Goal: Transaction & Acquisition: Purchase product/service

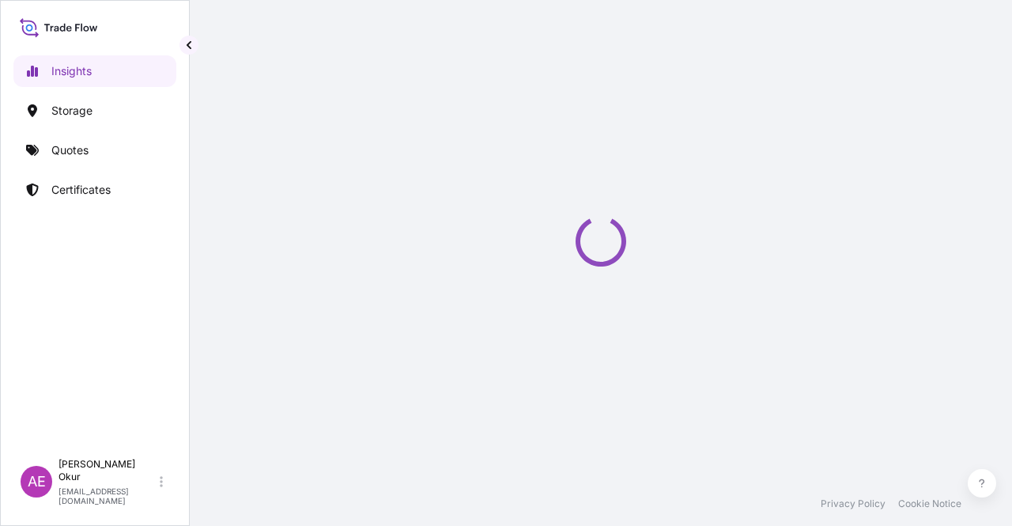
select select "2025"
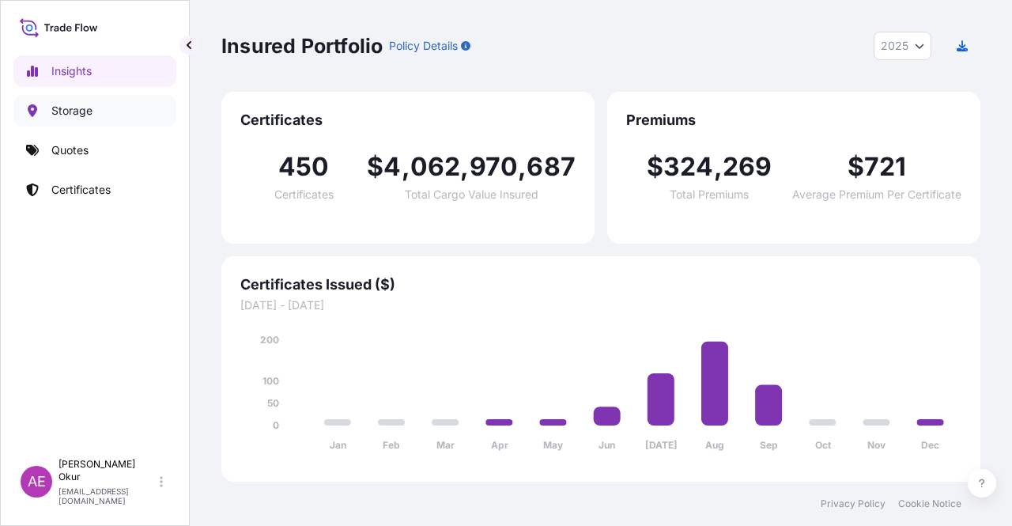
click at [101, 118] on link "Storage" at bounding box center [94, 111] width 163 height 32
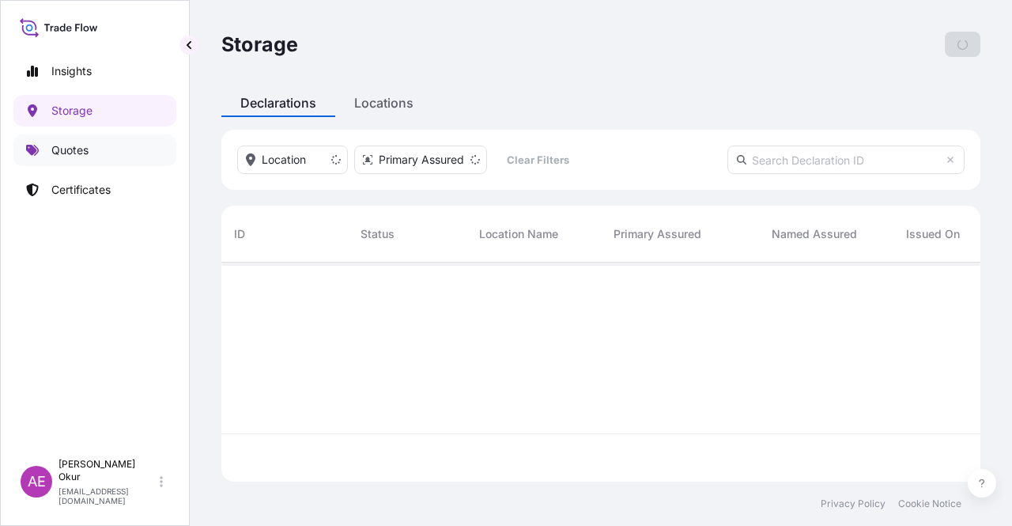
click at [96, 149] on link "Quotes" at bounding box center [94, 150] width 163 height 32
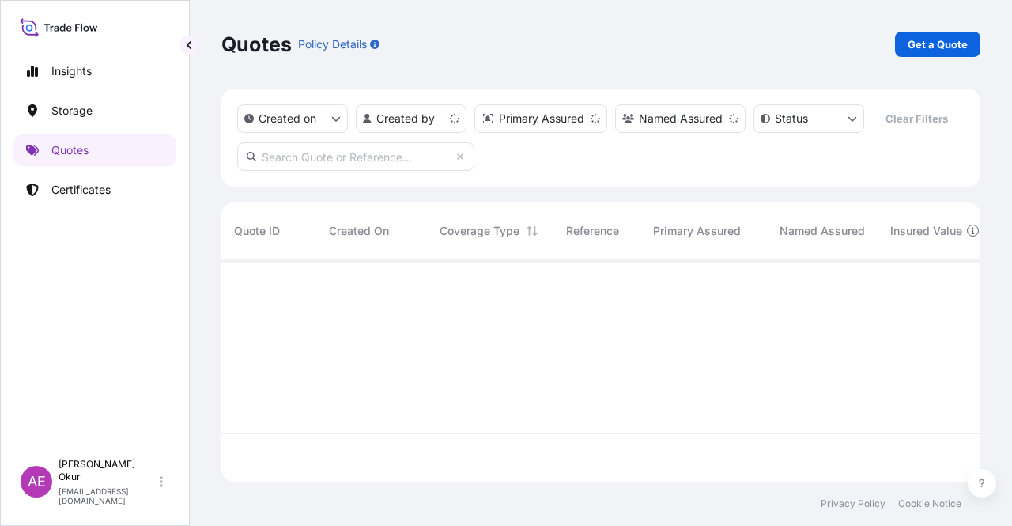
scroll to position [219, 746]
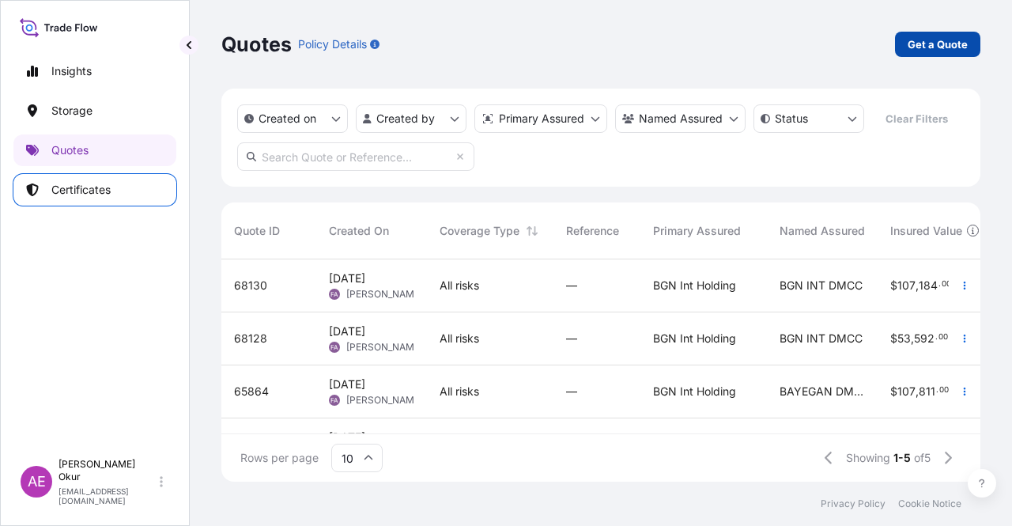
click at [938, 53] on link "Get a Quote" at bounding box center [937, 44] width 85 height 25
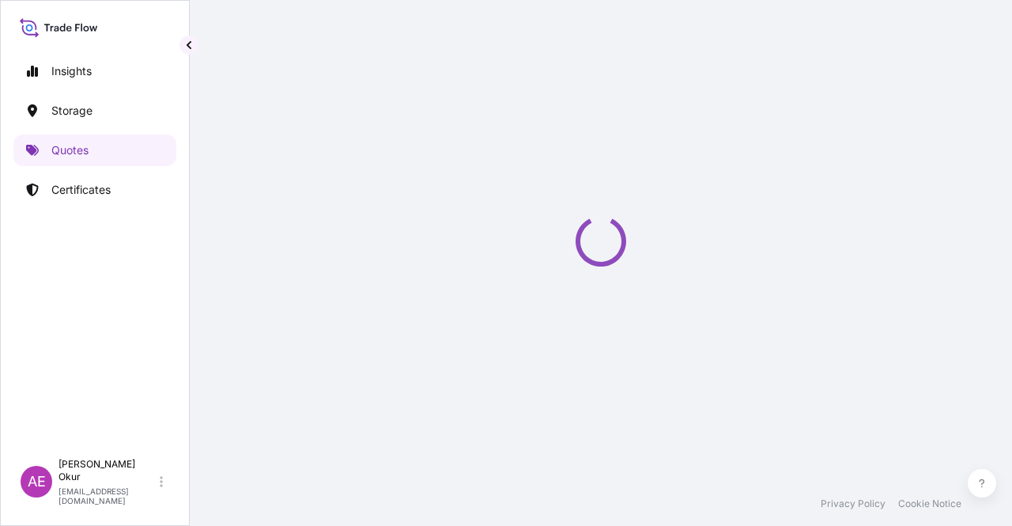
select select "Ocean Vessel"
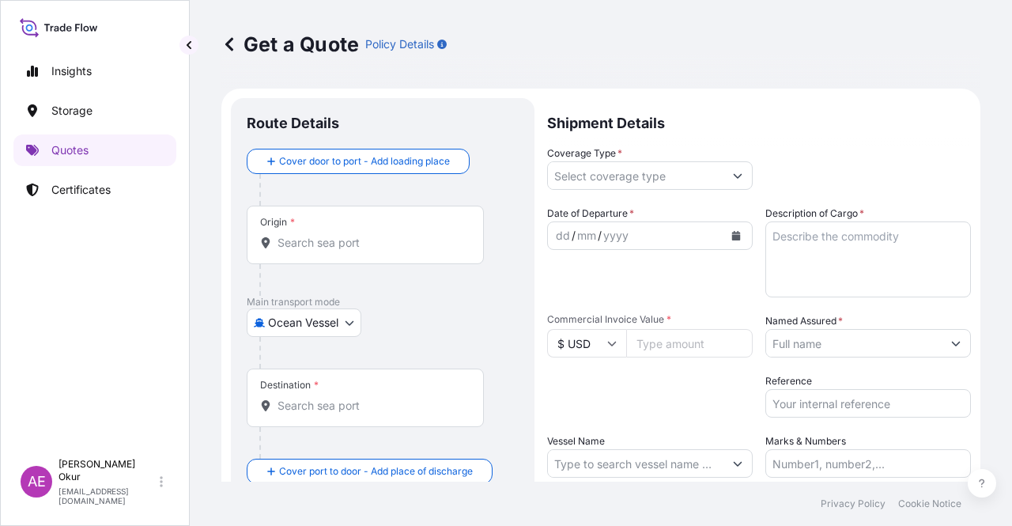
scroll to position [25, 0]
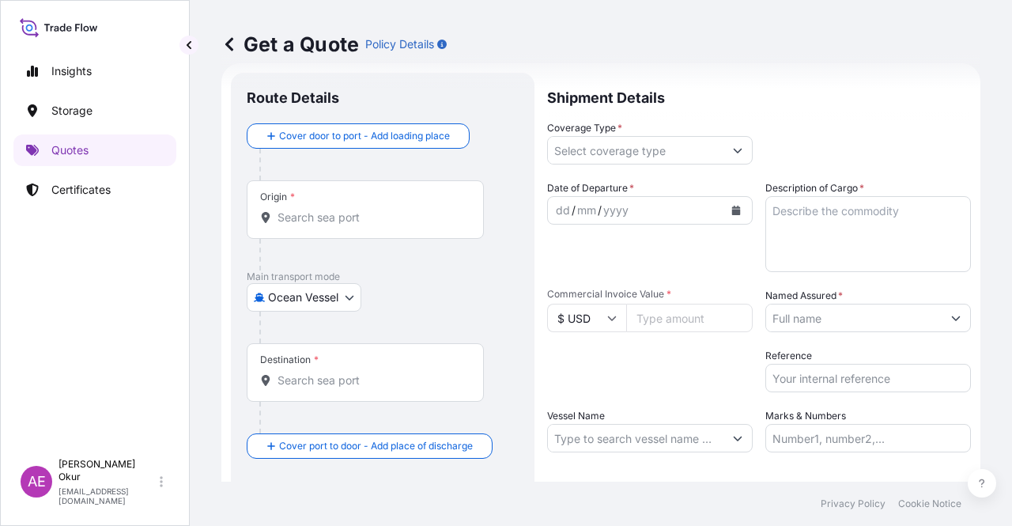
click at [375, 236] on div "Origin *" at bounding box center [365, 209] width 237 height 58
click at [375, 225] on input "Origin *" at bounding box center [370, 217] width 187 height 16
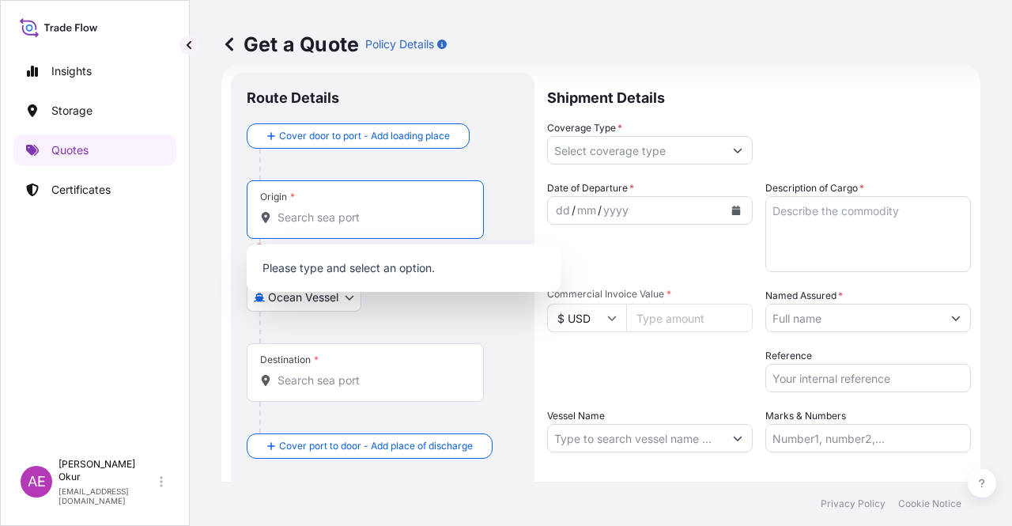
click at [364, 211] on input "Origin * Please select an origin" at bounding box center [370, 217] width 187 height 16
paste input "BELDEPORT"
type input "BELDEPORT"
click at [395, 241] on div at bounding box center [371, 255] width 224 height 32
click at [382, 219] on input "BELDEPORT" at bounding box center [370, 217] width 187 height 16
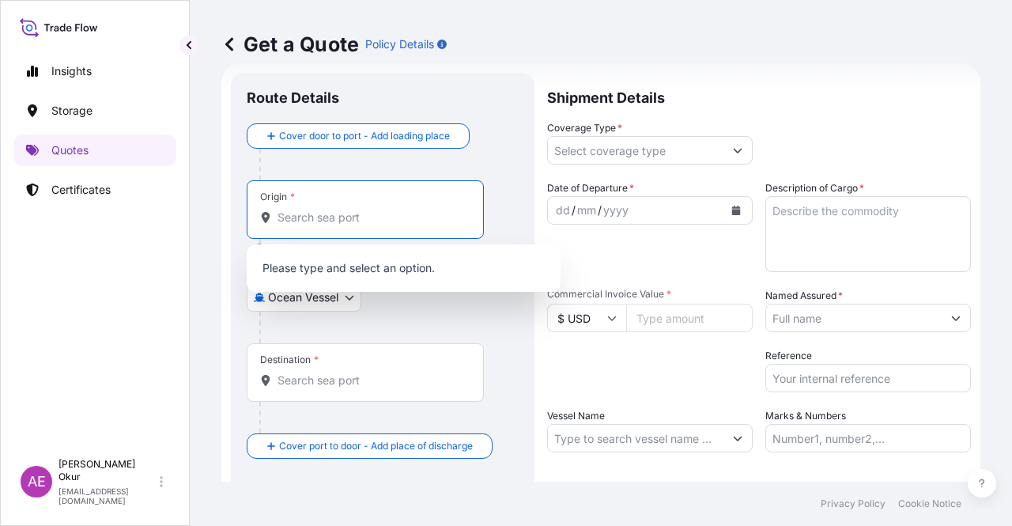
click at [359, 210] on input "Origin * Please select an origin" at bounding box center [370, 217] width 187 height 16
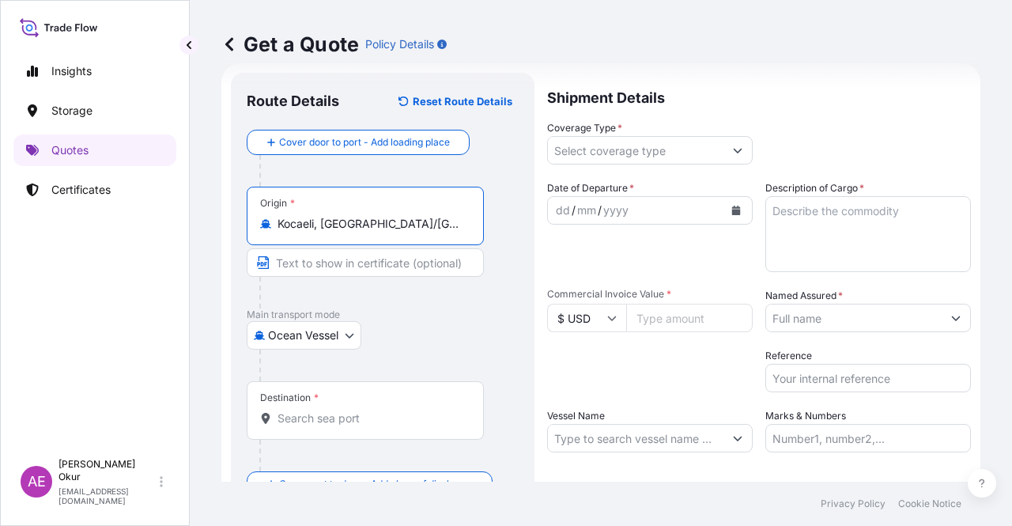
type input "Kocaeli, [GEOGRAPHIC_DATA]/[GEOGRAPHIC_DATA], [GEOGRAPHIC_DATA]"
click at [304, 263] on input "Text to appear on certificate" at bounding box center [365, 262] width 237 height 28
paste input "BELDEPORT"
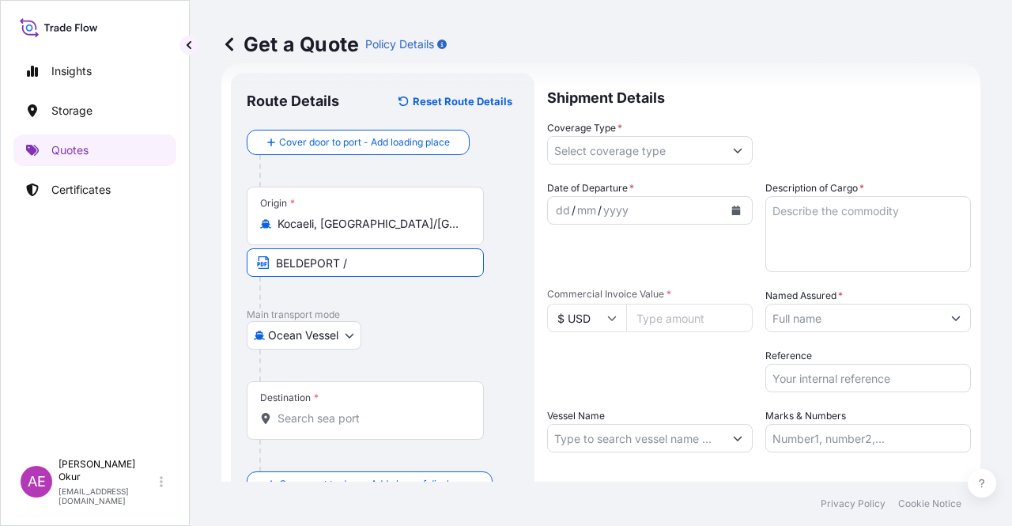
click at [412, 270] on input "BELDEPORT /" at bounding box center [365, 262] width 237 height 28
paste input "[GEOGRAPHIC_DATA]"
type input "BELDEPORT / [GEOGRAPHIC_DATA]"
drag, startPoint x: 329, startPoint y: 446, endPoint x: 335, endPoint y: 428, distance: 19.2
click at [329, 443] on div at bounding box center [371, 455] width 224 height 32
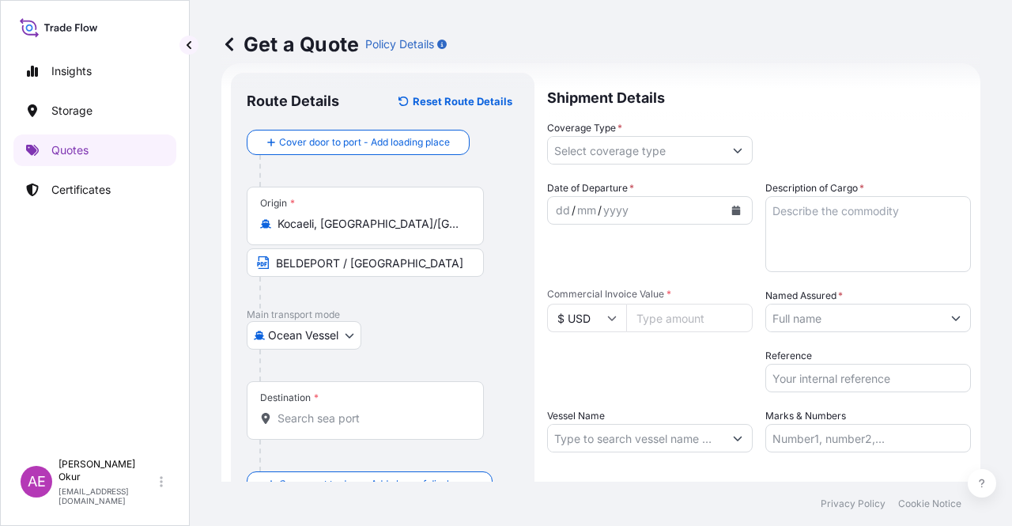
click at [337, 428] on div "Destination *" at bounding box center [365, 410] width 237 height 58
click at [337, 426] on input "Destination *" at bounding box center [370, 418] width 187 height 16
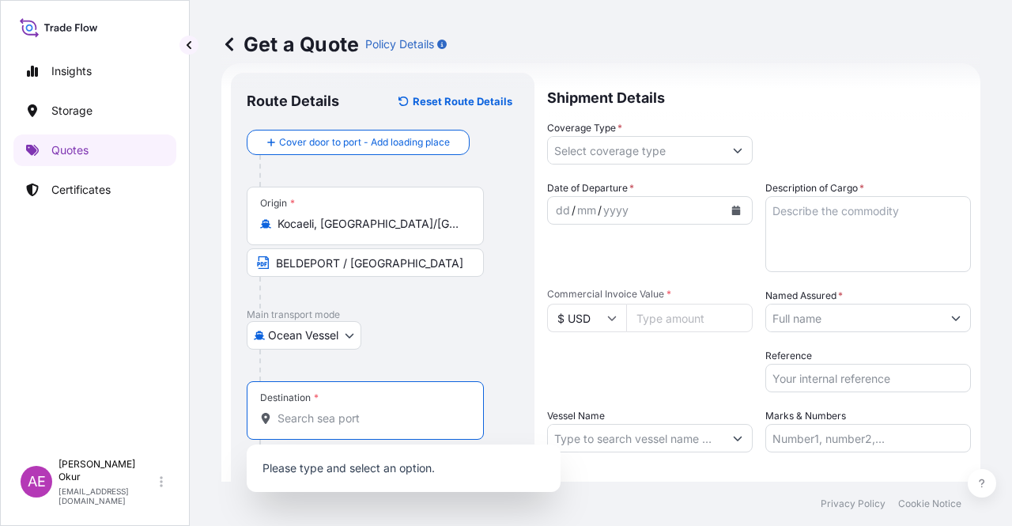
paste input "[GEOGRAPHIC_DATA]"
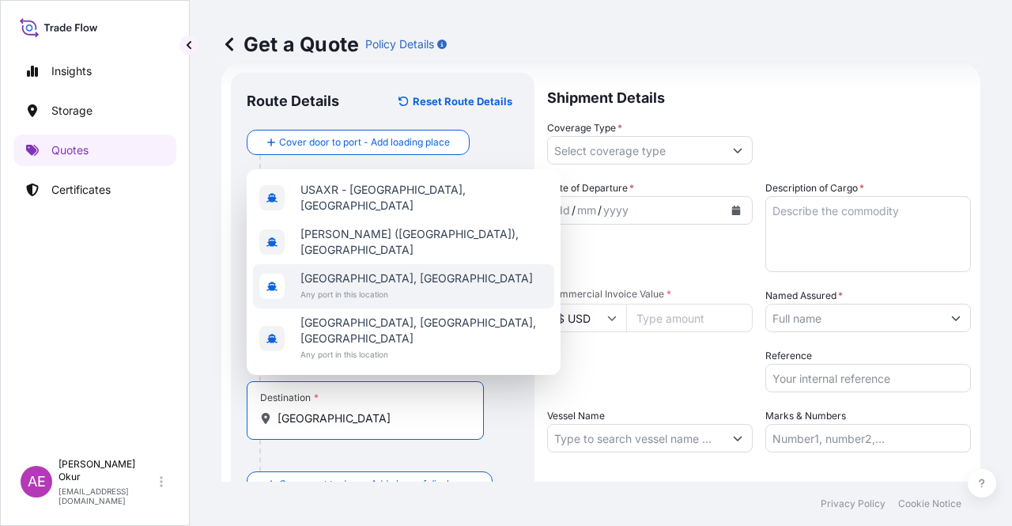
click at [387, 286] on span "[GEOGRAPHIC_DATA], [GEOGRAPHIC_DATA]" at bounding box center [416, 278] width 232 height 16
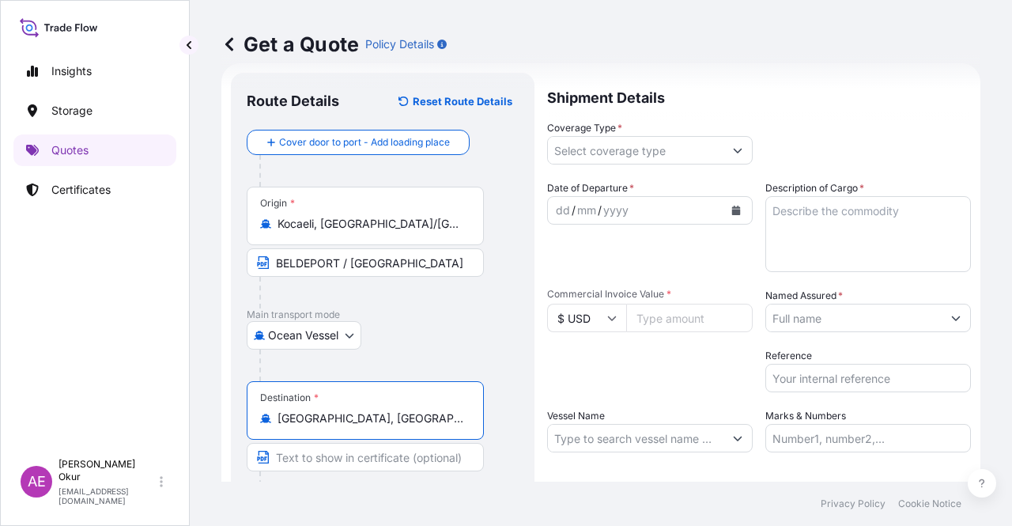
type input "[GEOGRAPHIC_DATA], [GEOGRAPHIC_DATA]"
click at [329, 473] on div at bounding box center [371, 487] width 224 height 32
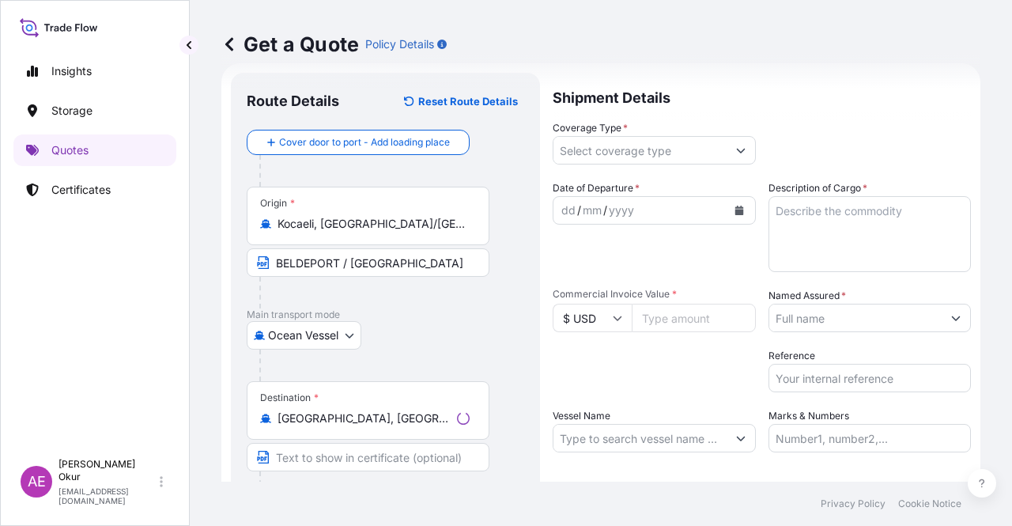
click at [333, 454] on input "Text to appear on certificate" at bounding box center [368, 457] width 243 height 28
paste input "[GEOGRAPHIC_DATA]"
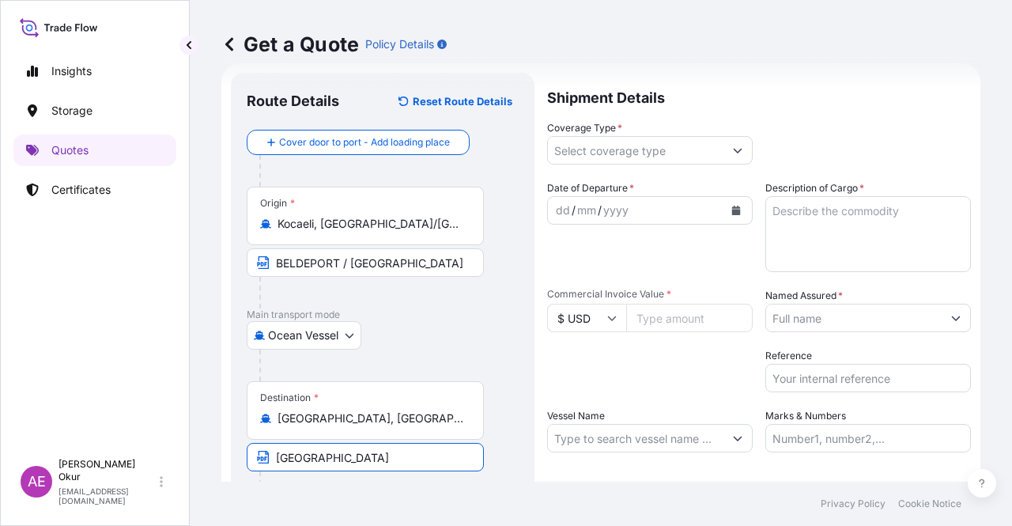
type input "ALEXANDRIA PORT / [GEOGRAPHIC_DATA]"
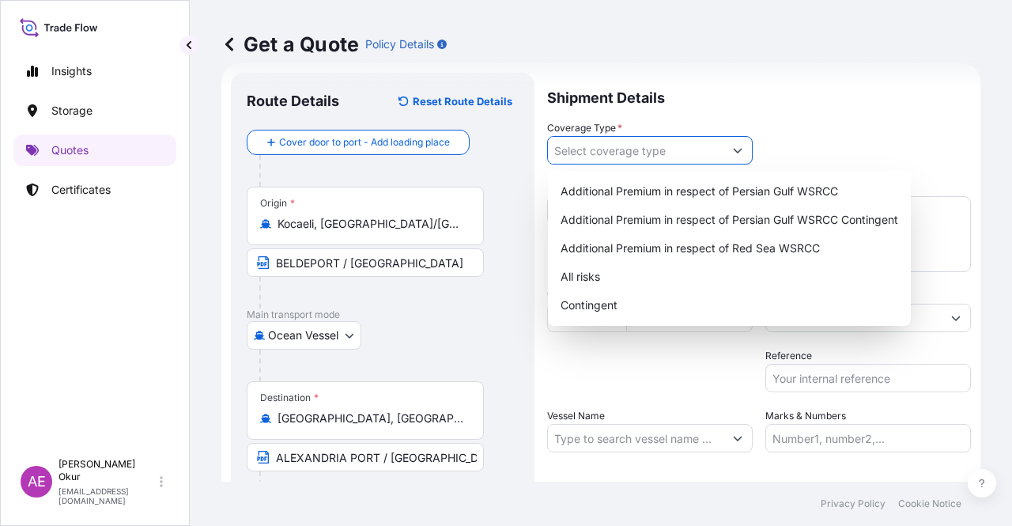
click at [586, 149] on input "Coverage Type *" at bounding box center [635, 150] width 175 height 28
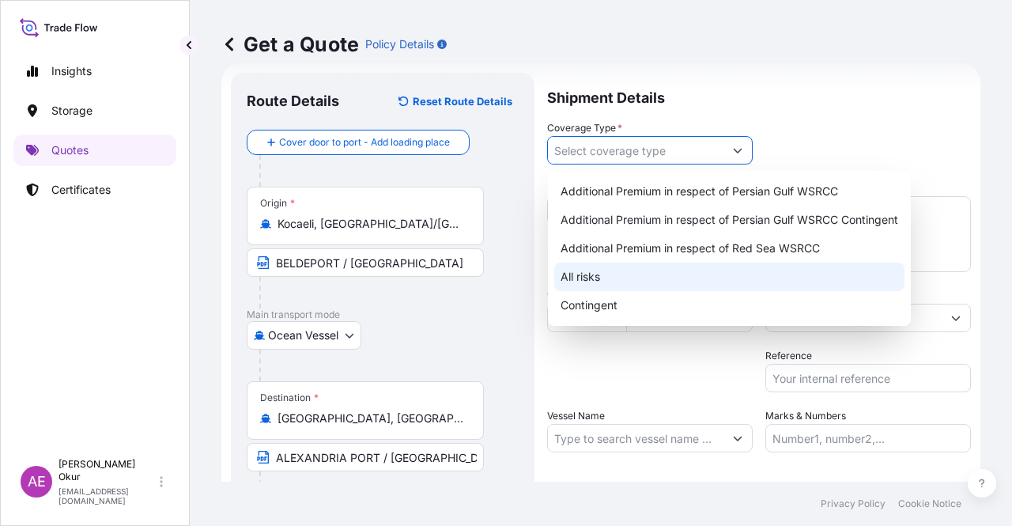
click at [568, 274] on div "All risks" at bounding box center [729, 276] width 350 height 28
type input "All risks"
click at [641, 272] on div "All risks" at bounding box center [729, 276] width 350 height 28
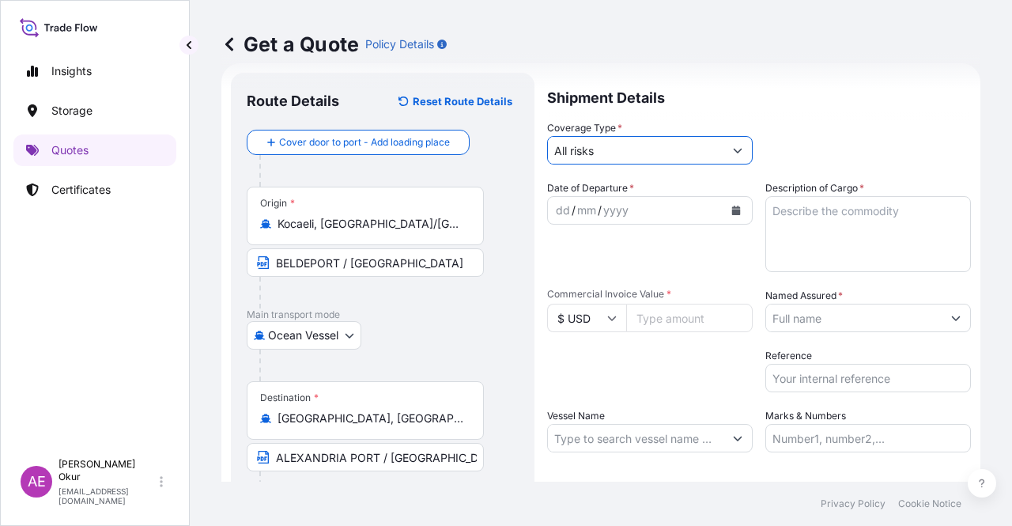
click at [559, 206] on div "dd" at bounding box center [562, 210] width 17 height 19
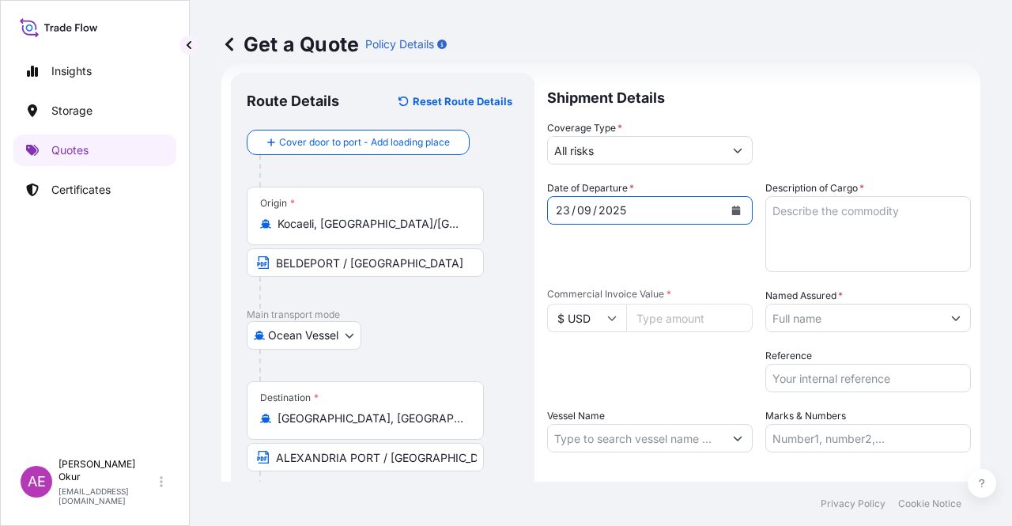
click at [820, 236] on textarea "Description of Cargo *" at bounding box center [868, 234] width 206 height 76
paste textarea "DOTP"
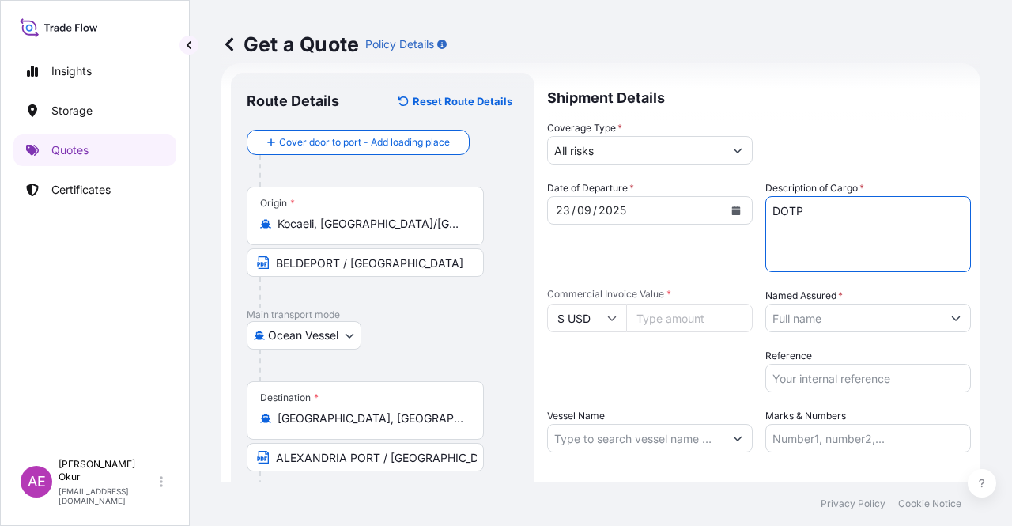
type textarea "DOTP"
click at [569, 317] on input "$ USD" at bounding box center [586, 318] width 79 height 28
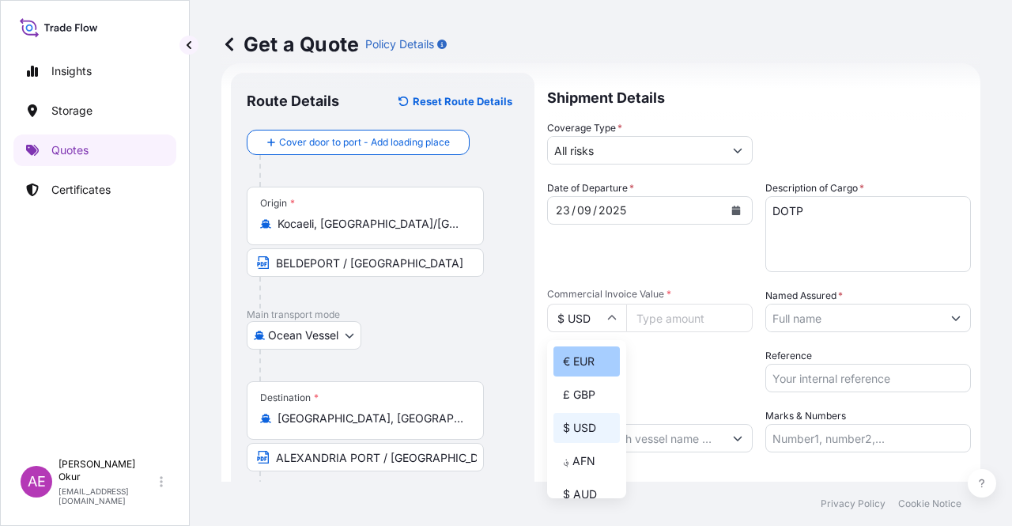
click at [591, 368] on div "€ EUR" at bounding box center [586, 361] width 66 height 30
type input "€ EUR"
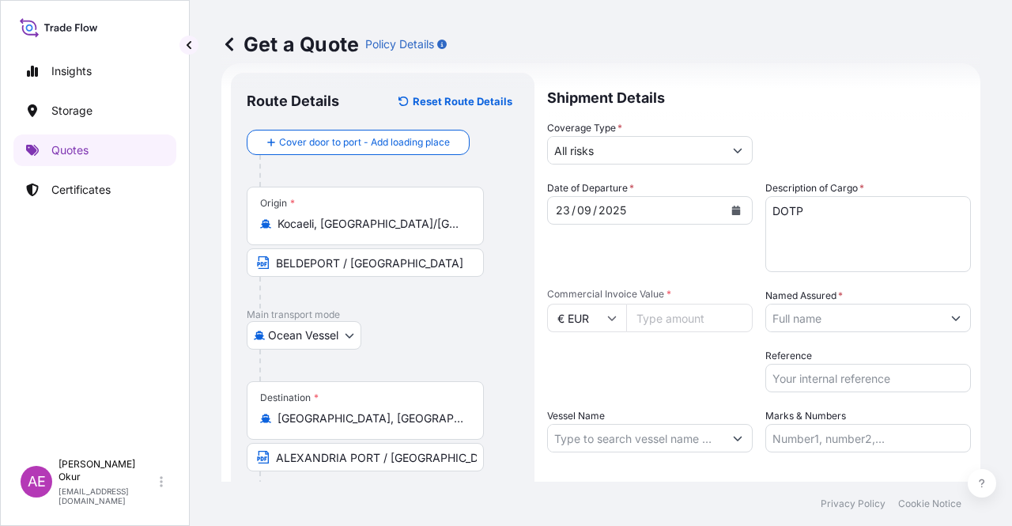
click at [707, 319] on input "Commercial Invoice Value *" at bounding box center [689, 318] width 126 height 28
paste input "32.21"
click at [872, 302] on div "Named Assured *" at bounding box center [868, 310] width 206 height 44
drag, startPoint x: 680, startPoint y: 318, endPoint x: 507, endPoint y: 315, distance: 172.3
click at [519, 317] on form "Route Details Reset Route Details Cover door to port - Add loading place Place …" at bounding box center [600, 321] width 759 height 516
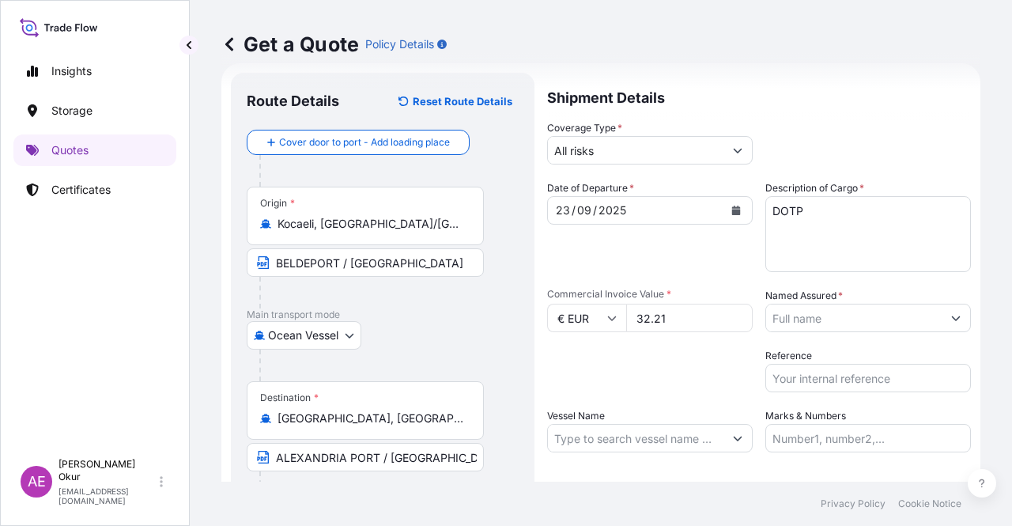
paste input "28512335283194430486.5"
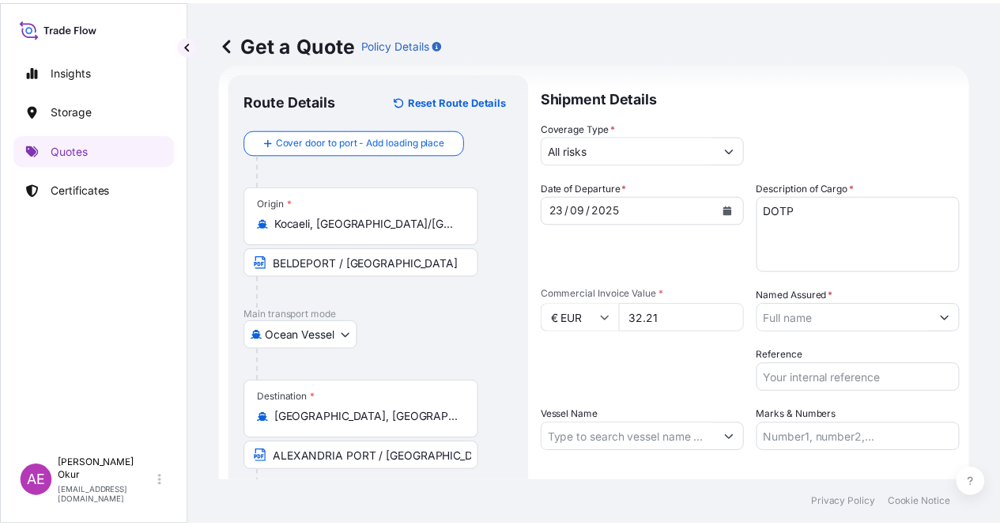
scroll to position [0, 0]
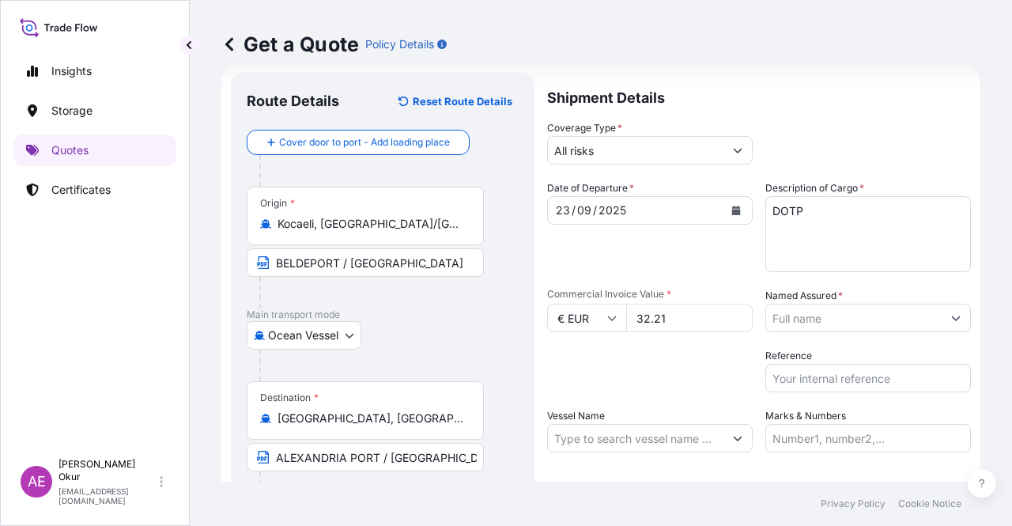
paste input "208"
type input "32208"
click at [852, 319] on input "Named Assured *" at bounding box center [853, 318] width 175 height 28
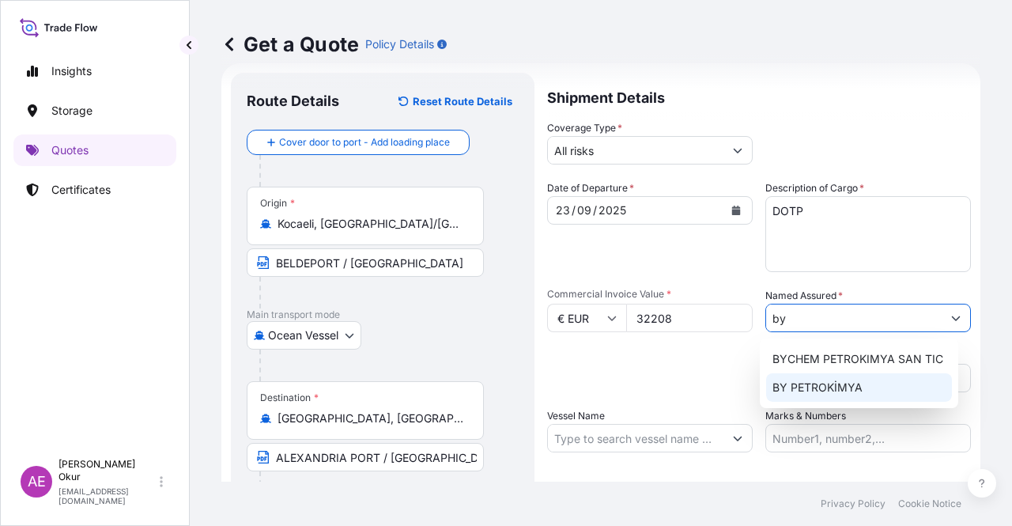
click at [839, 397] on div "BY PETROKİMYA" at bounding box center [859, 387] width 186 height 28
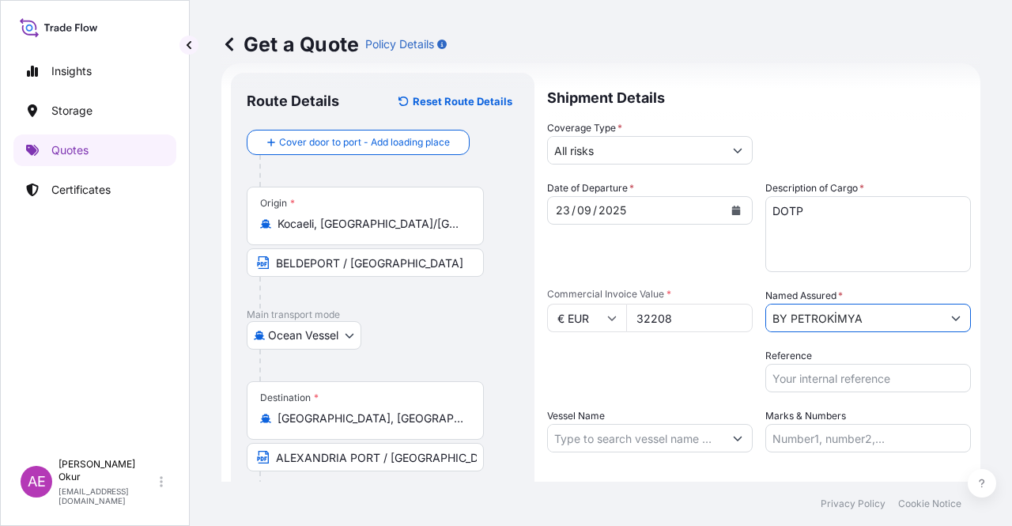
type input "BY PETROKİMYA"
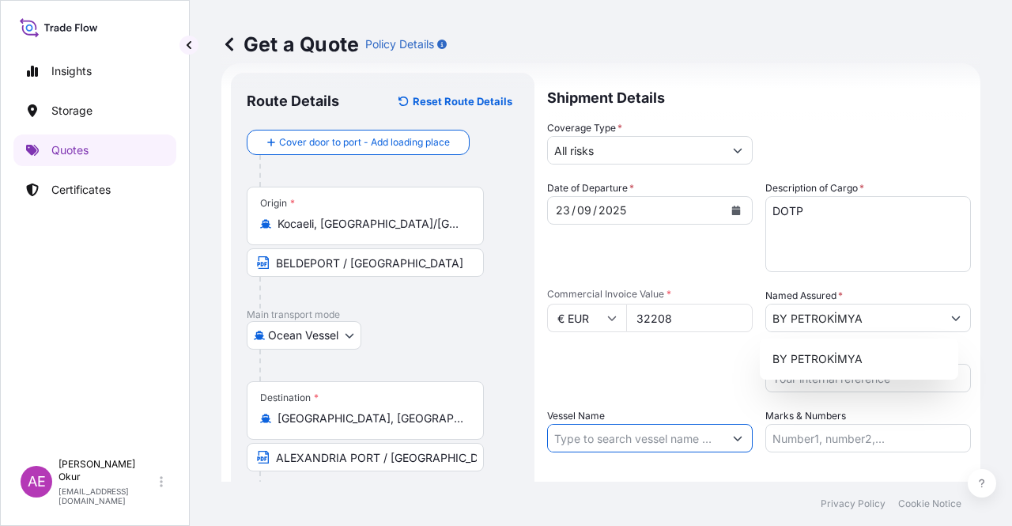
click at [636, 438] on input "Vessel Name" at bounding box center [635, 438] width 175 height 28
paste input "SUMMIT XIAMEN"
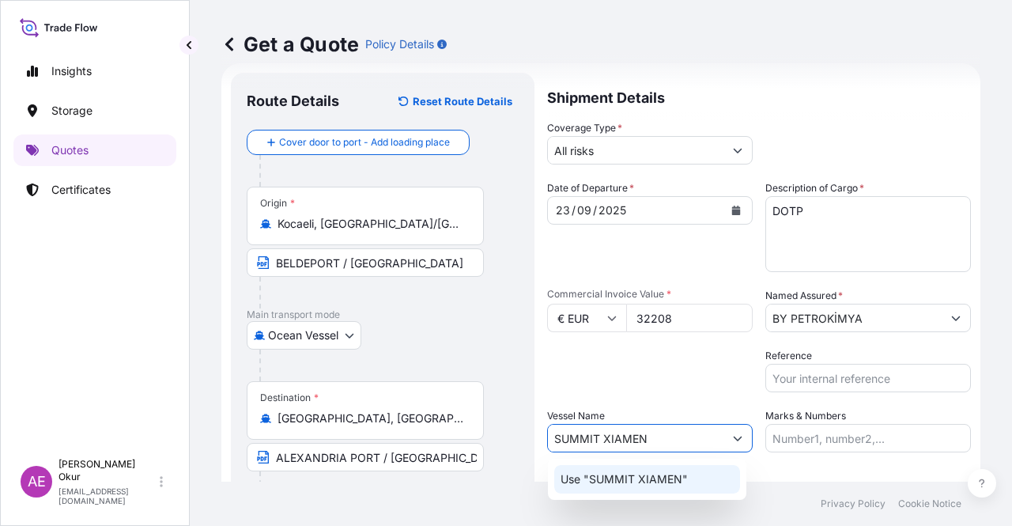
click at [640, 478] on p "Use "SUMMIT XIAMEN"" at bounding box center [623, 479] width 127 height 16
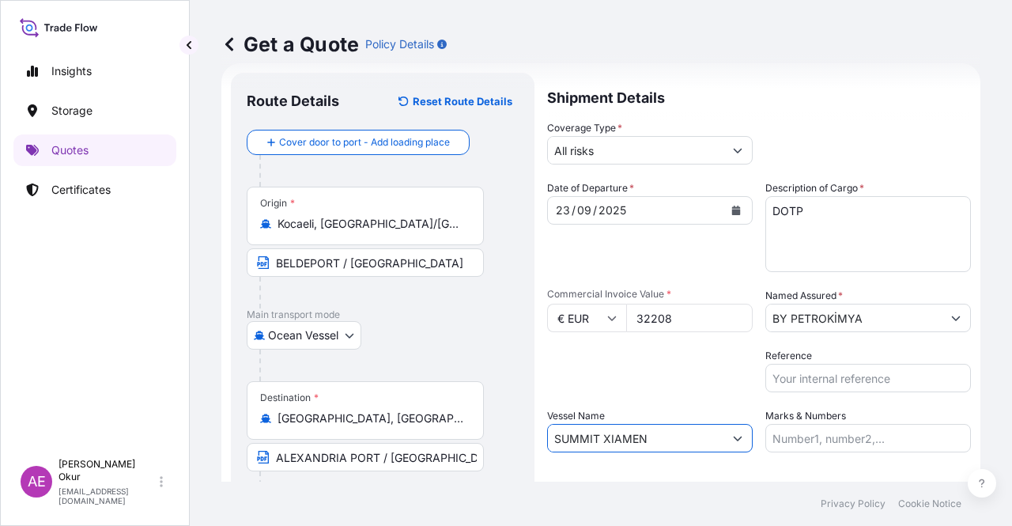
type input "SUMMIT XIAMEN"
click at [754, 451] on div "Date of Departure * [DATE] Cargo Category * LPG, Crude Oil, Utility Fuel, Mid D…" at bounding box center [759, 316] width 424 height 272
click at [808, 439] on input "Marks & Numbers" at bounding box center [868, 438] width 206 height 28
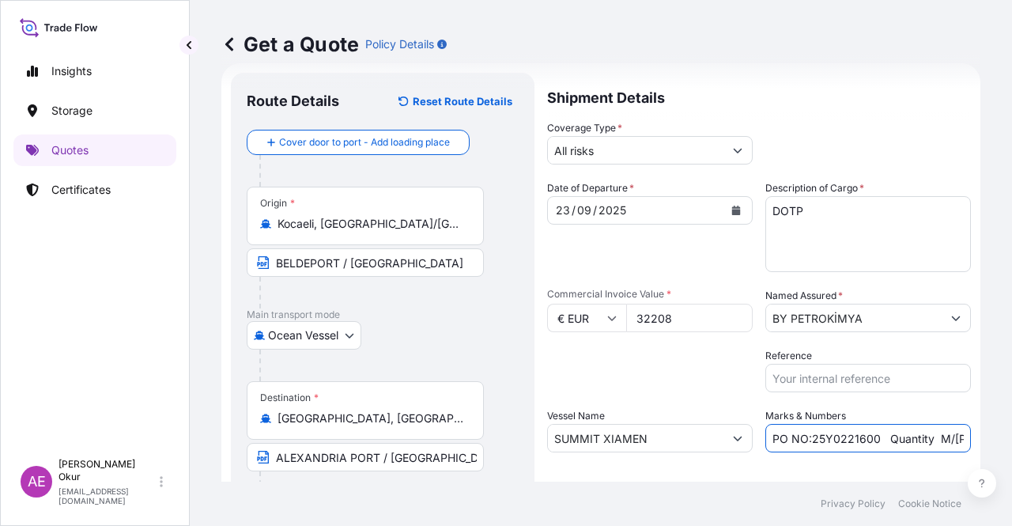
drag, startPoint x: 873, startPoint y: 438, endPoint x: 805, endPoint y: 439, distance: 68.0
click at [805, 439] on input "PO NO:25Y0221600 Quantity M/[PERSON_NAME]: 25.042,46 Premium: USD 1.705,97" at bounding box center [868, 438] width 206 height 28
paste input "08000116 – 2509000001"
drag, startPoint x: 967, startPoint y: 432, endPoint x: 1011, endPoint y: 432, distance: 44.3
click at [1011, 432] on div "Get a Quote Policy Details Route Details Reset Route Details Cover door to port…" at bounding box center [601, 240] width 822 height 481
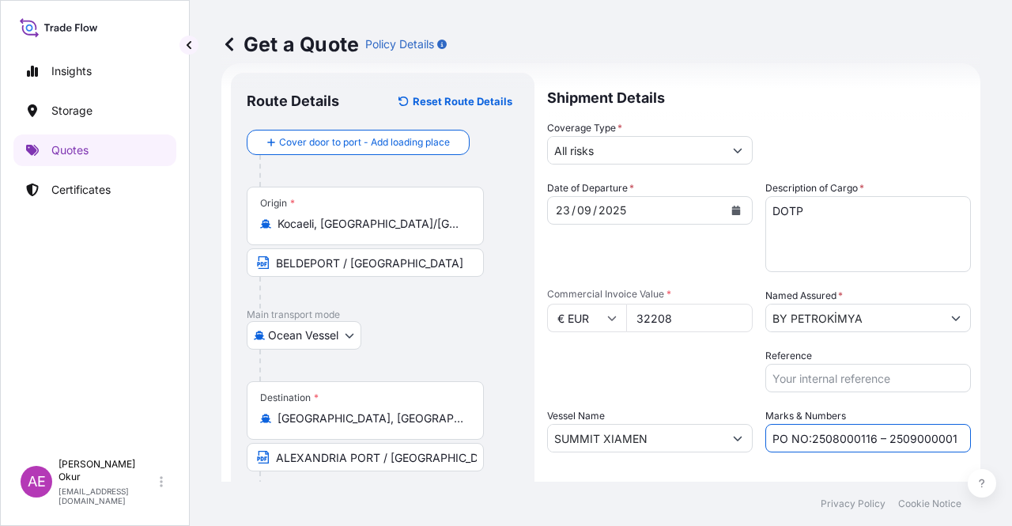
scroll to position [0, 280]
click at [876, 433] on input "PO NO:2508000116 – 2509000001 Quantity M/[PERSON_NAME]: 25.042,46 Premium: USD …" at bounding box center [868, 438] width 206 height 28
drag, startPoint x: 774, startPoint y: 439, endPoint x: 825, endPoint y: 440, distance: 51.4
click at [825, 440] on input "PO NO:2508000116 – 2509000001 Quantity M/[PERSON_NAME]: 25.042,46 Premium: USD …" at bounding box center [868, 438] width 206 height 28
paste input "4,000"
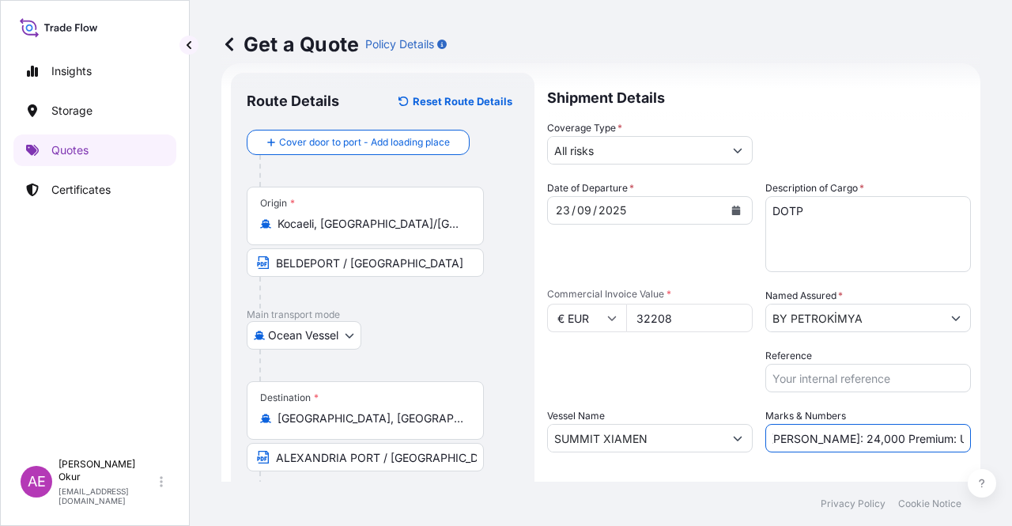
scroll to position [0, 0]
drag, startPoint x: 940, startPoint y: 438, endPoint x: 1011, endPoint y: 441, distance: 71.2
click at [1011, 441] on div "Get a Quote Policy Details Route Details Reset Route Details Cover door to port…" at bounding box center [601, 240] width 822 height 481
click at [843, 432] on input "PO NO:2508000116 – 2509000001 Quantity M/[PERSON_NAME]: 24,000 Premium: USD 1.7…" at bounding box center [868, 438] width 206 height 28
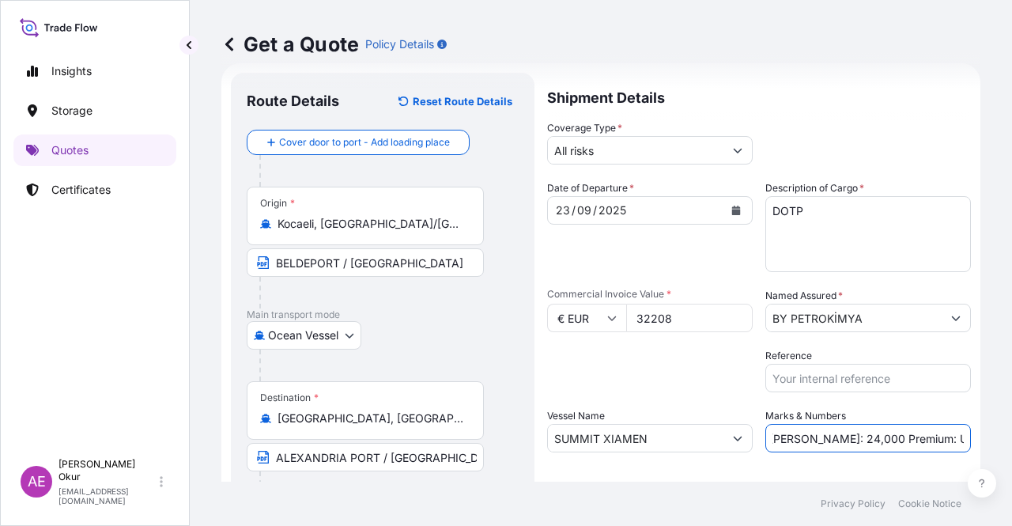
click at [904, 435] on input "PO NO:2508000116 – 2509000001 Quantity M/[PERSON_NAME]: 24,000 Premium: USD 1.7…" at bounding box center [868, 438] width 206 height 28
drag, startPoint x: 930, startPoint y: 439, endPoint x: 1011, endPoint y: 439, distance: 81.4
click at [1011, 439] on div "Get a Quote Policy Details Route Details Reset Route Details Cover door to port…" at bounding box center [601, 240] width 822 height 481
paste input "3,54"
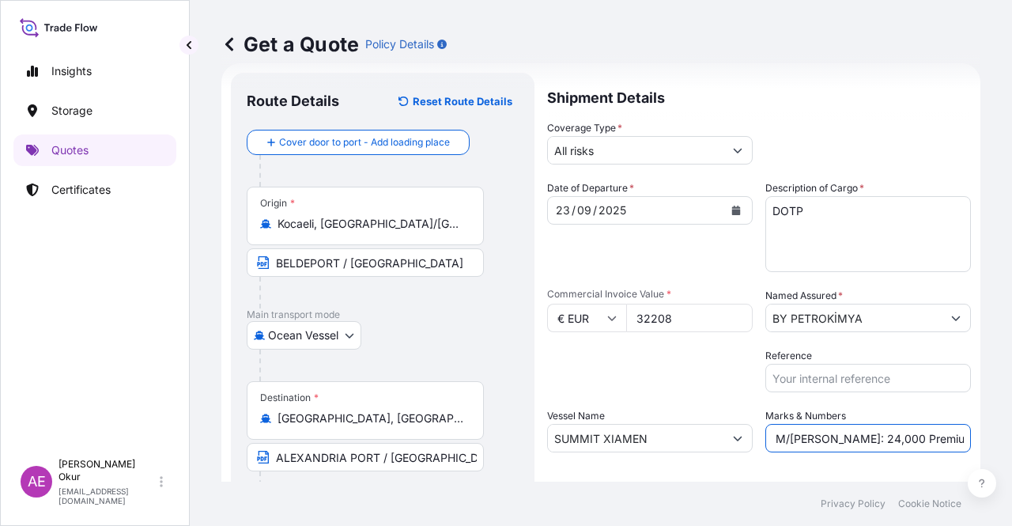
scroll to position [123, 0]
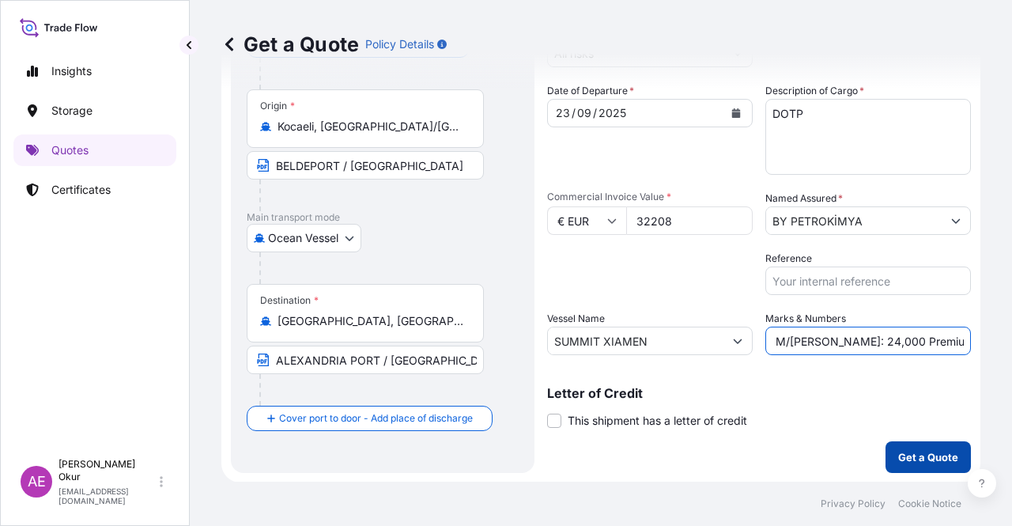
type input "PO NO:2508000116 – 2509000001 Quantity M/[PERSON_NAME]: 24,000 Premium: EUR 3,54"
click at [908, 446] on button "Get a Quote" at bounding box center [927, 457] width 85 height 32
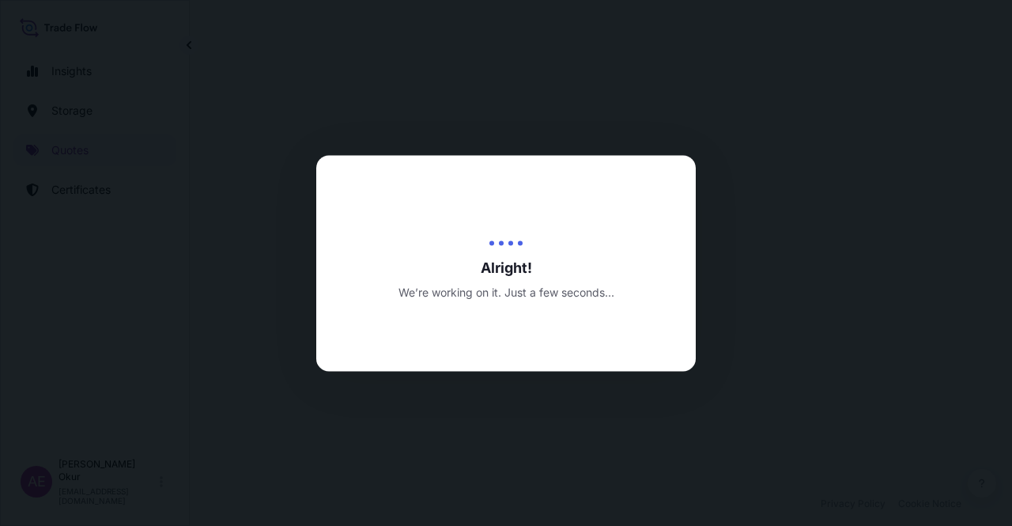
select select "Ocean Vessel"
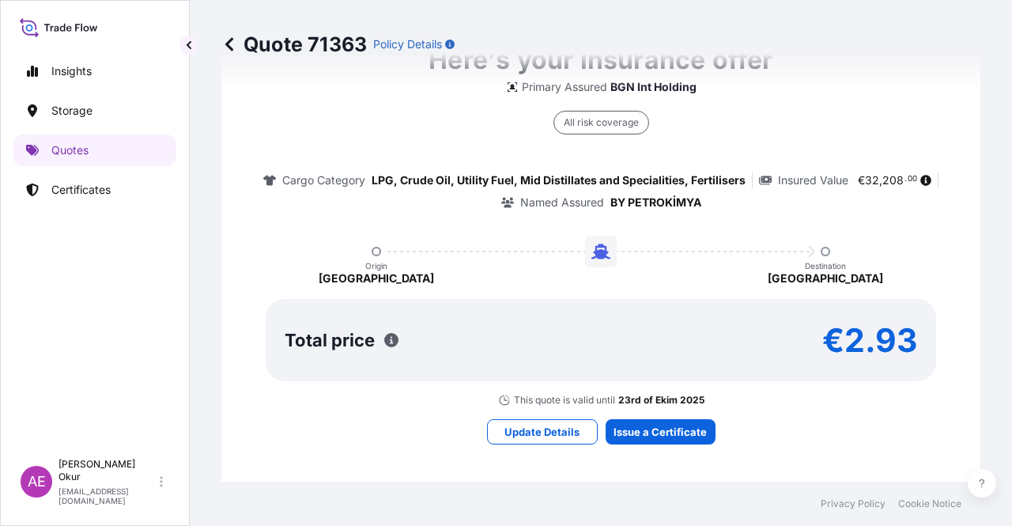
scroll to position [1015, 0]
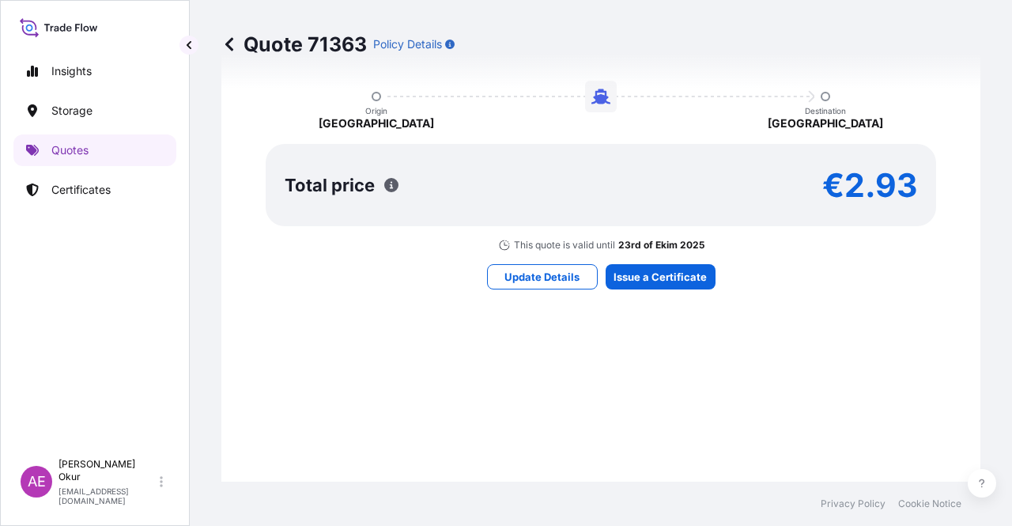
click at [681, 257] on div "Here's your insurance offer Primary Assured BGN Int Holding All risk coverage C…" at bounding box center [600, 87] width 715 height 919
click at [669, 296] on div "Here's your insurance offer Primary Assured BGN Int Holding All risk coverage C…" at bounding box center [600, 87] width 715 height 919
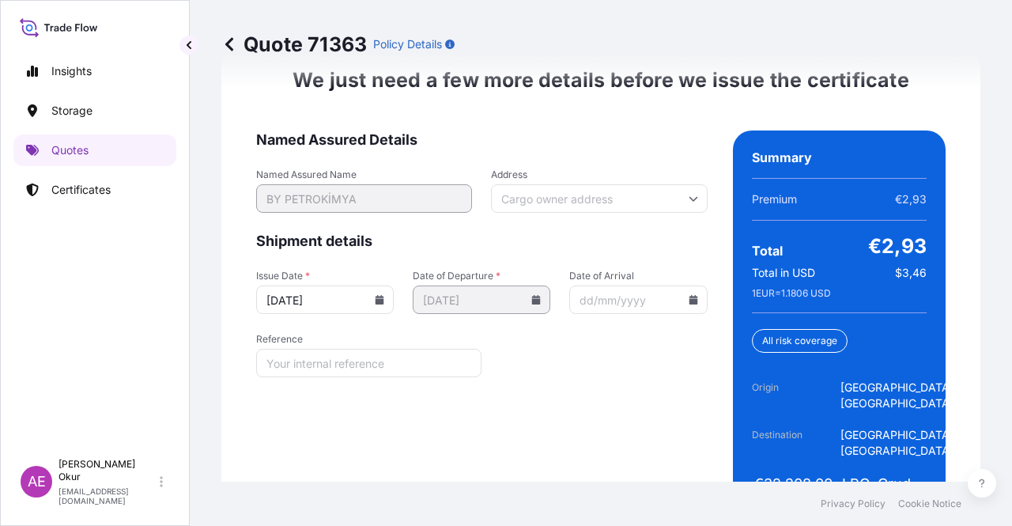
scroll to position [2103, 0]
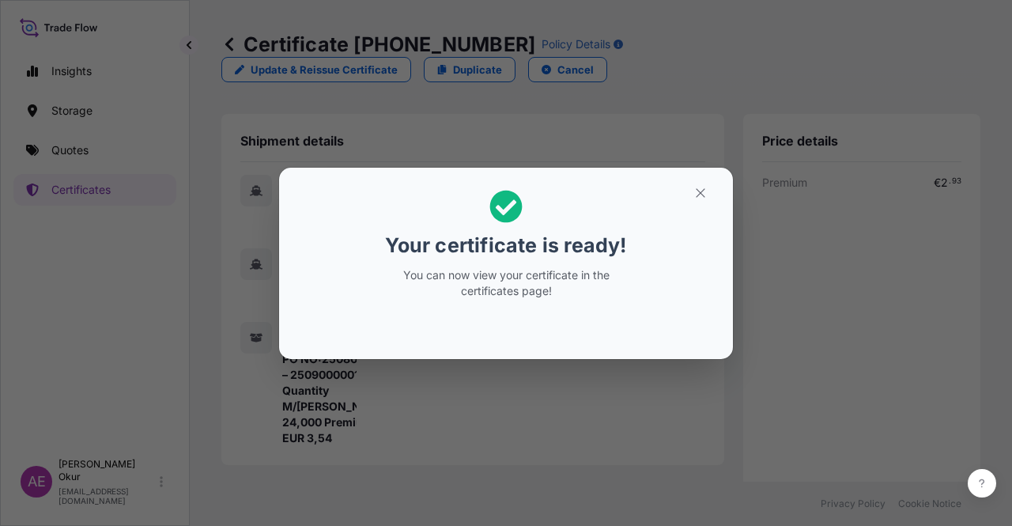
click at [697, 208] on h2 "Your certificate is ready! You can now view your certificate in the certificate…" at bounding box center [506, 244] width 428 height 128
click at [697, 192] on icon "button" at bounding box center [700, 193] width 14 height 14
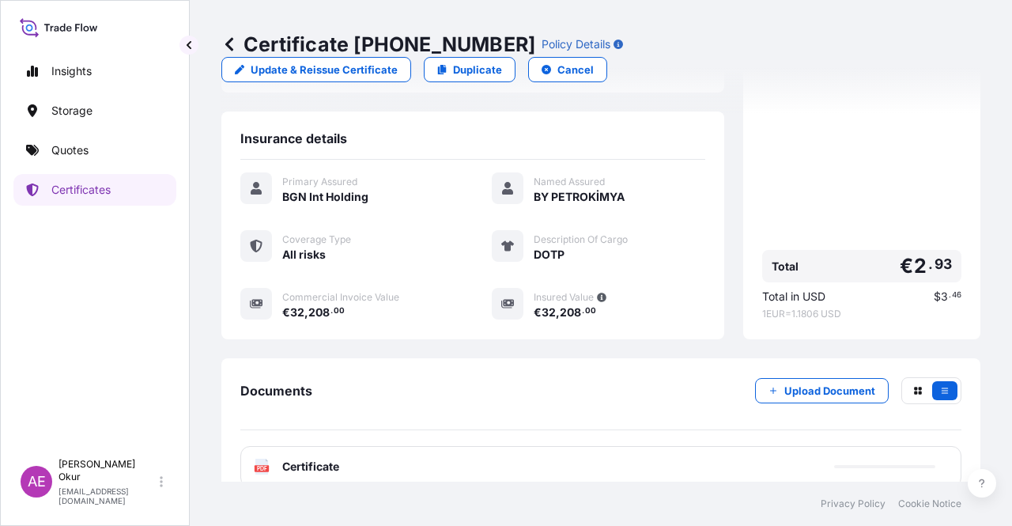
scroll to position [395, 0]
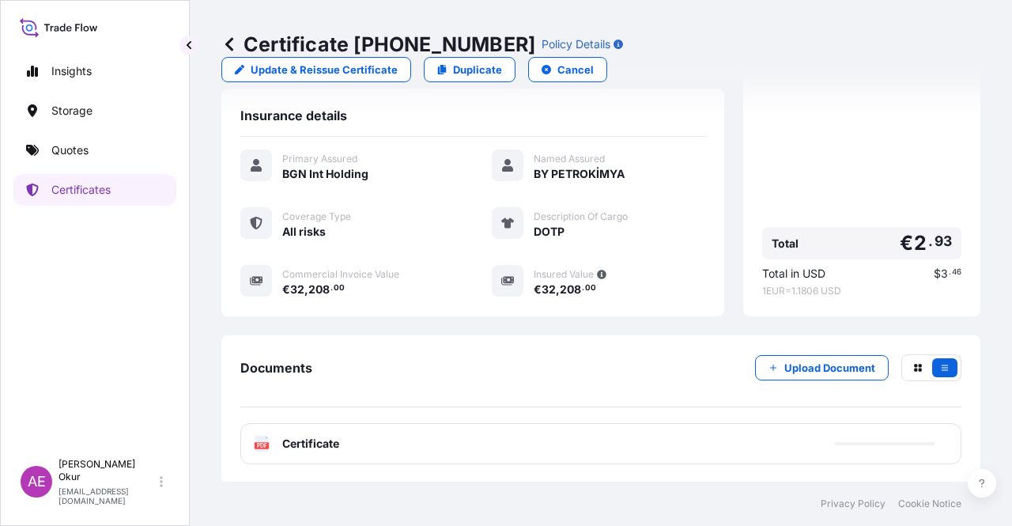
click at [318, 429] on div "PDF Certificate" at bounding box center [600, 443] width 721 height 41
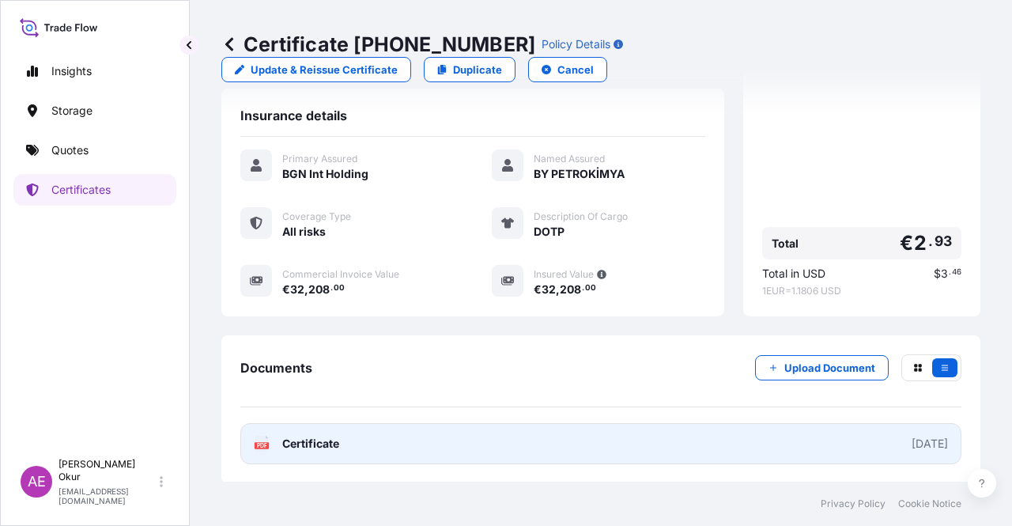
click at [310, 440] on span "Certificate" at bounding box center [310, 444] width 57 height 16
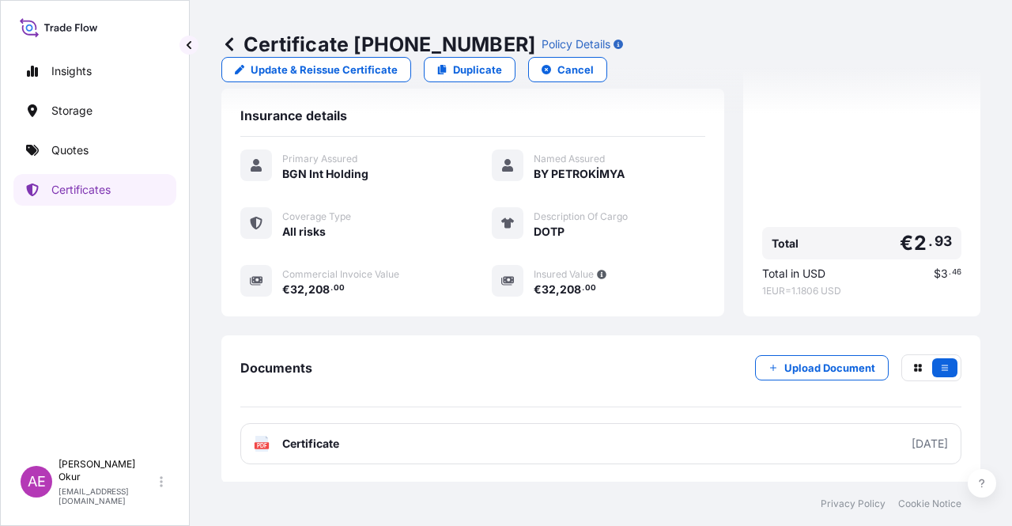
drag, startPoint x: 94, startPoint y: 134, endPoint x: 90, endPoint y: 143, distance: 10.3
click at [93, 134] on div "Insights Storage Quotes Certificates" at bounding box center [94, 245] width 163 height 409
click at [90, 143] on link "Quotes" at bounding box center [94, 150] width 163 height 32
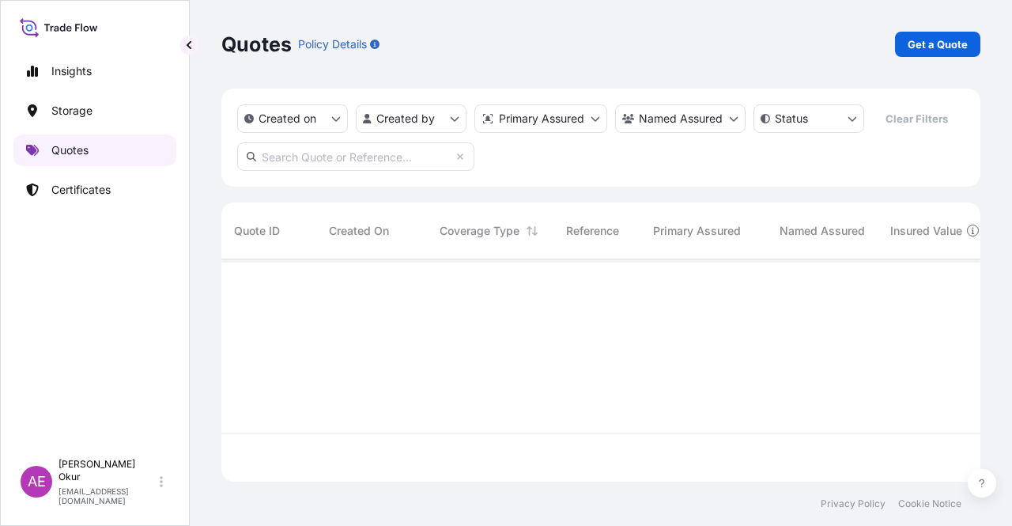
scroll to position [219, 746]
click at [937, 55] on link "Get a Quote" at bounding box center [937, 44] width 85 height 25
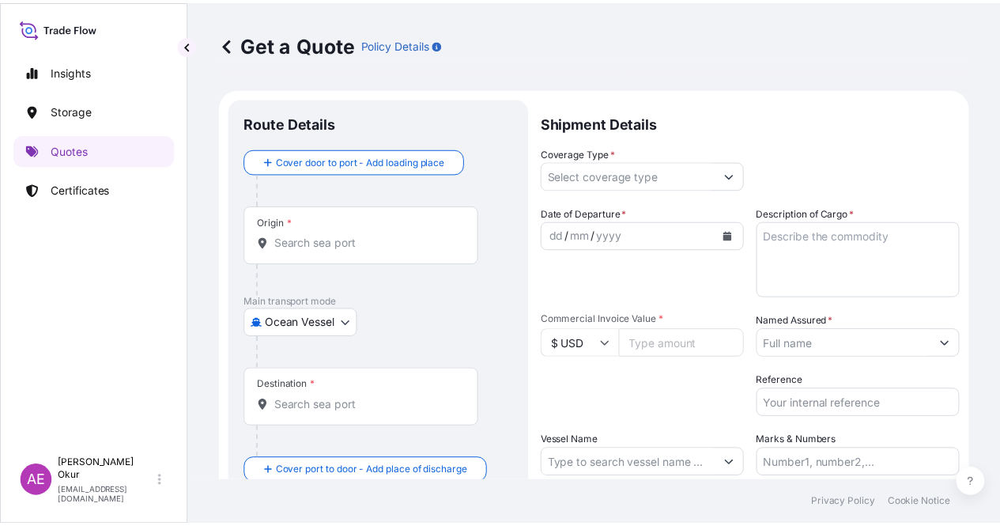
scroll to position [25, 0]
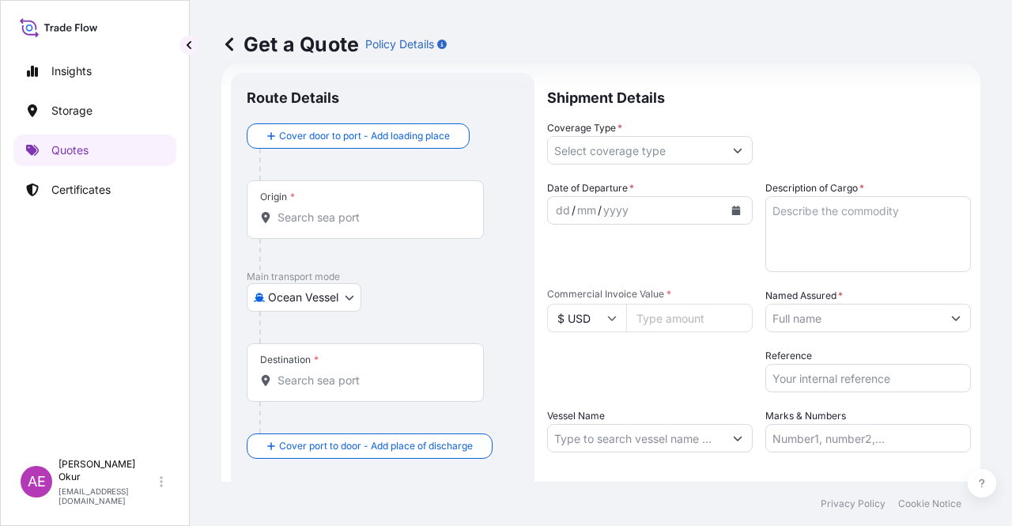
click at [298, 285] on body "Insights Storage Quotes Certificates AE Alp Eren Okur [EMAIL_ADDRESS][DOMAIN_NA…" at bounding box center [506, 263] width 1012 height 526
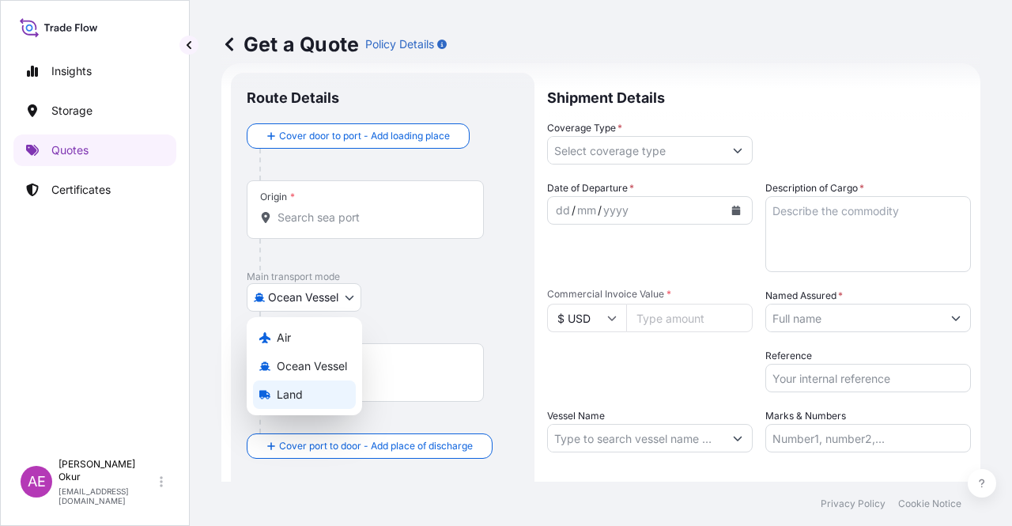
click at [326, 395] on div "Land" at bounding box center [304, 394] width 103 height 28
select select "Land"
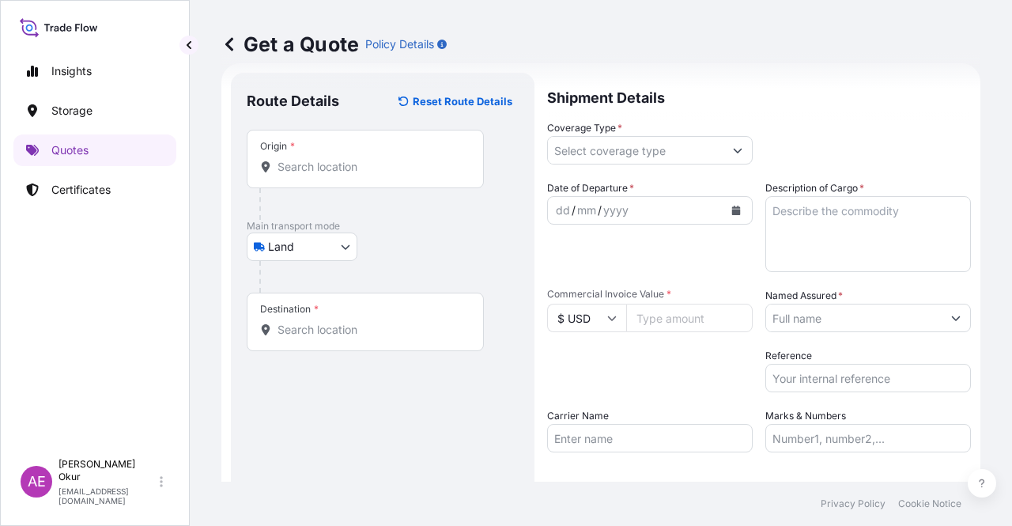
click at [358, 176] on div "Origin *" at bounding box center [365, 159] width 237 height 58
click at [358, 175] on input "Origin *" at bounding box center [370, 167] width 187 height 16
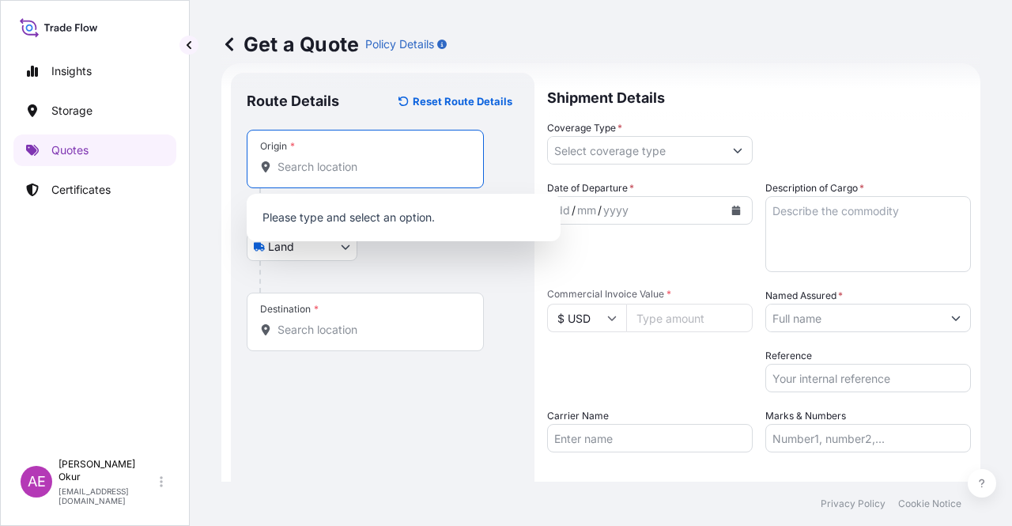
paste input "KOCAELI"
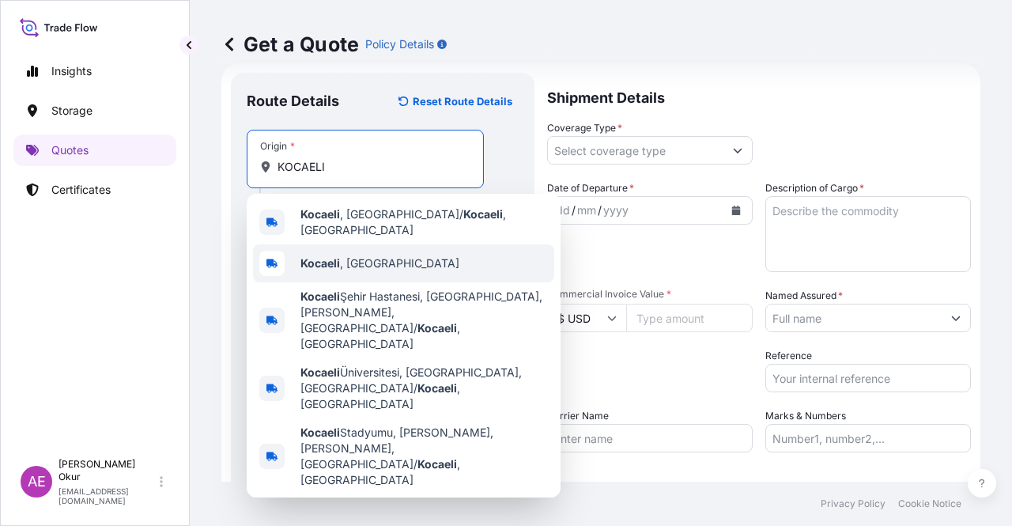
click at [351, 255] on span "Kocaeli , [GEOGRAPHIC_DATA]" at bounding box center [379, 263] width 159 height 16
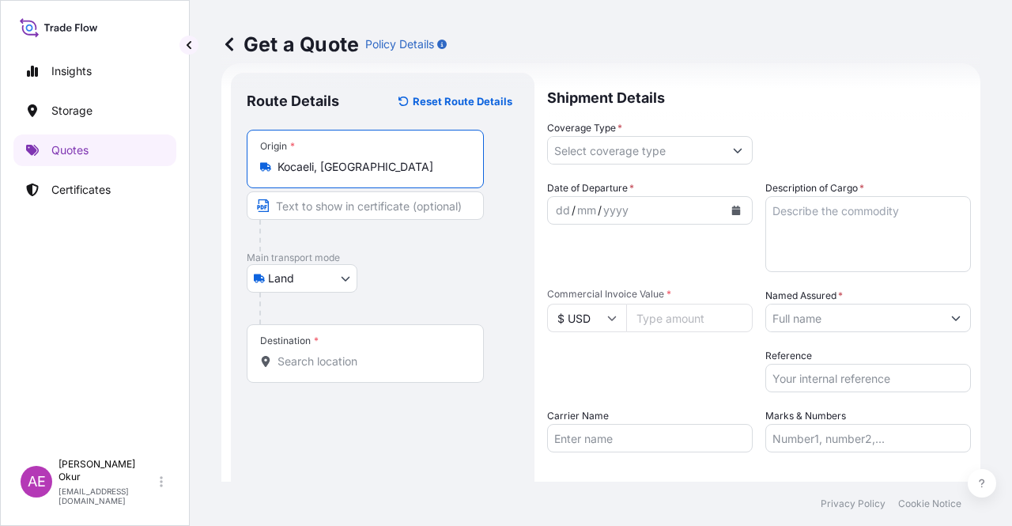
type input "Kocaeli, [GEOGRAPHIC_DATA]"
click at [338, 212] on input "Text to appear on certificate" at bounding box center [365, 205] width 237 height 28
paste input "KOCAELI"
type input "KOCAELI / [GEOGRAPHIC_DATA]"
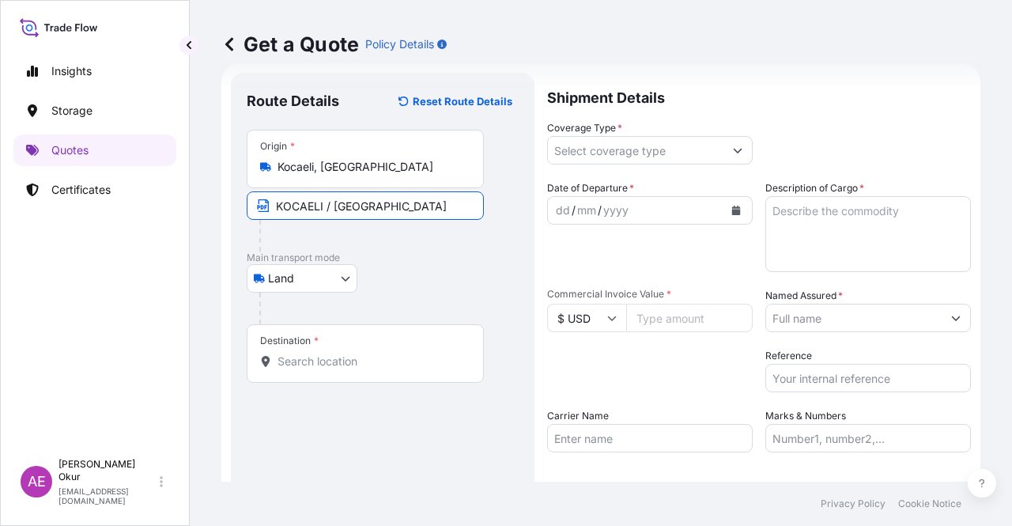
click at [378, 364] on input "Destination *" at bounding box center [370, 361] width 187 height 16
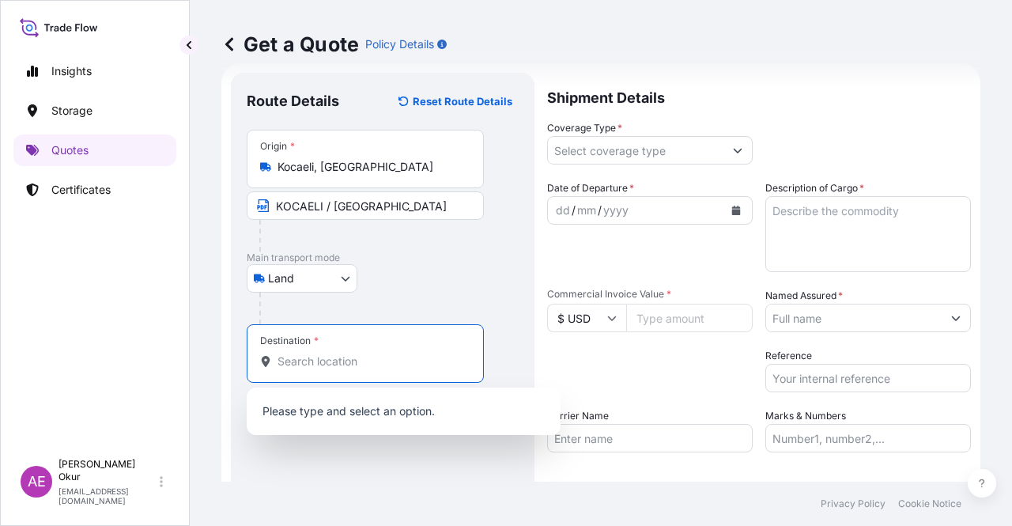
paste input "GOTZE DELCHEV"
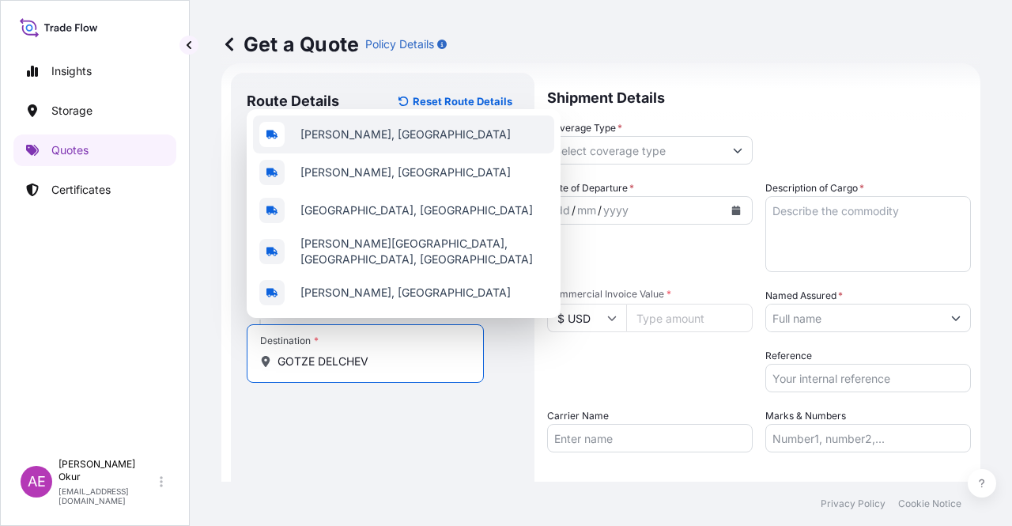
click at [415, 138] on span "[PERSON_NAME], [GEOGRAPHIC_DATA]" at bounding box center [405, 134] width 210 height 16
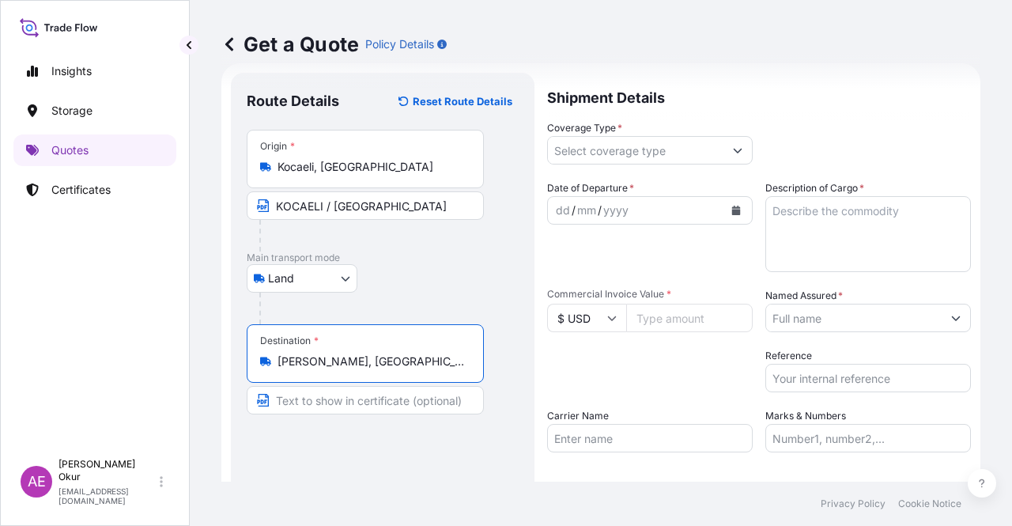
type input "[PERSON_NAME], [GEOGRAPHIC_DATA]"
click at [326, 403] on input "Text to appear on certificate" at bounding box center [365, 400] width 237 height 28
paste input "GOTZE DELCHEV"
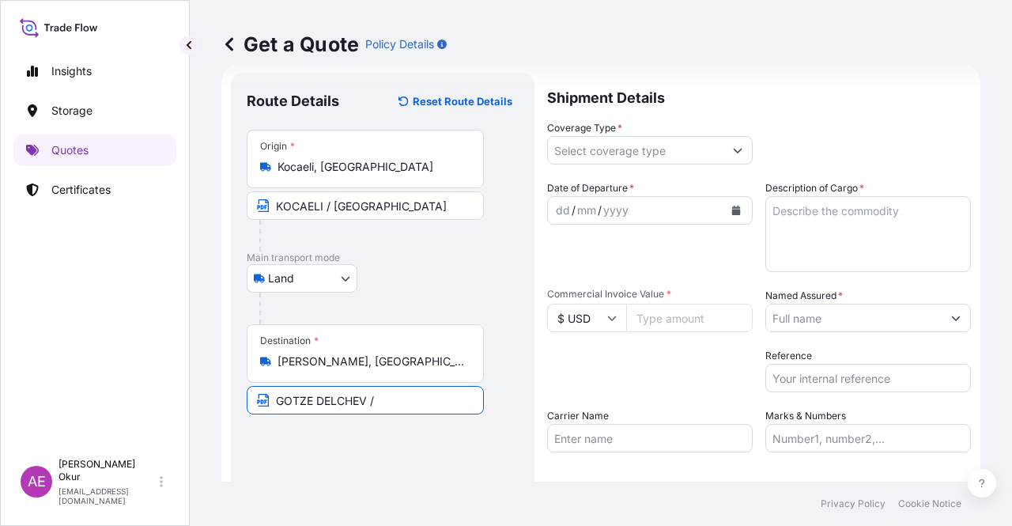
paste input "[GEOGRAPHIC_DATA]"
type input "GOTZE DELCHEV / [GEOGRAPHIC_DATA]"
click at [655, 143] on input "Coverage Type *" at bounding box center [635, 150] width 175 height 28
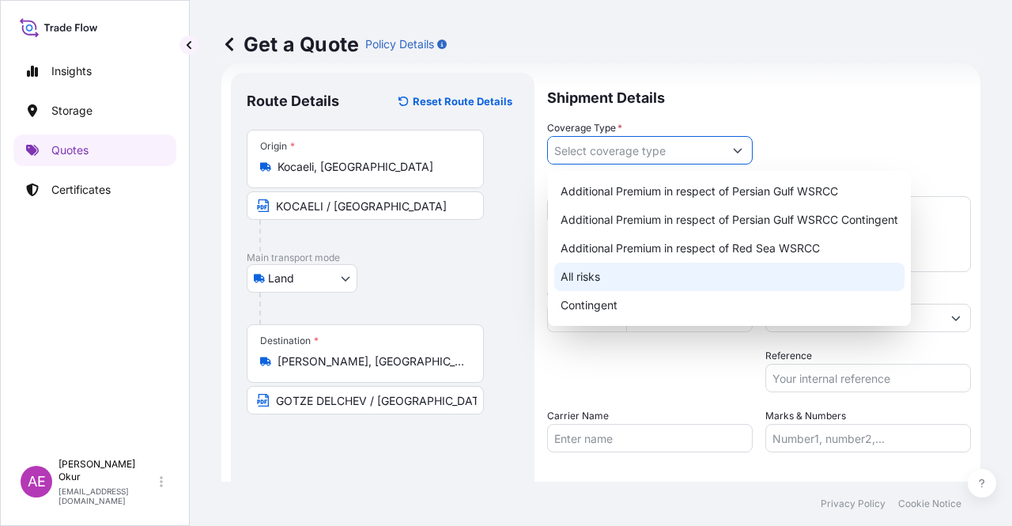
click at [579, 270] on div "All risks" at bounding box center [729, 276] width 350 height 28
type input "All risks"
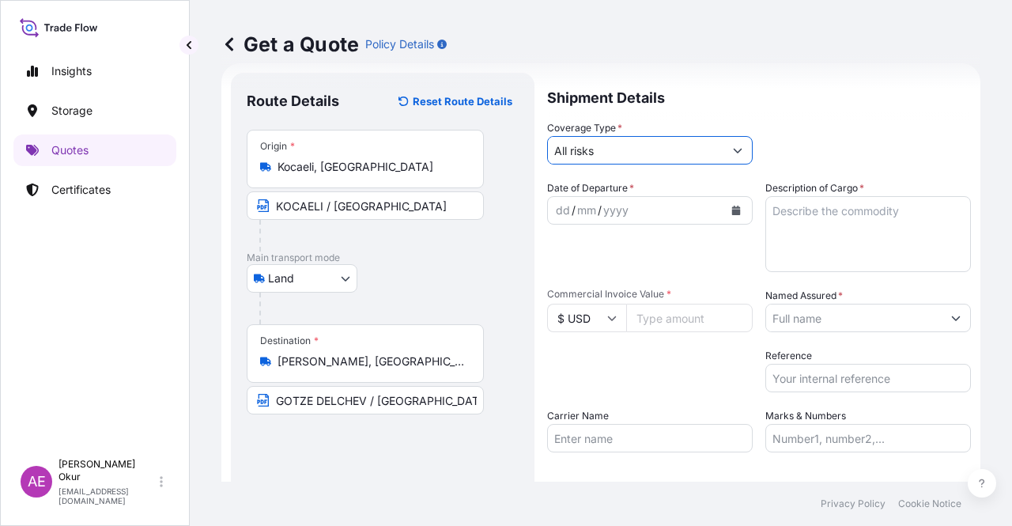
click at [556, 208] on div "dd" at bounding box center [562, 210] width 17 height 19
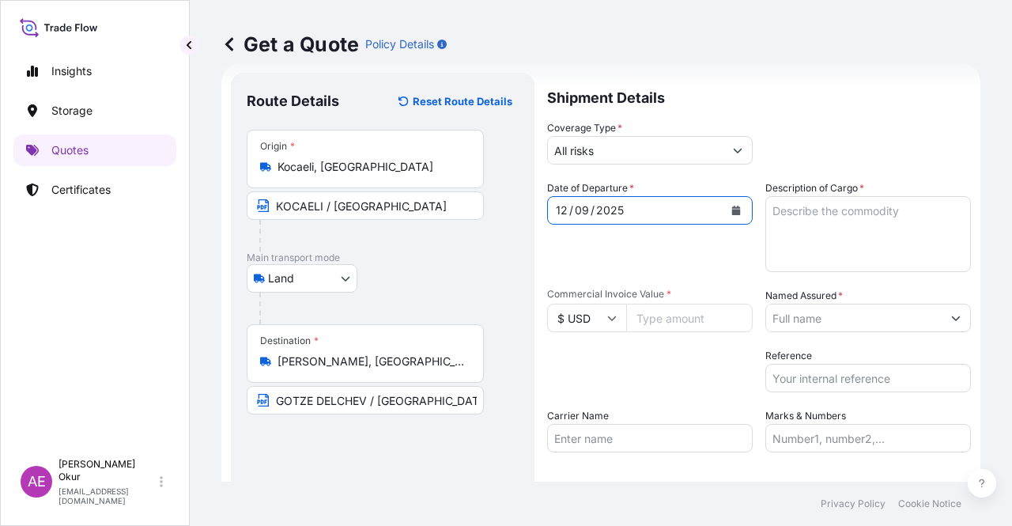
click at [635, 322] on input "Commercial Invoice Value *" at bounding box center [689, 318] width 126 height 28
click at [610, 321] on icon at bounding box center [611, 317] width 9 height 9
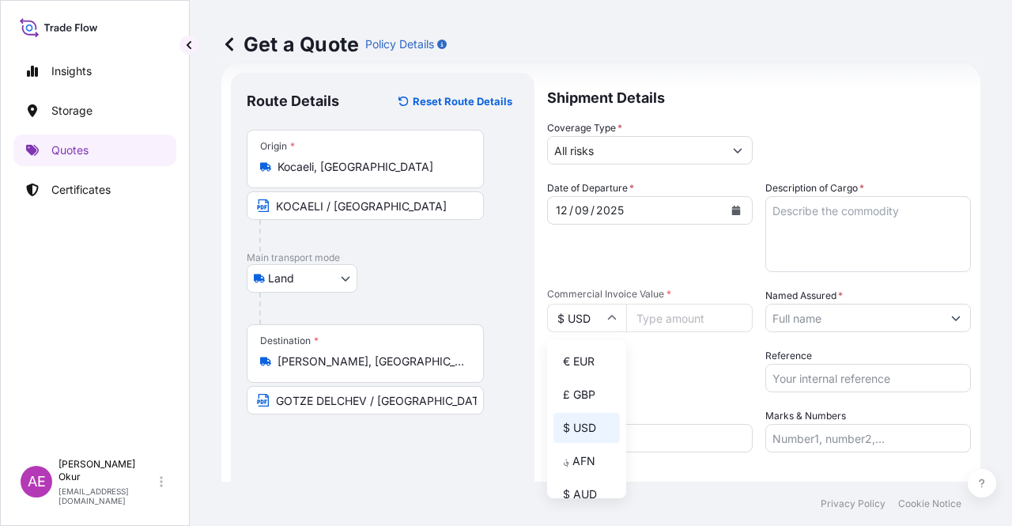
click at [586, 356] on div "€ EUR" at bounding box center [586, 361] width 66 height 30
type input "€ EUR"
click at [670, 315] on input "Commercial Invoice Value *" at bounding box center [689, 318] width 126 height 28
paste input "28512"
type input "28512"
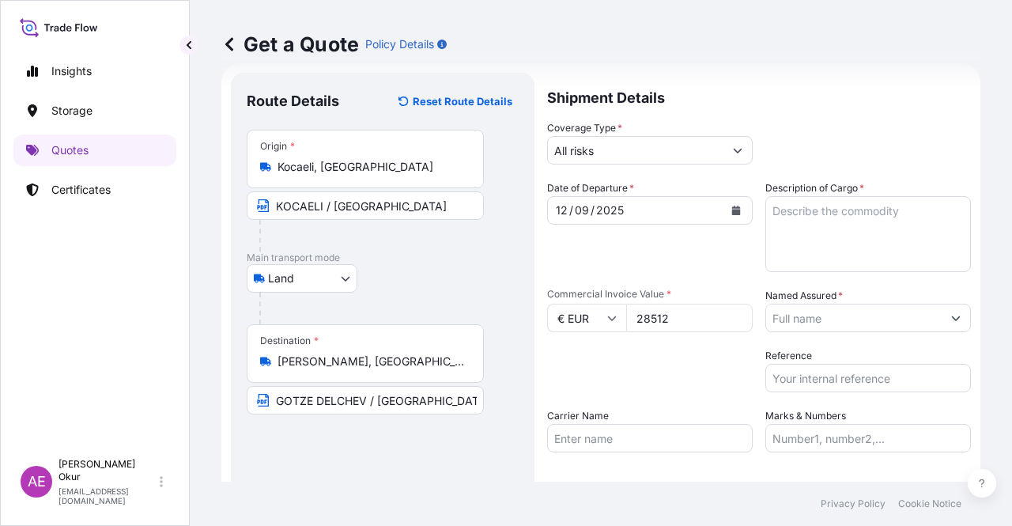
click at [841, 240] on textarea "Description of Cargo *" at bounding box center [868, 234] width 206 height 76
paste textarea "DOTP"
type textarea "DOTP"
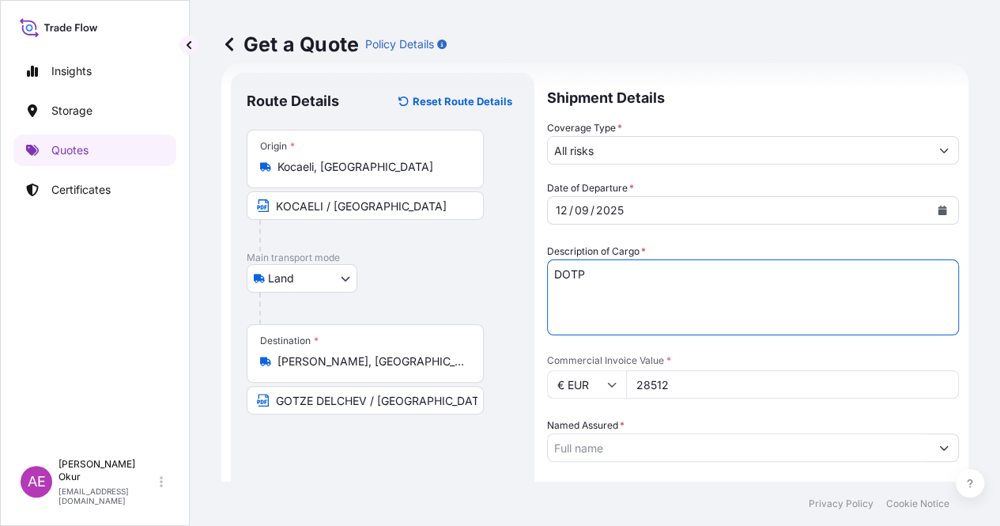
click at [806, 433] on input "Named Assured *" at bounding box center [739, 447] width 382 height 28
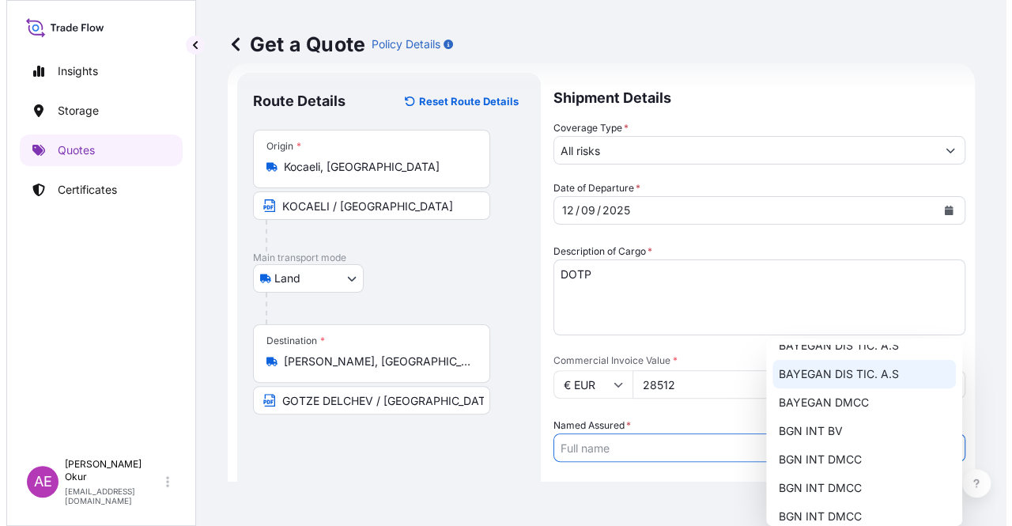
scroll to position [0, 0]
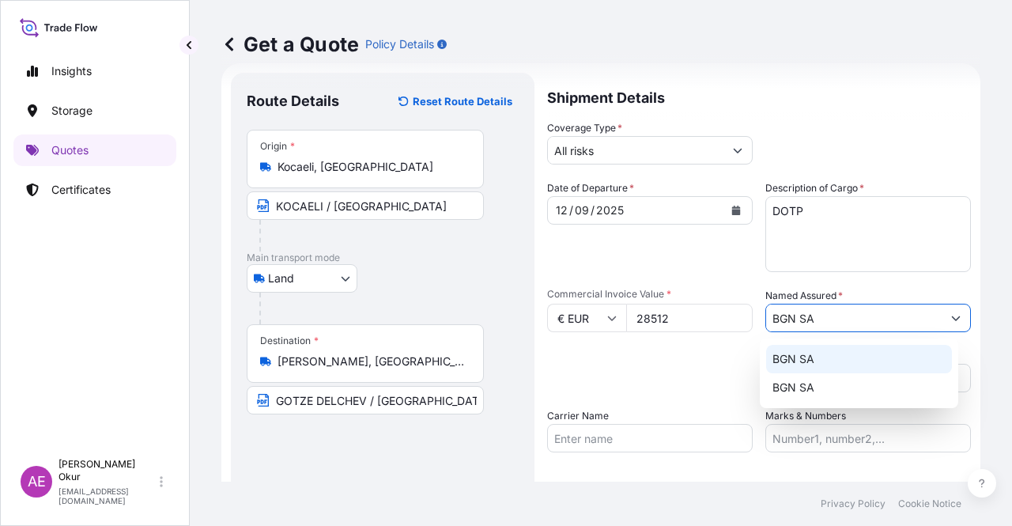
click at [835, 361] on div "BGN SA" at bounding box center [859, 359] width 186 height 28
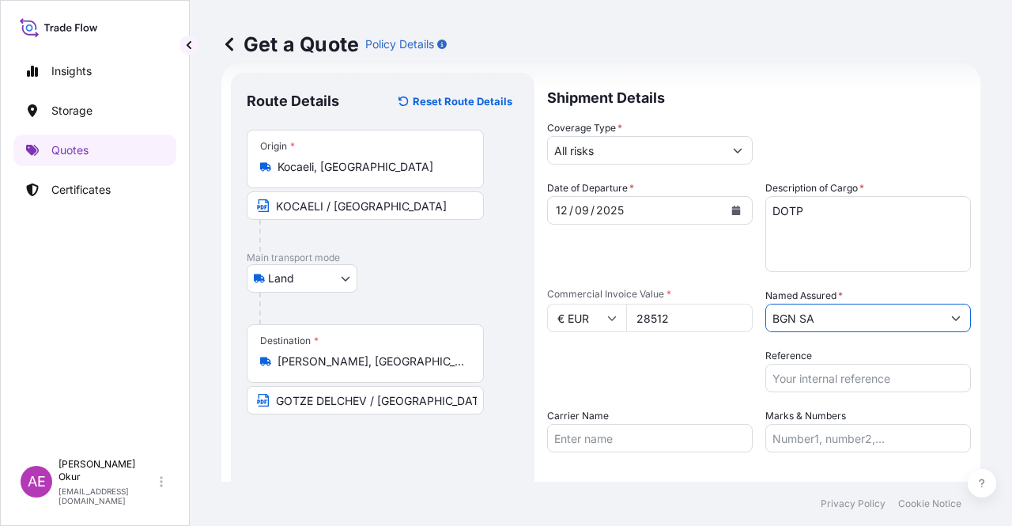
type input "BGN SA"
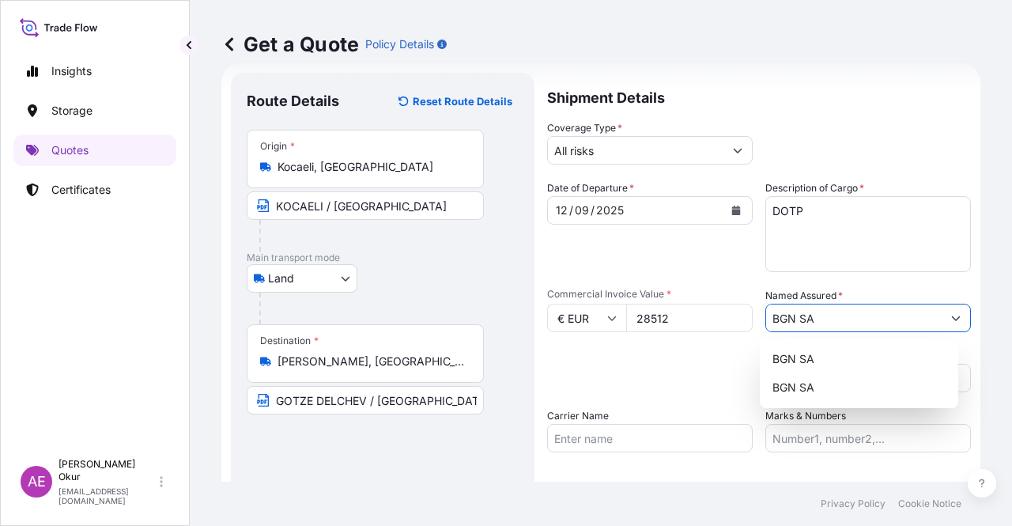
click at [797, 440] on input "Marks & Numbers" at bounding box center [868, 438] width 206 height 28
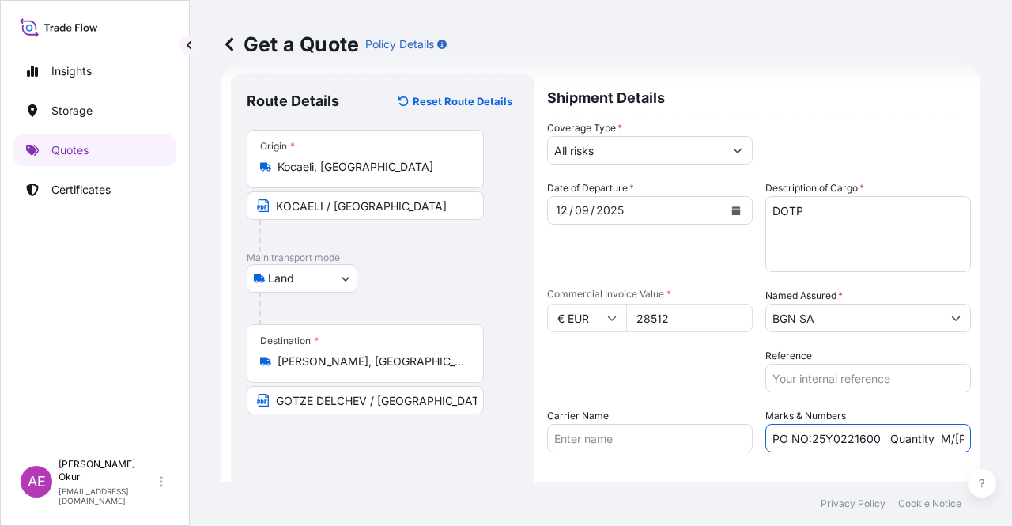
click at [868, 436] on input "PO NO:25Y0221600 Quantity M/[PERSON_NAME]: 25.042,46 Premium: USD 1.705,97" at bounding box center [868, 438] width 206 height 28
drag, startPoint x: 871, startPoint y: 436, endPoint x: 805, endPoint y: 436, distance: 66.4
click at [805, 436] on input "PO NO:25Y0221600 Quantity M/[PERSON_NAME]: 25.042,46 Premium: USD 1.705,97" at bounding box center [868, 438] width 206 height 28
paste input "08000109 – 2508000107"
drag, startPoint x: 911, startPoint y: 443, endPoint x: 979, endPoint y: 441, distance: 68.0
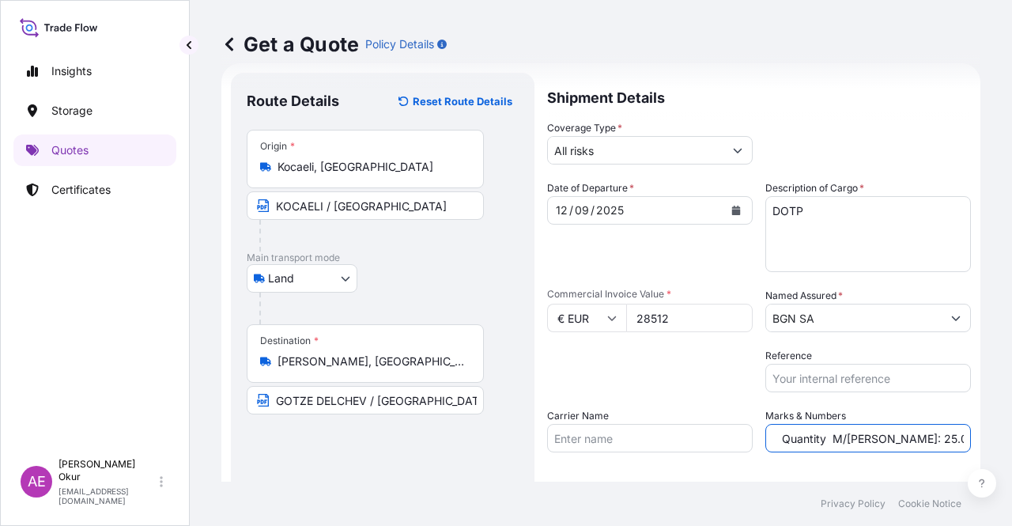
click at [979, 441] on div "Get a Quote Policy Details Route Details Reset Route Details Place of loading R…" at bounding box center [601, 240] width 822 height 481
click at [851, 439] on input "PO NO:2508000109 – 2508000107 Quantity M/[PERSON_NAME]: 25.042,46 Premium: USD …" at bounding box center [868, 438] width 206 height 28
drag, startPoint x: 774, startPoint y: 438, endPoint x: 824, endPoint y: 436, distance: 49.9
click at [824, 436] on input "PO NO:2508000109 – 2508000107 Quantity M/[PERSON_NAME]: 25.042,46 Premium: USD …" at bounding box center [868, 438] width 206 height 28
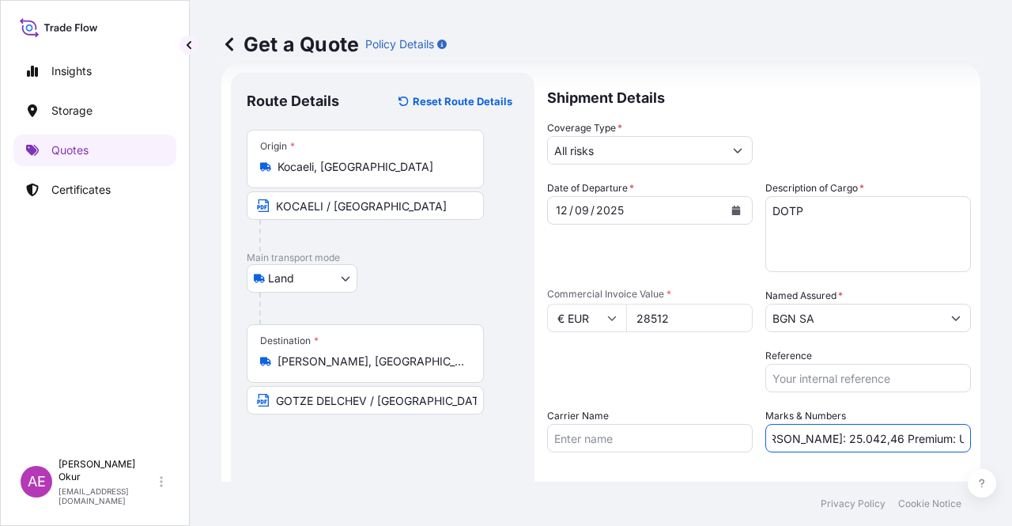
paste input "4,000"
drag, startPoint x: 896, startPoint y: 439, endPoint x: 1011, endPoint y: 418, distance: 116.4
click at [1011, 418] on div "Get a Quote Policy Details Route Details Reset Route Details Place of loading R…" at bounding box center [601, 240] width 822 height 481
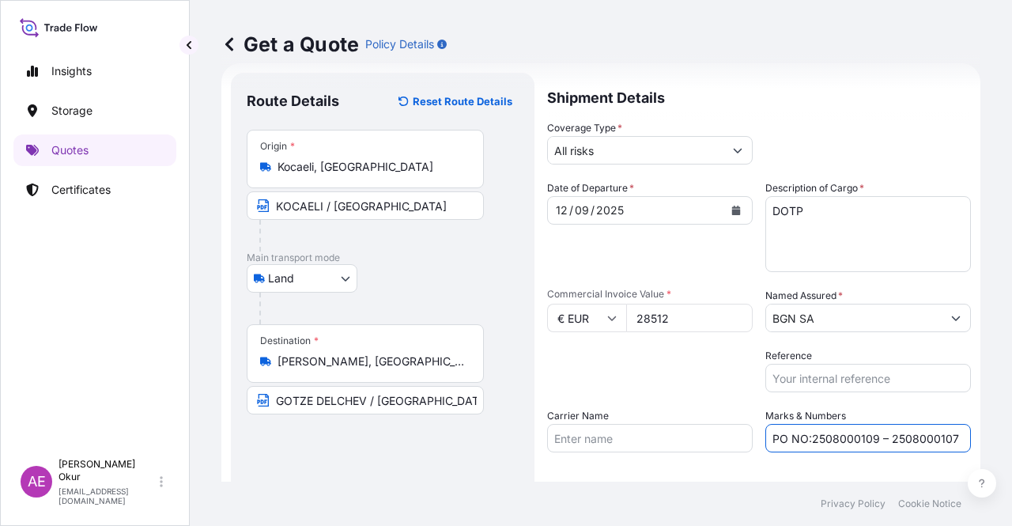
click at [900, 418] on div "Marks & Numbers PO NO:2508000109 – 2508000107 Quantity M/[PERSON_NAME]: 24,000 …" at bounding box center [868, 430] width 206 height 44
drag, startPoint x: 981, startPoint y: 433, endPoint x: 933, endPoint y: 437, distance: 47.6
click at [1010, 432] on div "Get a Quote Policy Details Route Details Reset Route Details Place of loading R…" at bounding box center [601, 240] width 822 height 481
click at [868, 445] on input "PO NO:2508000109 – 2508000107 Quantity M/[PERSON_NAME]: 24,000 Premium: USD 1.7…" at bounding box center [868, 438] width 206 height 28
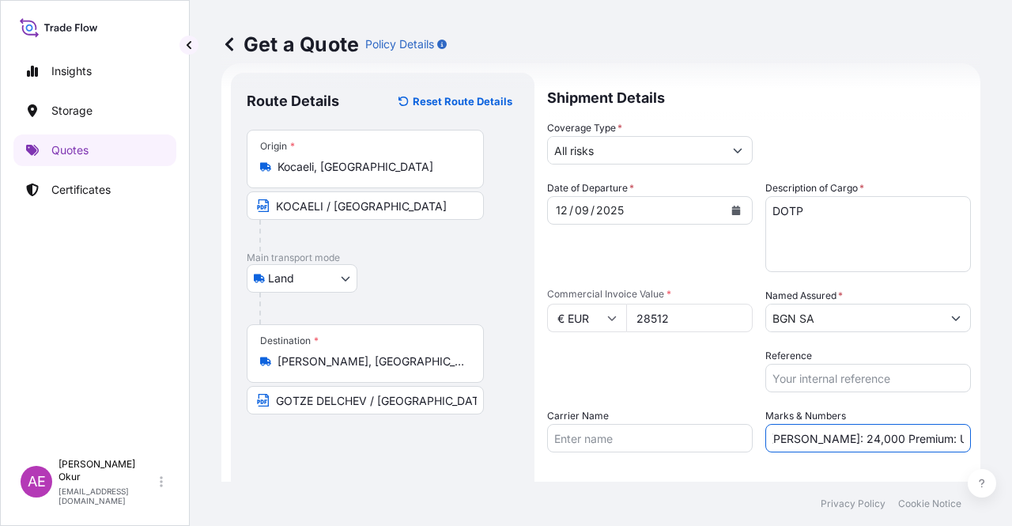
drag, startPoint x: 907, startPoint y: 435, endPoint x: 1011, endPoint y: 426, distance: 103.9
click at [1011, 426] on div "Get a Quote Policy Details Route Details Reset Route Details Place of loading R…" at bounding box center [601, 240] width 822 height 481
paste input "3,14"
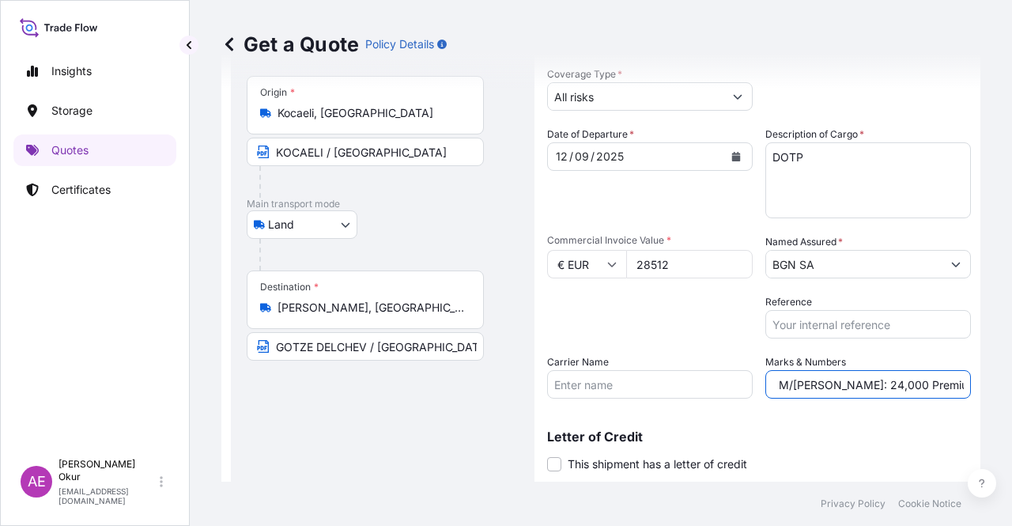
scroll to position [123, 0]
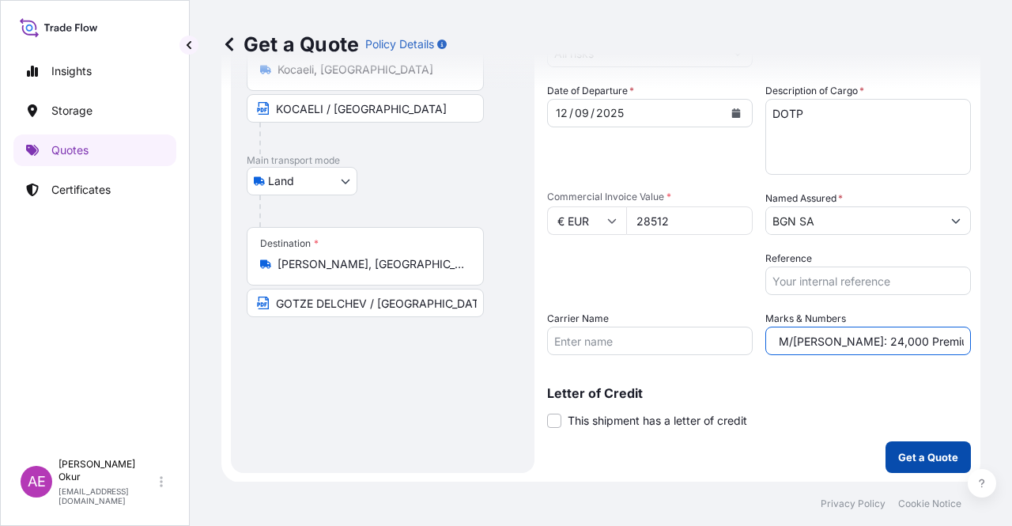
type input "PO NO:2508000109 – 2508000107 Quantity M/[PERSON_NAME]: 24,000 Premium: EUR 3,14"
click at [915, 454] on p "Get a Quote" at bounding box center [928, 457] width 60 height 16
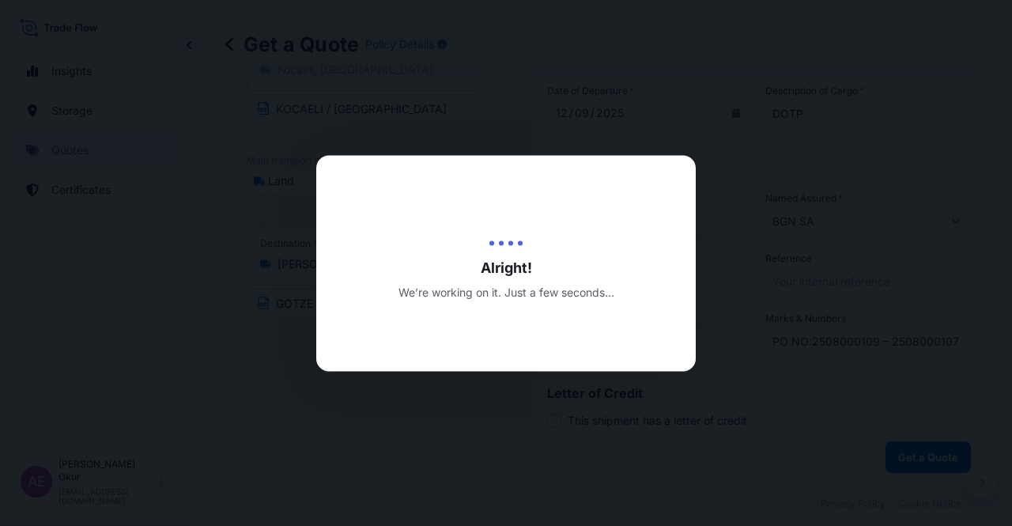
click at [692, 159] on div at bounding box center [506, 263] width 1012 height 526
select select "Land"
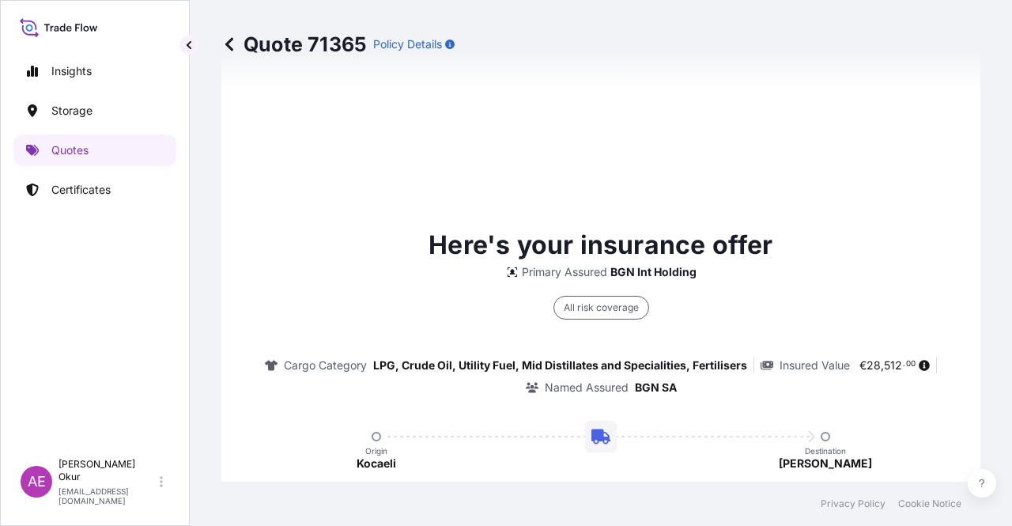
scroll to position [936, 0]
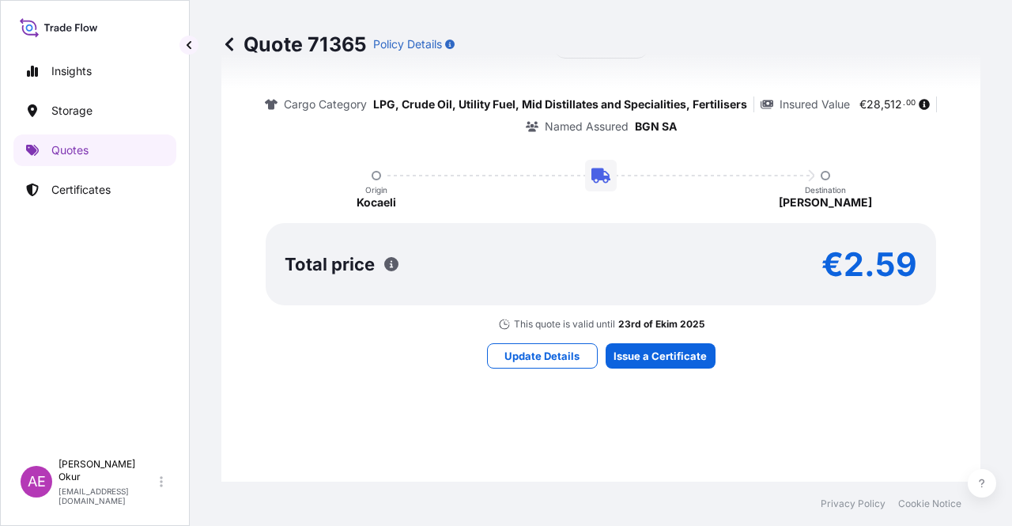
click at [654, 340] on div "Here's your insurance offer Primary Assured BGN Int Holding All risk coverage C…" at bounding box center [600, 166] width 715 height 919
click at [654, 341] on div "Here's your insurance offer Primary Assured BGN Int Holding All risk coverage C…" at bounding box center [600, 166] width 715 height 919
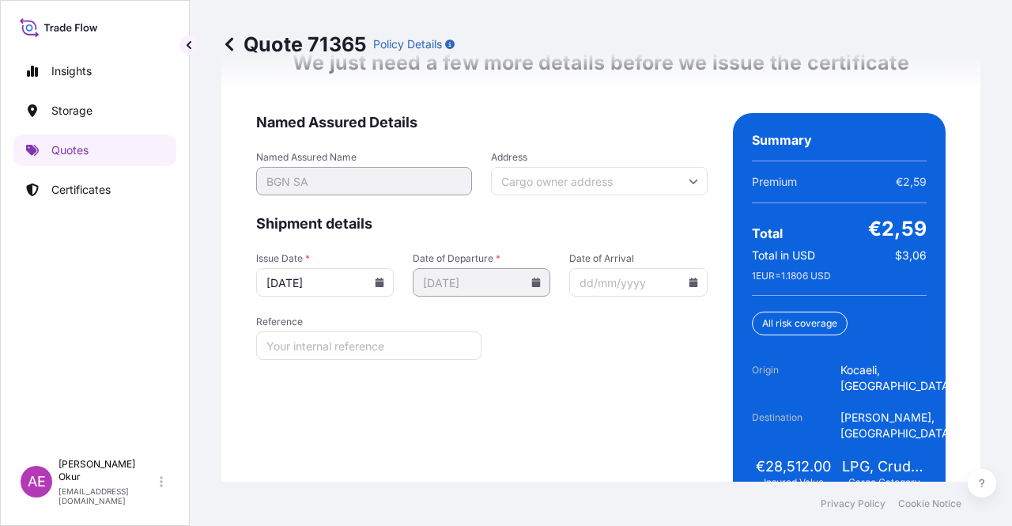
scroll to position [2134, 0]
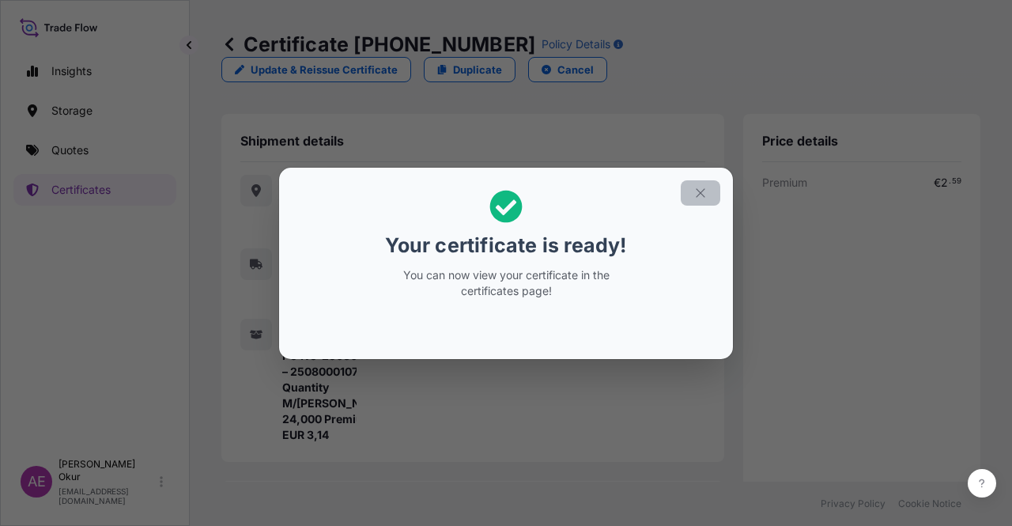
click at [697, 190] on icon "button" at bounding box center [700, 193] width 14 height 14
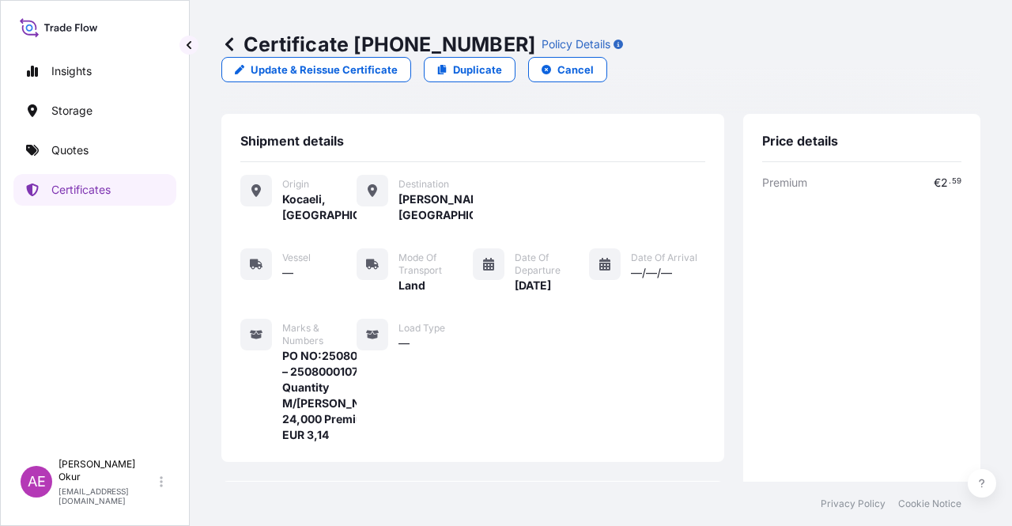
scroll to position [395, 0]
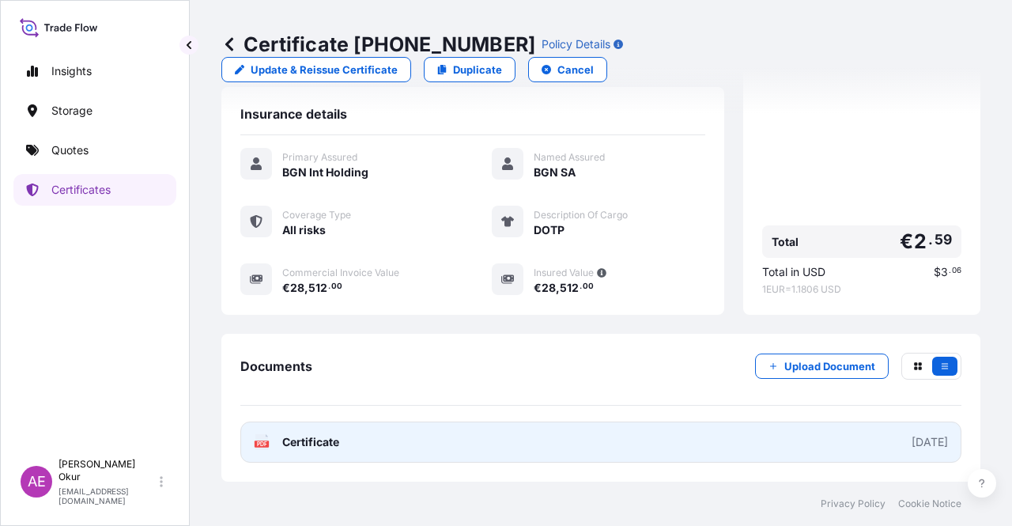
click at [326, 440] on span "Certificate" at bounding box center [310, 442] width 57 height 16
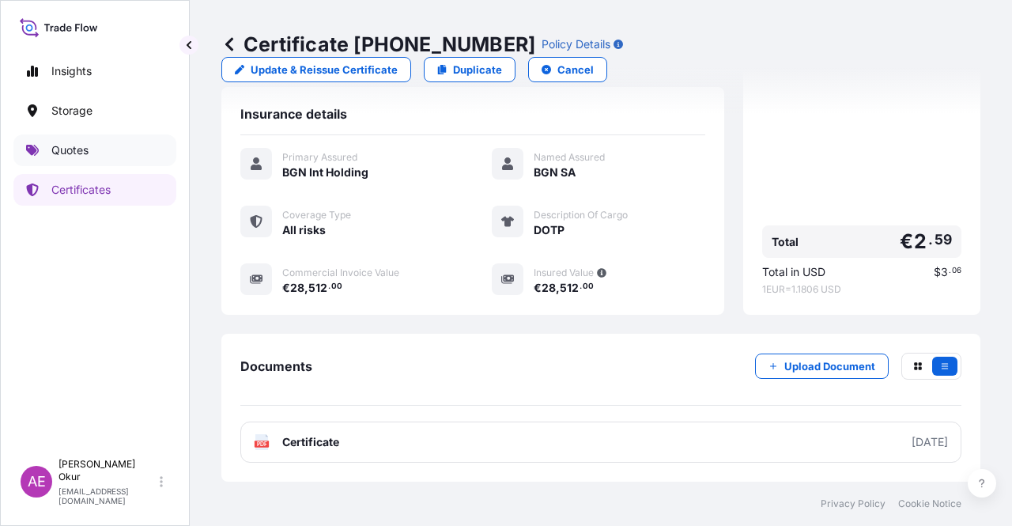
click at [85, 157] on p "Quotes" at bounding box center [69, 150] width 37 height 16
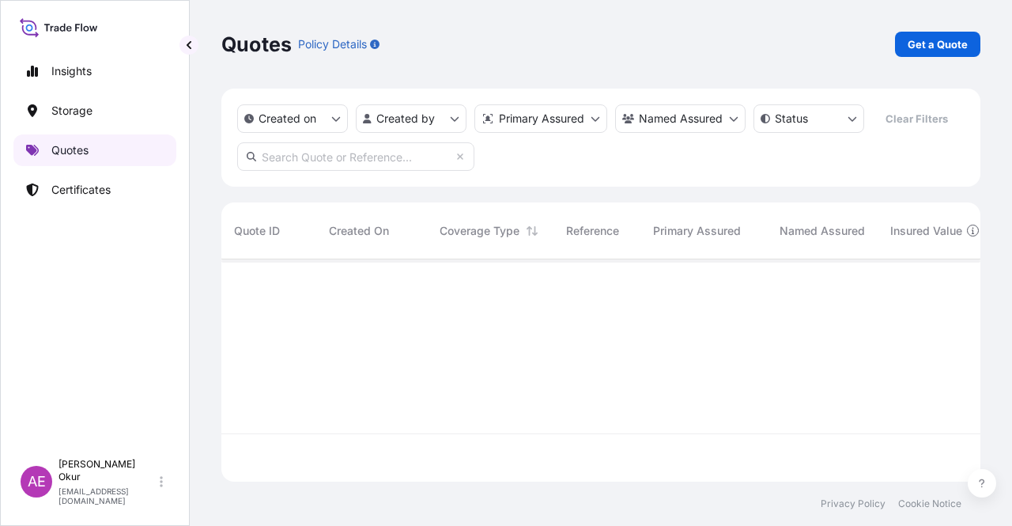
scroll to position [219, 746]
click at [909, 48] on p "Get a Quote" at bounding box center [937, 44] width 60 height 16
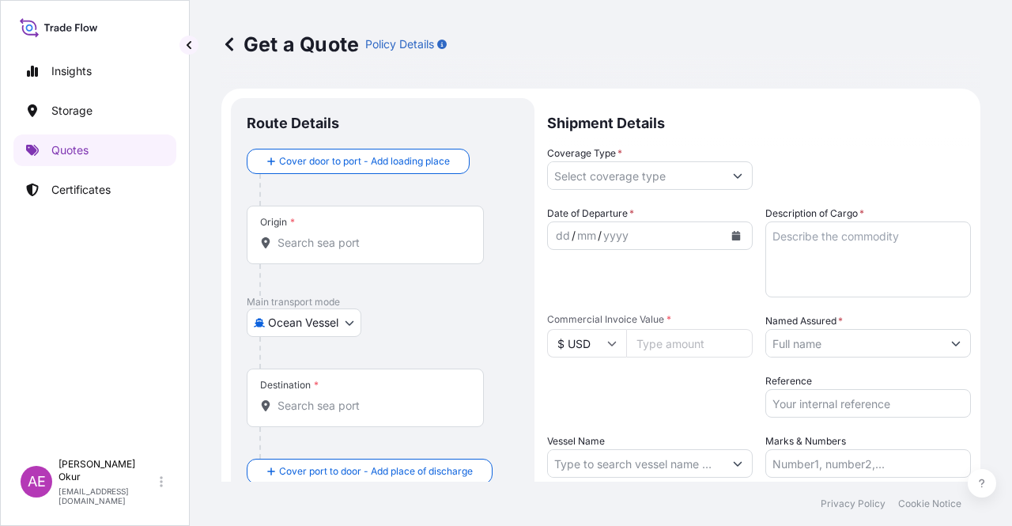
scroll to position [25, 0]
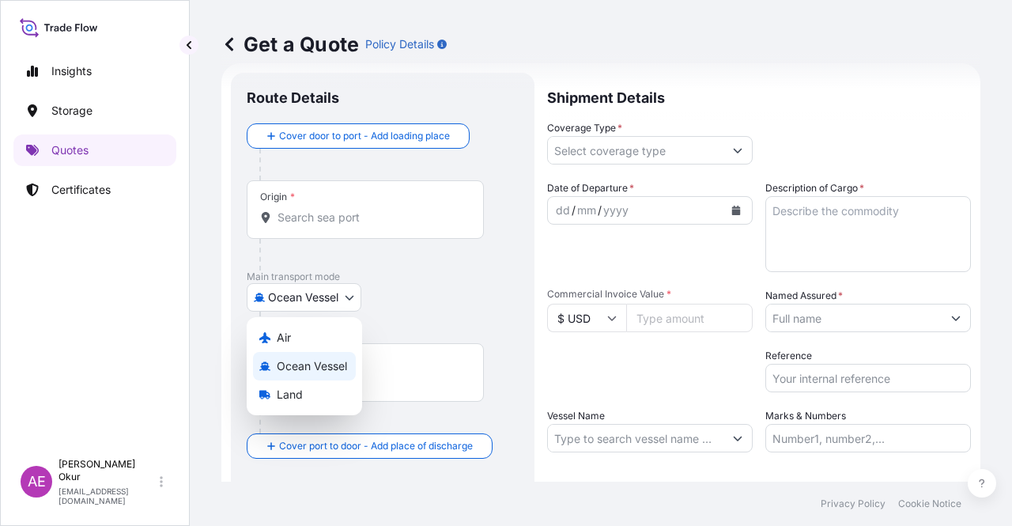
click at [335, 298] on body "Insights Storage Quotes Certificates AE Alp Eren Okur [EMAIL_ADDRESS][DOMAIN_NA…" at bounding box center [506, 263] width 1012 height 526
click at [318, 392] on div "Land" at bounding box center [304, 394] width 103 height 28
select select "Land"
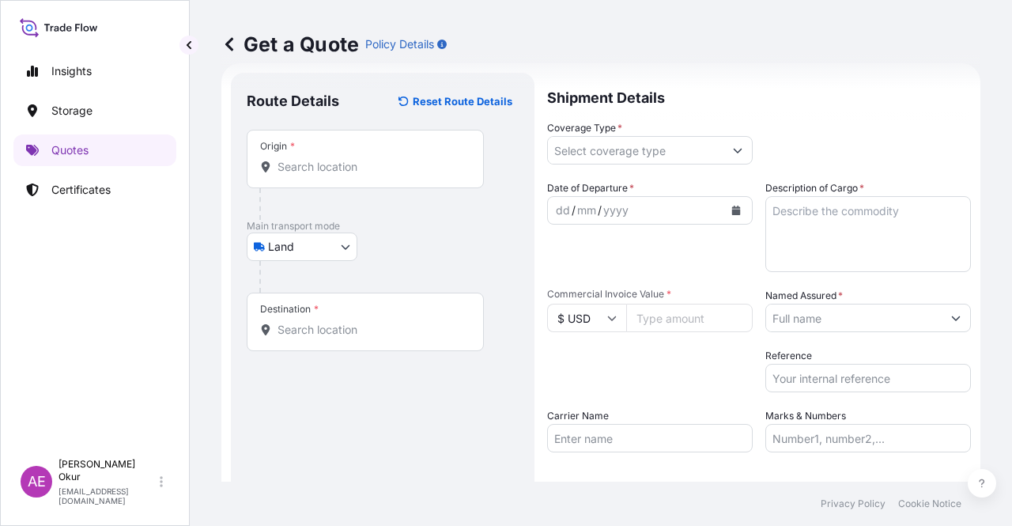
click at [368, 186] on div "Origin *" at bounding box center [365, 159] width 237 height 58
click at [368, 175] on input "Origin *" at bounding box center [370, 167] width 187 height 16
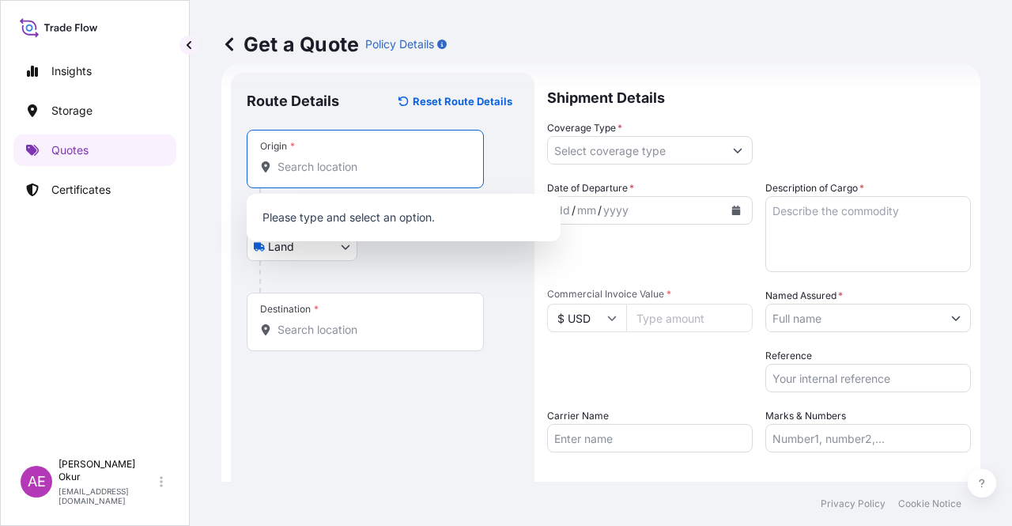
paste input "KOCAELI"
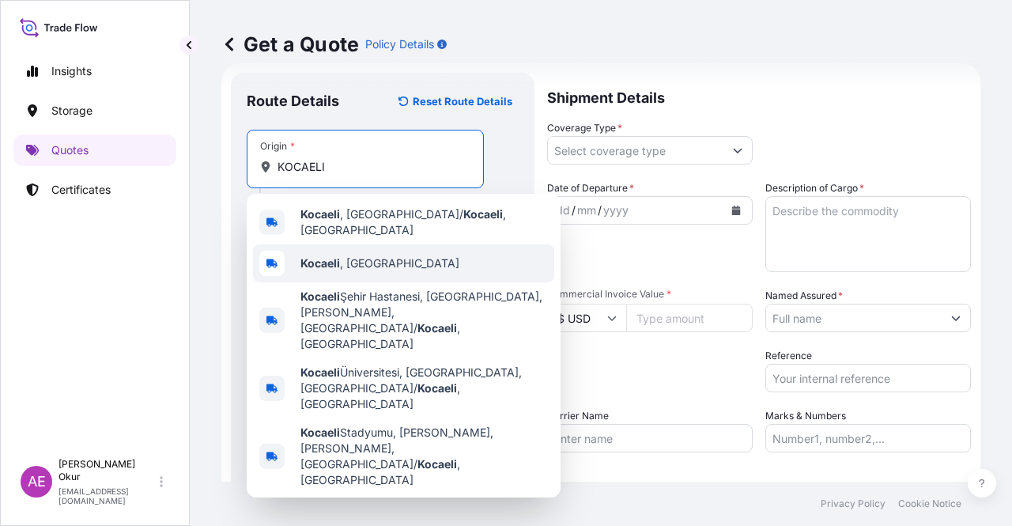
click at [354, 256] on span "Kocaeli , [GEOGRAPHIC_DATA]" at bounding box center [379, 263] width 159 height 16
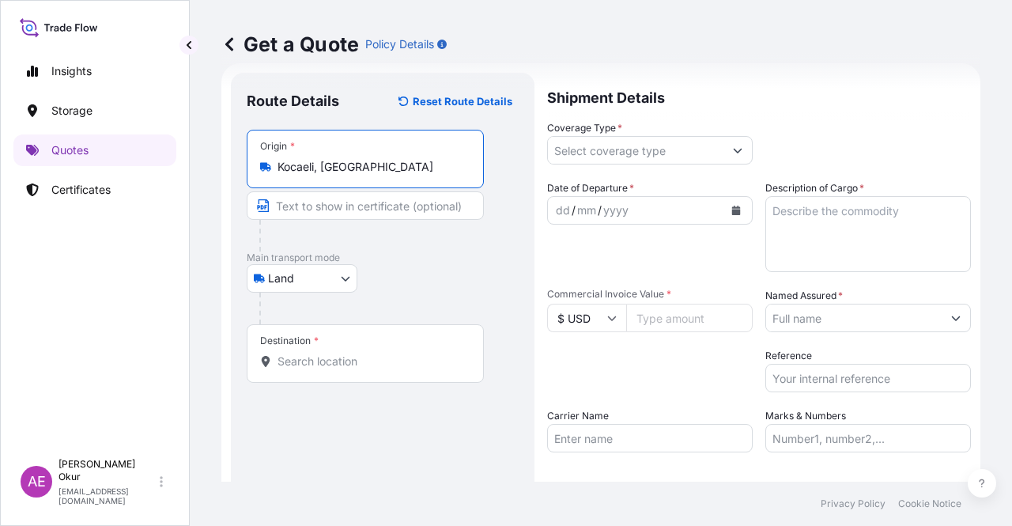
type input "Kocaeli, [GEOGRAPHIC_DATA]"
click at [336, 202] on input "Text to appear on certificate" at bounding box center [365, 205] width 237 height 28
paste input "KOCAELI"
type input "KOCAELI / [GEOGRAPHIC_DATA]"
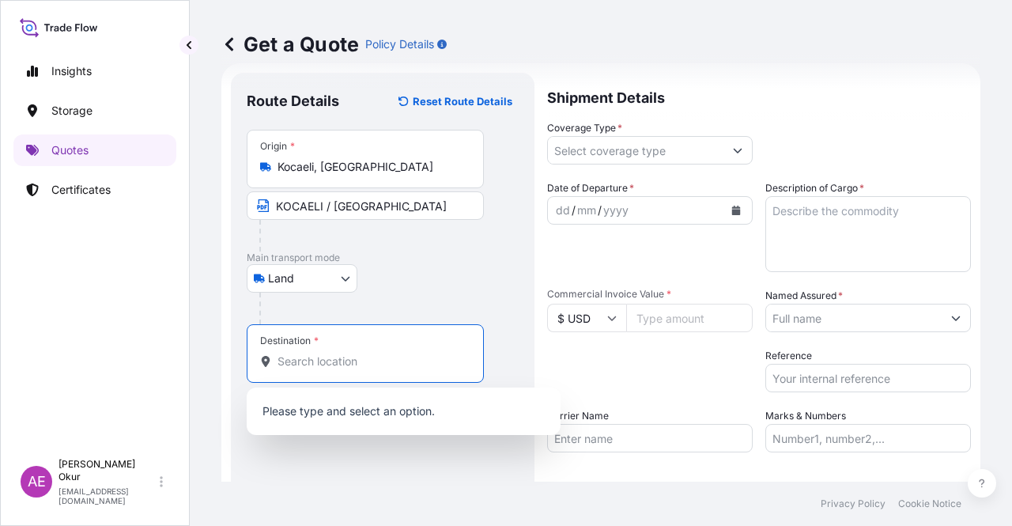
click at [330, 364] on input "Destination *" at bounding box center [370, 361] width 187 height 16
paste input "BIALA"
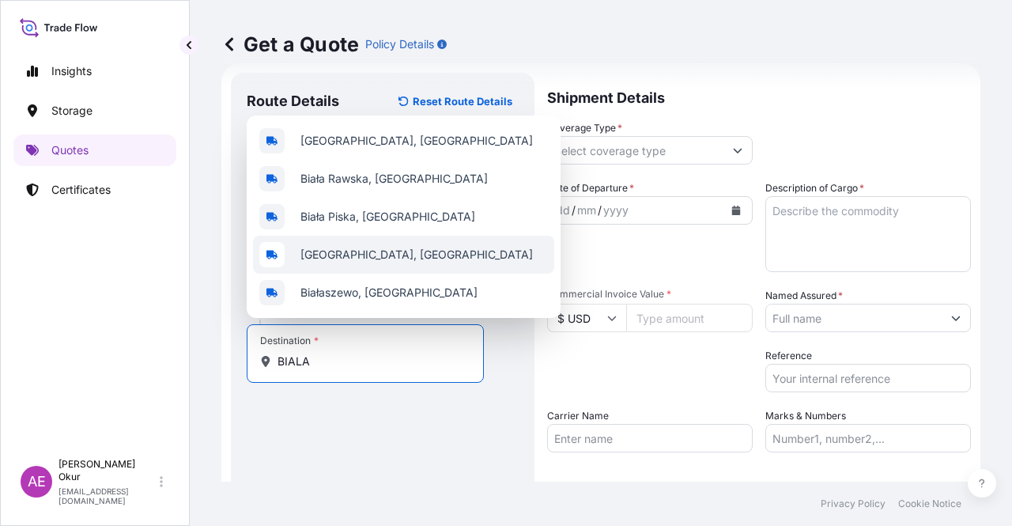
click at [379, 259] on div "[GEOGRAPHIC_DATA], [GEOGRAPHIC_DATA]" at bounding box center [403, 255] width 301 height 38
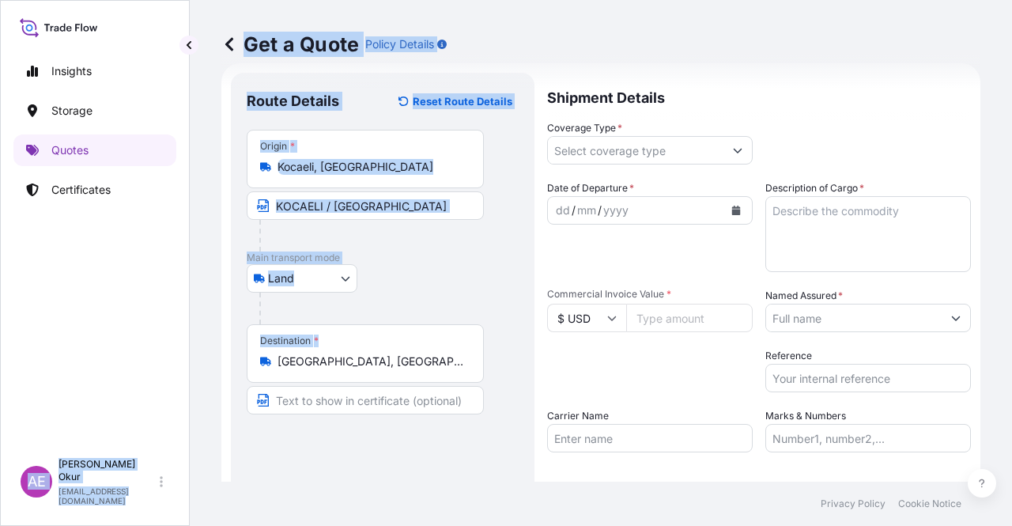
drag, startPoint x: 427, startPoint y: 374, endPoint x: 147, endPoint y: 361, distance: 280.1
click at [148, 361] on div "Insights Storage Quotes Certificates AE Alp Eren Okur [EMAIL_ADDRESS][DOMAIN_NA…" at bounding box center [506, 263] width 1012 height 526
click at [340, 356] on input "[GEOGRAPHIC_DATA], [GEOGRAPHIC_DATA]" at bounding box center [370, 361] width 187 height 16
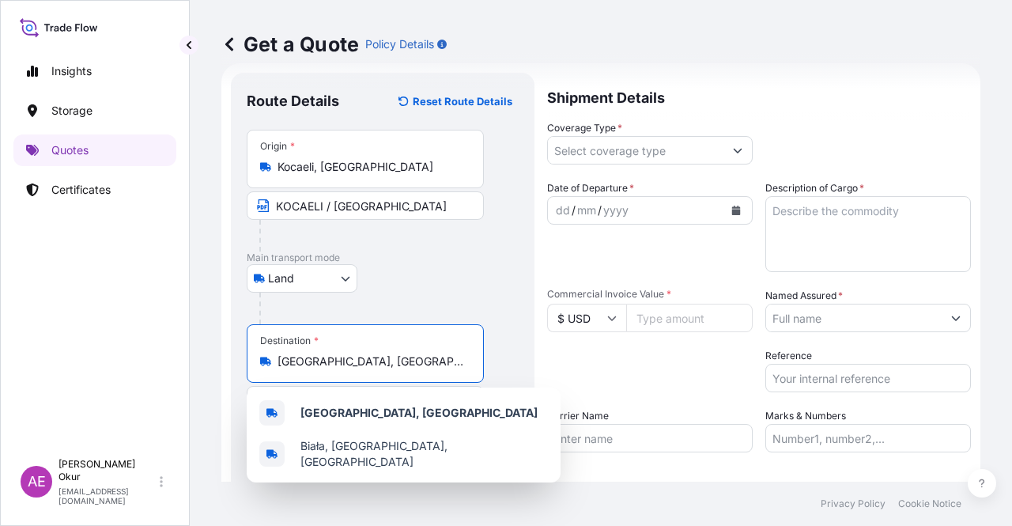
drag, startPoint x: 379, startPoint y: 364, endPoint x: 214, endPoint y: 358, distance: 165.3
click at [214, 358] on div "Get a Quote Policy Details Route Details Reset Route Details Place of loading R…" at bounding box center [601, 240] width 822 height 481
paste input "BIALA"
drag, startPoint x: 396, startPoint y: 365, endPoint x: 172, endPoint y: 369, distance: 223.7
click at [180, 371] on div "Insights Storage Quotes Certificates AE Alp Eren Okur [EMAIL_ADDRESS][DOMAIN_NA…" at bounding box center [506, 263] width 1012 height 526
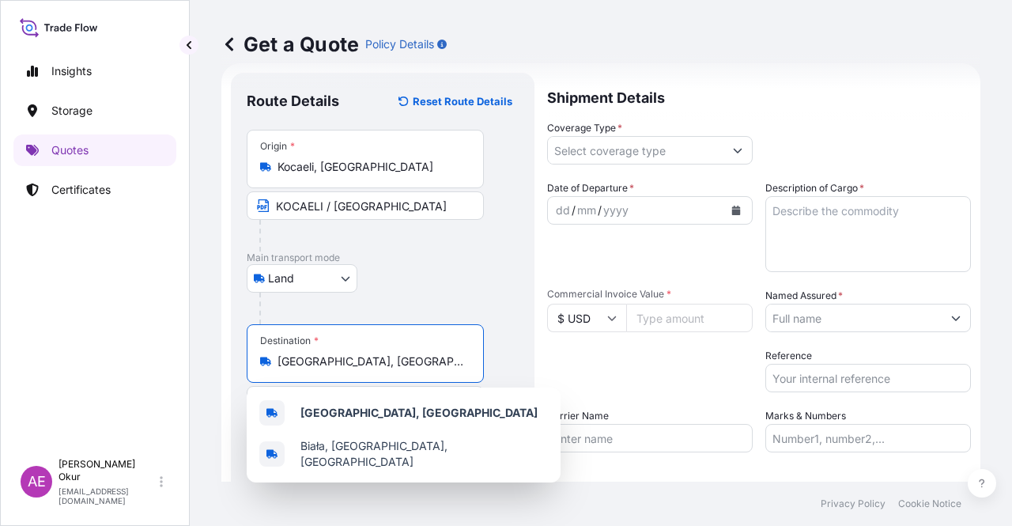
paste input "ULGARIA"
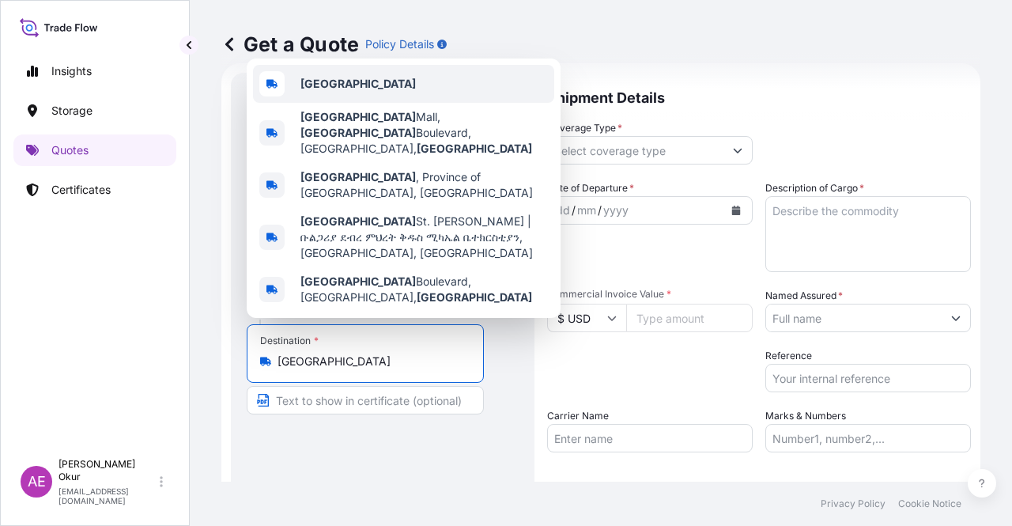
click at [396, 103] on div "[GEOGRAPHIC_DATA]" at bounding box center [403, 84] width 301 height 38
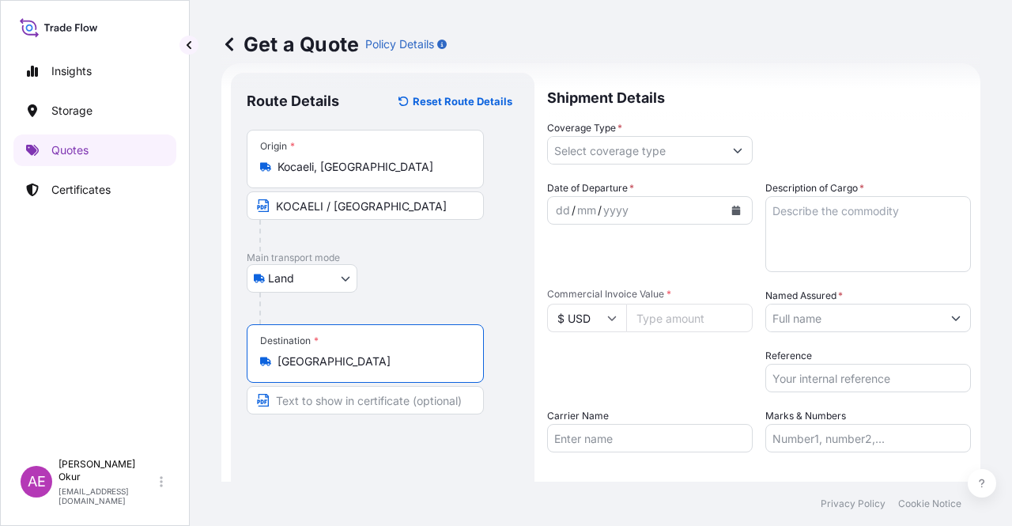
type input "[GEOGRAPHIC_DATA]"
click at [338, 396] on input "Text to appear on certificate" at bounding box center [365, 400] width 237 height 28
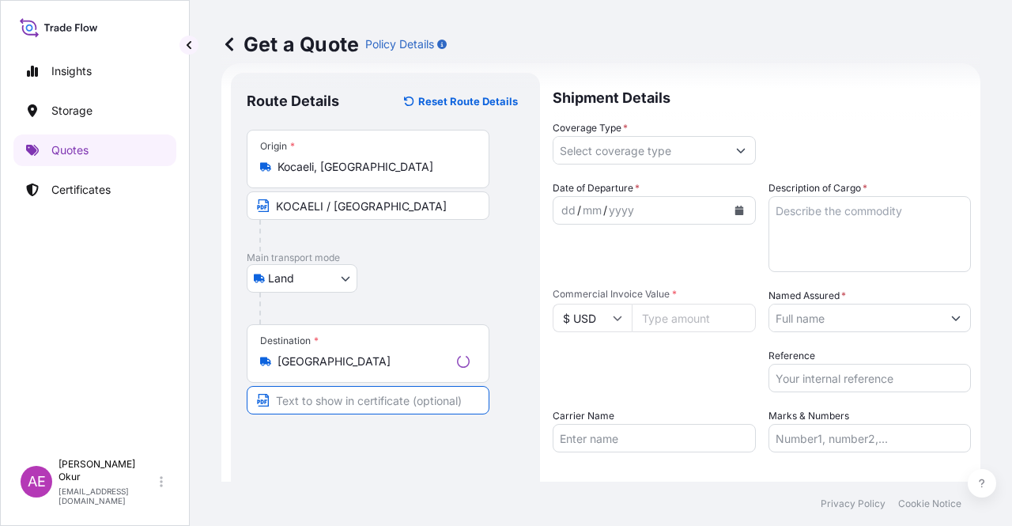
paste input "[GEOGRAPHIC_DATA]"
click at [277, 401] on input "[GEOGRAPHIC_DATA]" at bounding box center [365, 400] width 237 height 28
click at [277, 398] on input "/ [GEOGRAPHIC_DATA]" at bounding box center [365, 400] width 237 height 28
paste input "BIALA"
type input "BIALA / [GEOGRAPHIC_DATA]"
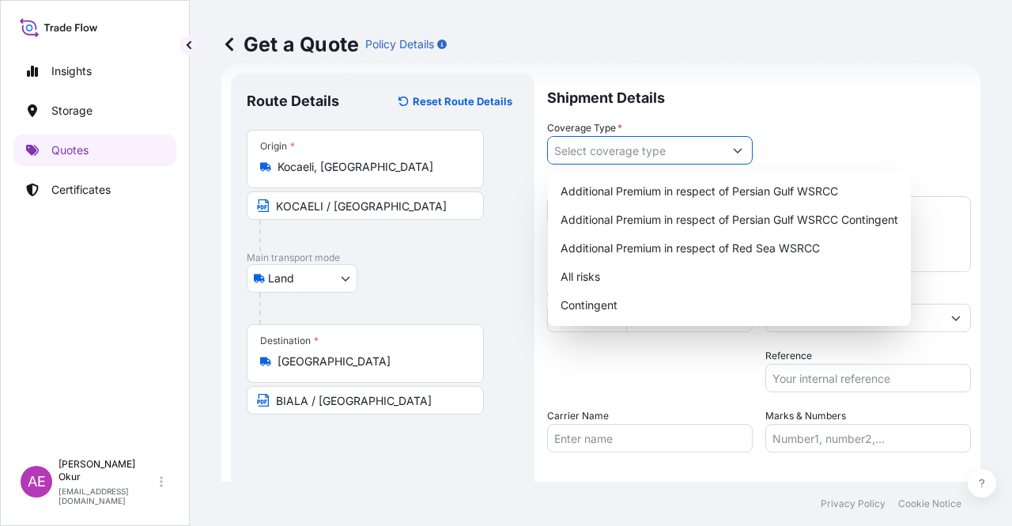
click at [594, 153] on input "Coverage Type *" at bounding box center [635, 150] width 175 height 28
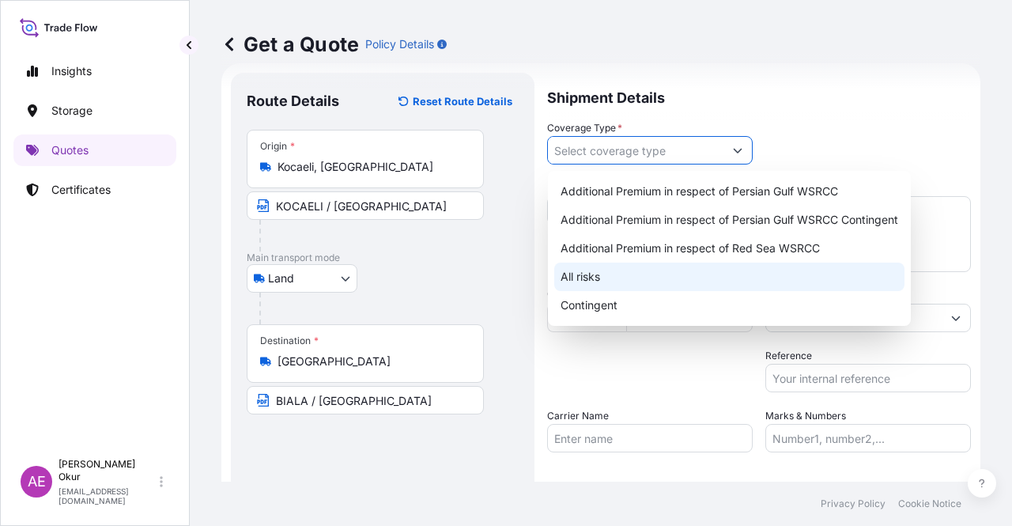
click at [601, 279] on div "All risks" at bounding box center [729, 276] width 350 height 28
type input "All risks"
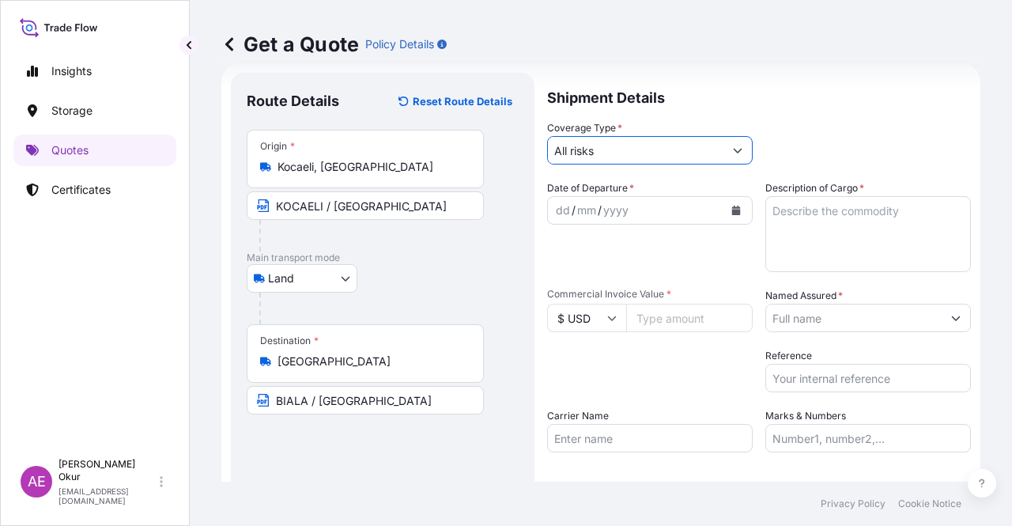
click at [558, 204] on div "dd" at bounding box center [562, 210] width 17 height 19
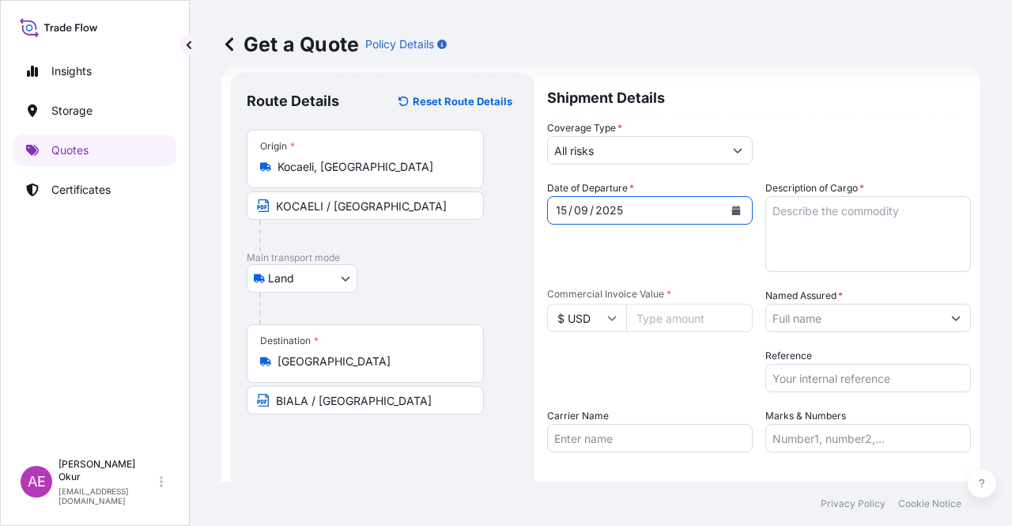
click at [874, 262] on textarea "Description of Cargo *" at bounding box center [868, 234] width 206 height 76
paste textarea "DOTP"
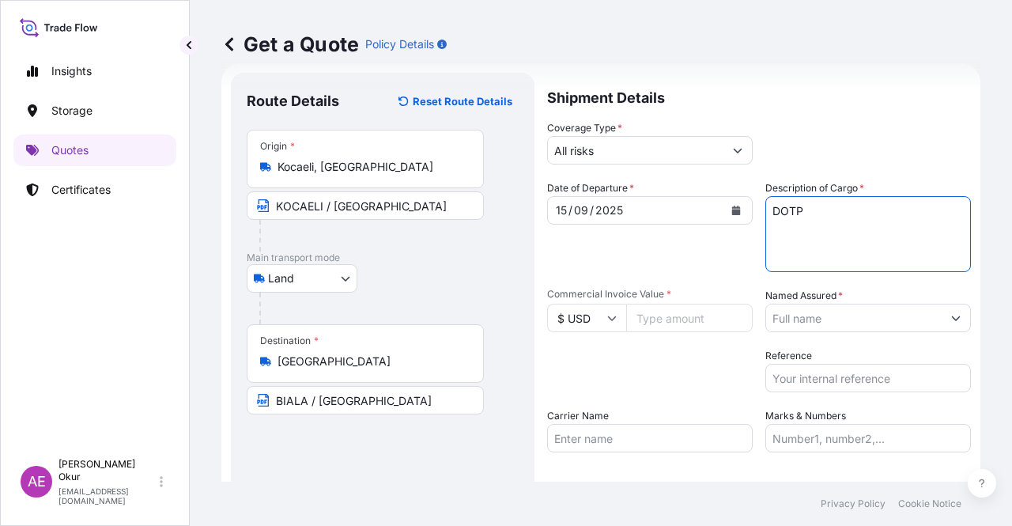
type textarea "DOTP"
click at [622, 325] on div "$ USD" at bounding box center [650, 318] width 206 height 28
click at [601, 322] on input "$ USD" at bounding box center [586, 318] width 79 height 28
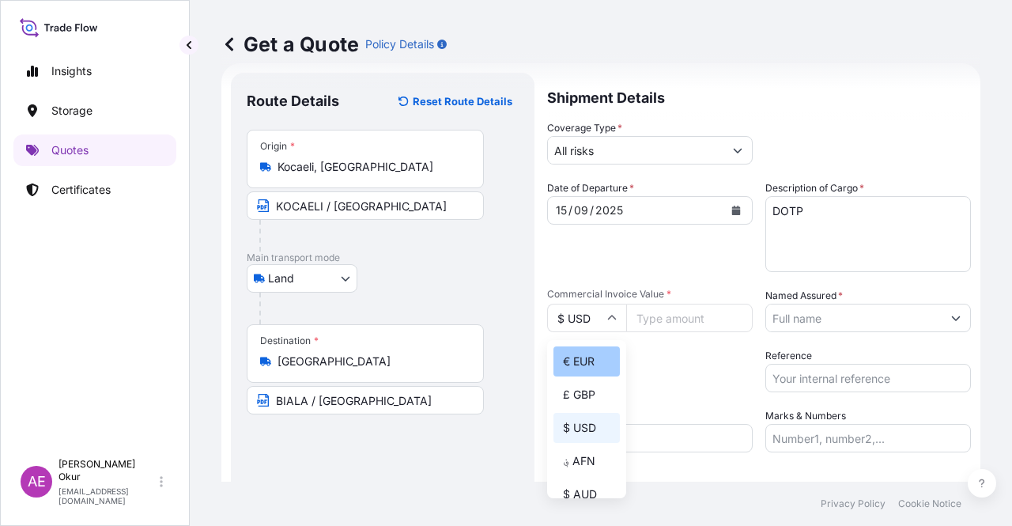
click at [590, 350] on div "€ EUR" at bounding box center [586, 361] width 66 height 30
type input "€ EUR"
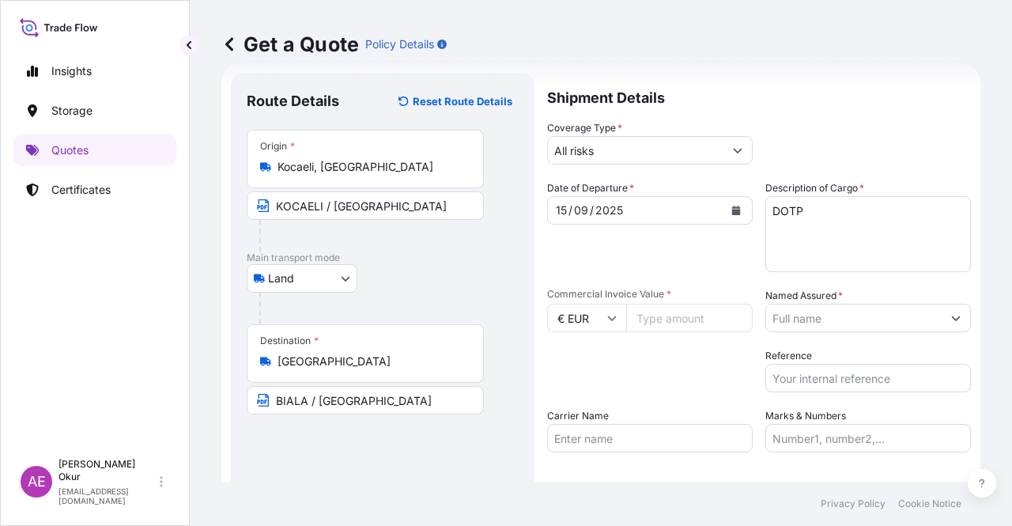
click at [688, 319] on input "Commercial Invoice Value *" at bounding box center [689, 318] width 126 height 28
paste input "33528"
type input "33528"
click at [850, 326] on input "Named Assured *" at bounding box center [853, 318] width 175 height 28
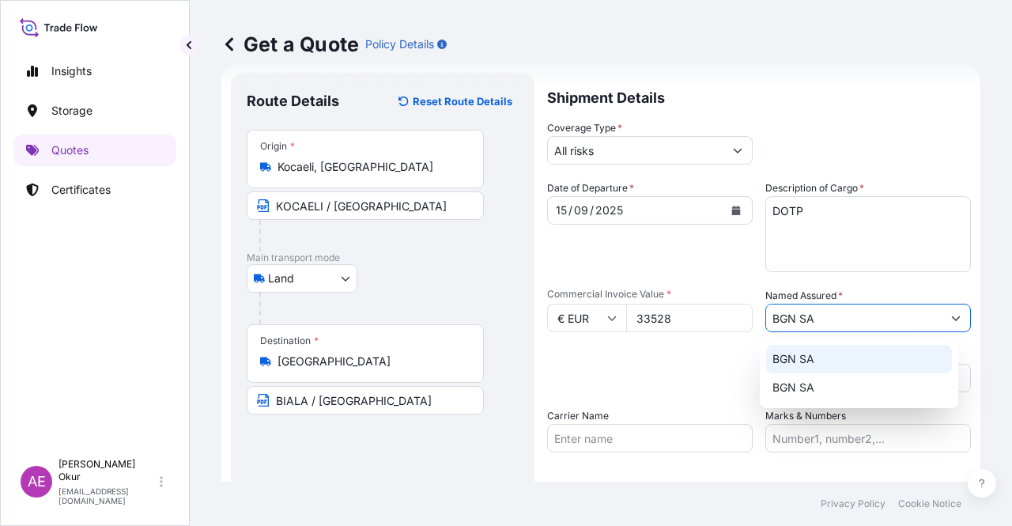
click at [838, 351] on div "BGN SA" at bounding box center [859, 359] width 186 height 28
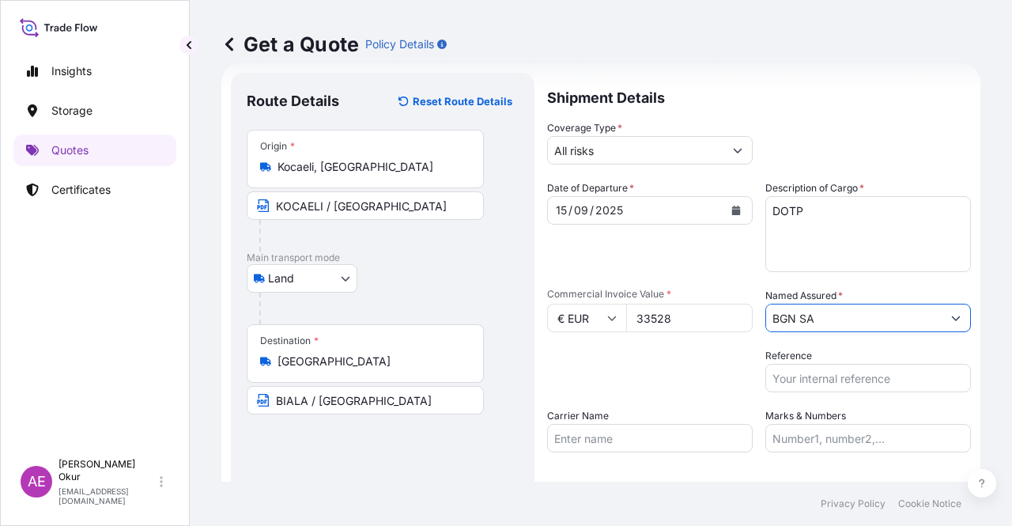
type input "BGN SA"
click at [798, 436] on input "Marks & Numbers" at bounding box center [868, 438] width 206 height 28
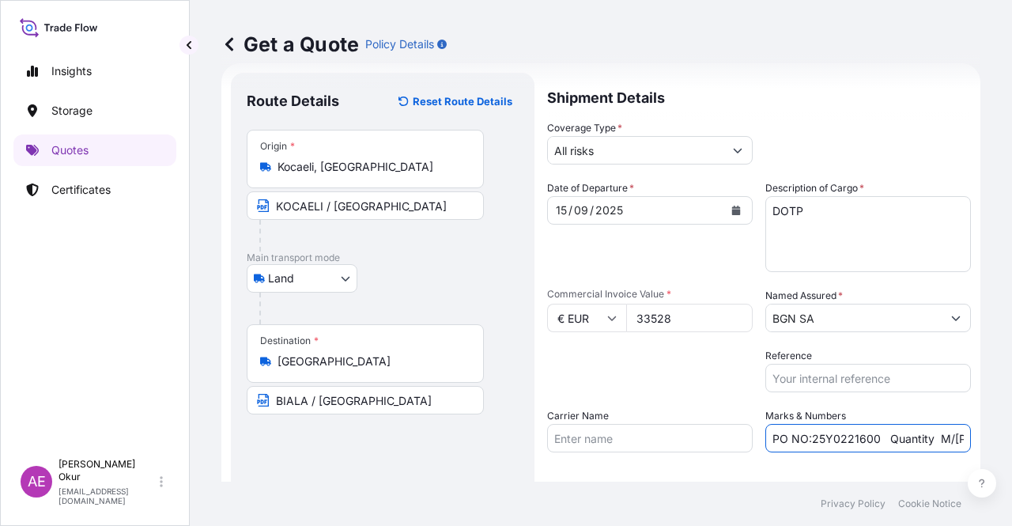
drag, startPoint x: 877, startPoint y: 436, endPoint x: 807, endPoint y: 434, distance: 70.4
click at [807, 434] on input "PO NO:25Y0221600 Quantity M/[PERSON_NAME]: 25.042,46 Premium: USD 1.705,97" at bounding box center [868, 438] width 206 height 28
paste input "09000008 – 2509000007"
drag, startPoint x: 917, startPoint y: 443, endPoint x: 968, endPoint y: 435, distance: 52.0
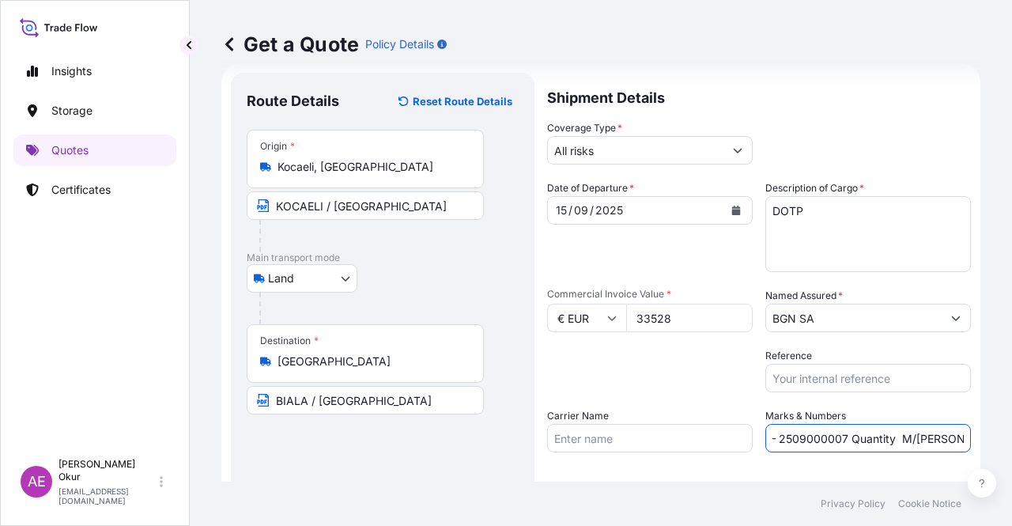
click at [968, 435] on div "Get a Quote Policy Details Route Details Reset Route Details Place of loading R…" at bounding box center [601, 240] width 822 height 481
click at [863, 436] on input "PO NO:2509000008 – 2509000007 Quantity M/[PERSON_NAME]: 25.042,46 Premium: USD …" at bounding box center [868, 438] width 206 height 28
drag, startPoint x: 853, startPoint y: 437, endPoint x: 906, endPoint y: 436, distance: 53.0
click at [906, 436] on input "PO NO:2509000008 – 2509000007 Quantity M/[PERSON_NAME]: 25.042,46 Premium: USD …" at bounding box center [868, 438] width 206 height 28
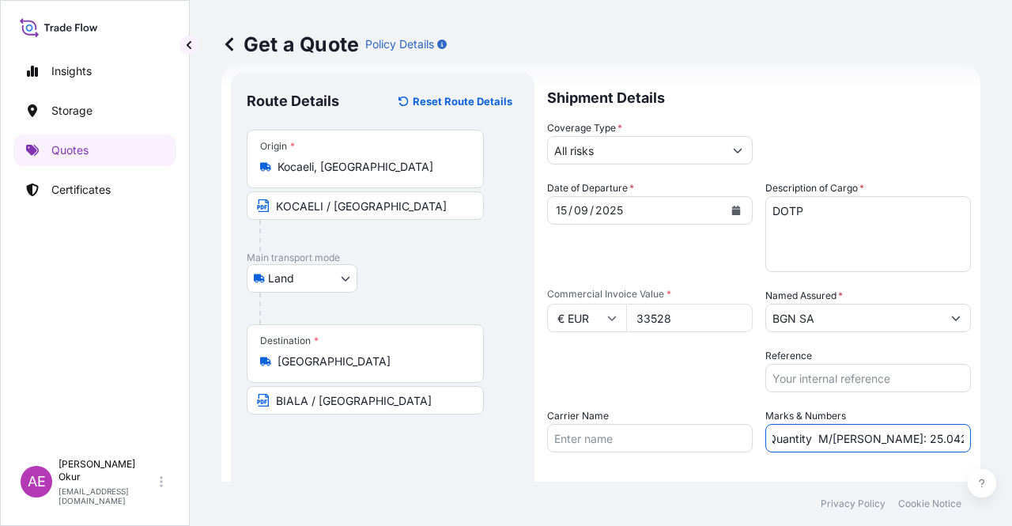
paste input "4,000"
drag, startPoint x: 910, startPoint y: 428, endPoint x: 1007, endPoint y: 435, distance: 97.5
click at [1010, 435] on div "Get a Quote Policy Details Route Details Reset Route Details Place of loading R…" at bounding box center [601, 240] width 822 height 481
click at [890, 431] on input "PO NO:2509000008 – 2509000007 Quantity M/[PERSON_NAME]: 24,000 Premium: USD 1.7…" at bounding box center [868, 438] width 206 height 28
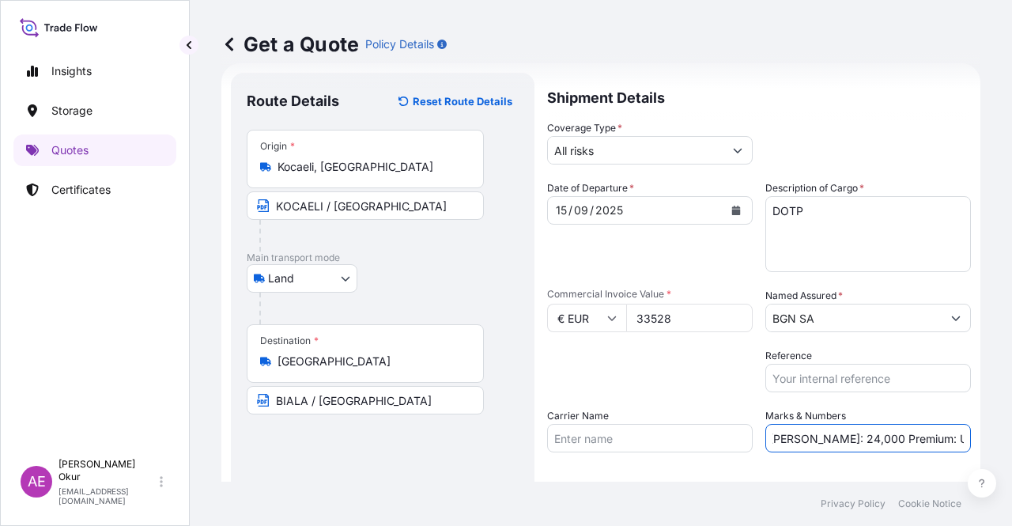
drag, startPoint x: 910, startPoint y: 435, endPoint x: 884, endPoint y: 435, distance: 26.1
click at [884, 435] on input "PO NO:2509000008 – 2509000007 Quantity M/[PERSON_NAME]: 24,000 Premium: USD 1.7…" at bounding box center [868, 438] width 206 height 28
drag, startPoint x: 933, startPoint y: 437, endPoint x: 1011, endPoint y: 435, distance: 78.3
click at [1011, 435] on div "Get a Quote Policy Details Route Details Reset Route Details Place of loading R…" at bounding box center [601, 240] width 822 height 481
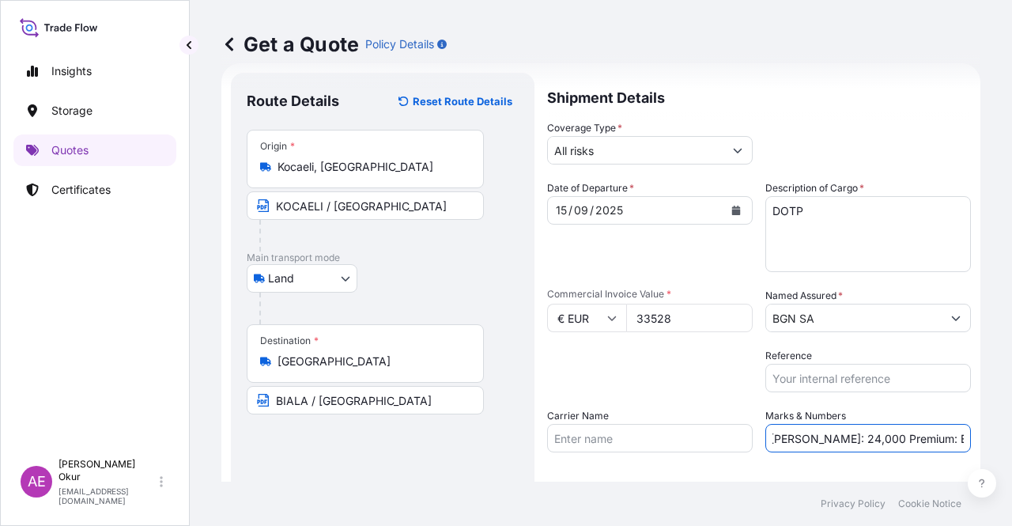
paste input "3,69"
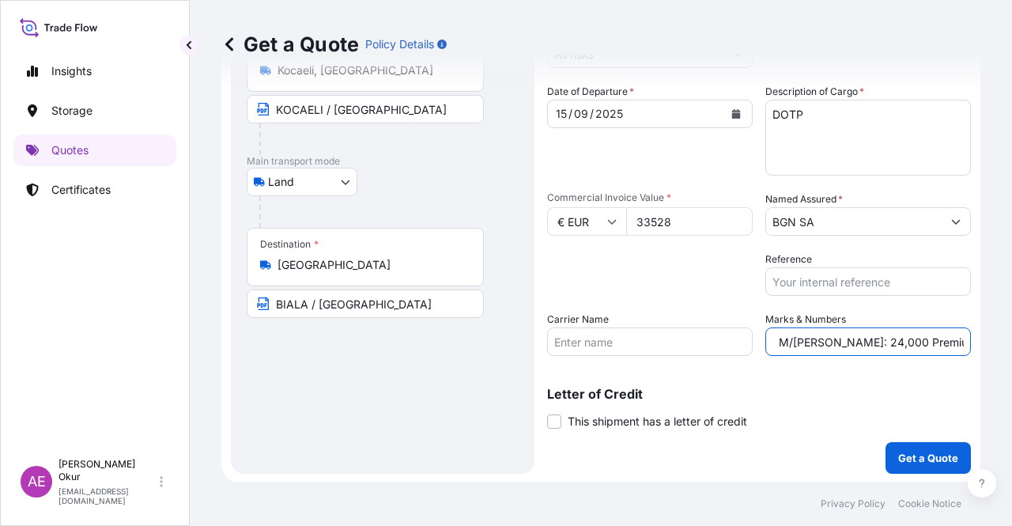
scroll to position [123, 0]
click at [929, 342] on input "PO NO:2509000008 – 2509000007 Quantity M/[PERSON_NAME]: 24,000 Premium: EUR3,69" at bounding box center [868, 340] width 206 height 28
type input "PO NO:2509000008 – 2509000007 Quantity M/[PERSON_NAME]: 24,000 Premium: EUR 3,69"
click at [905, 424] on div "Letter of Credit This shipment has a letter of credit Letter of credit * Letter…" at bounding box center [759, 408] width 424 height 42
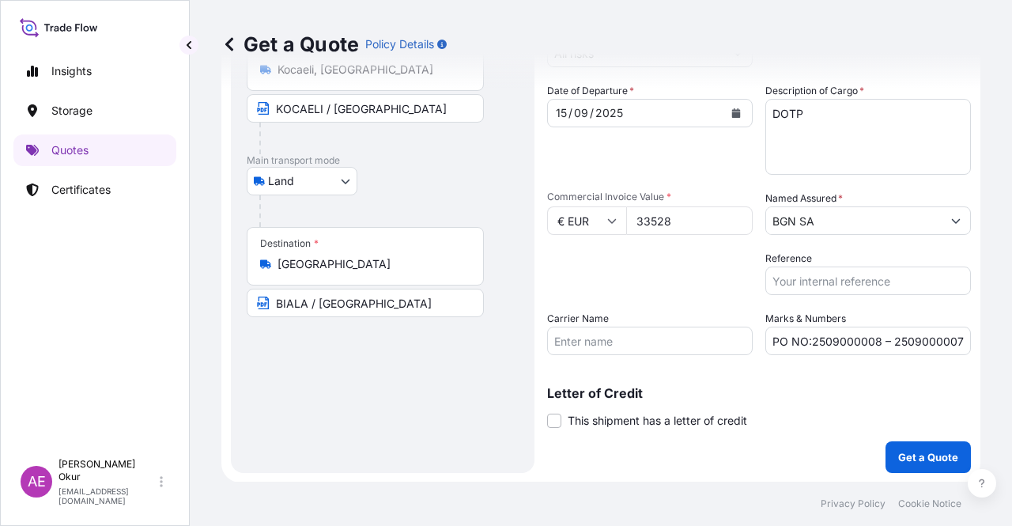
click at [904, 456] on p "Get a Quote" at bounding box center [928, 457] width 60 height 16
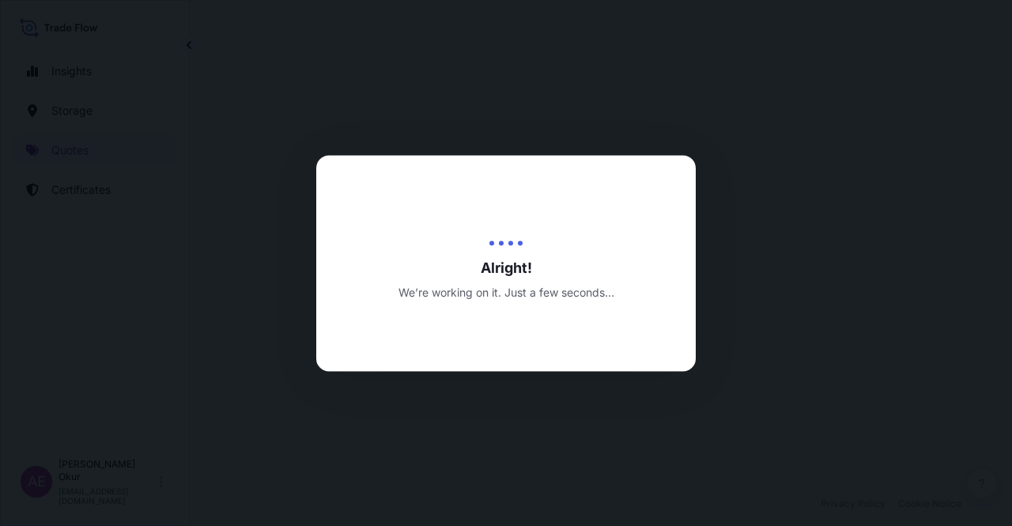
select select "Land"
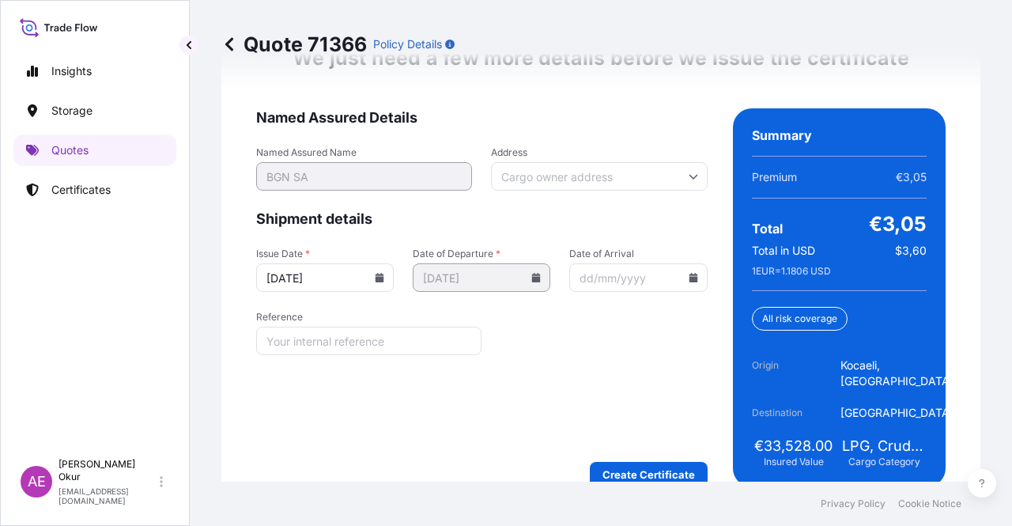
scroll to position [2103, 0]
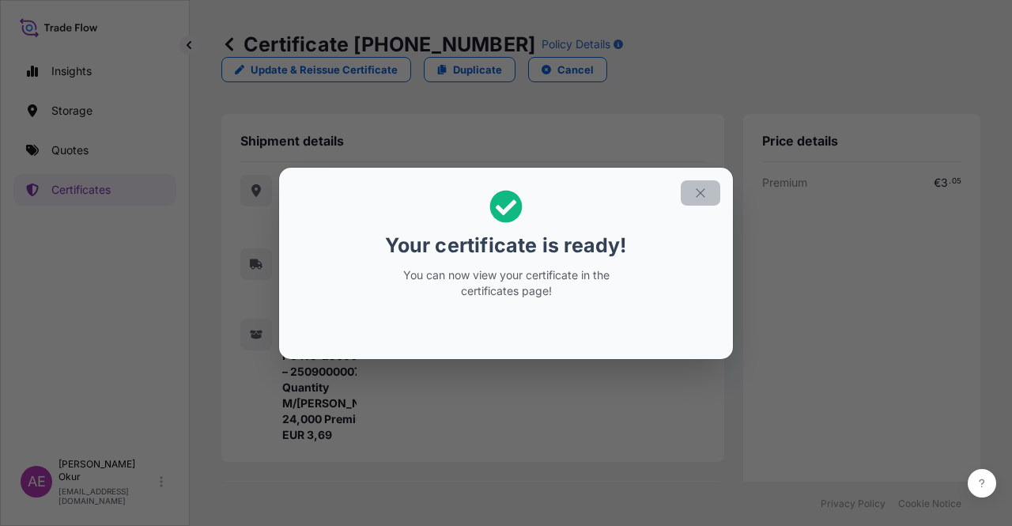
click at [707, 186] on icon "button" at bounding box center [700, 193] width 14 height 14
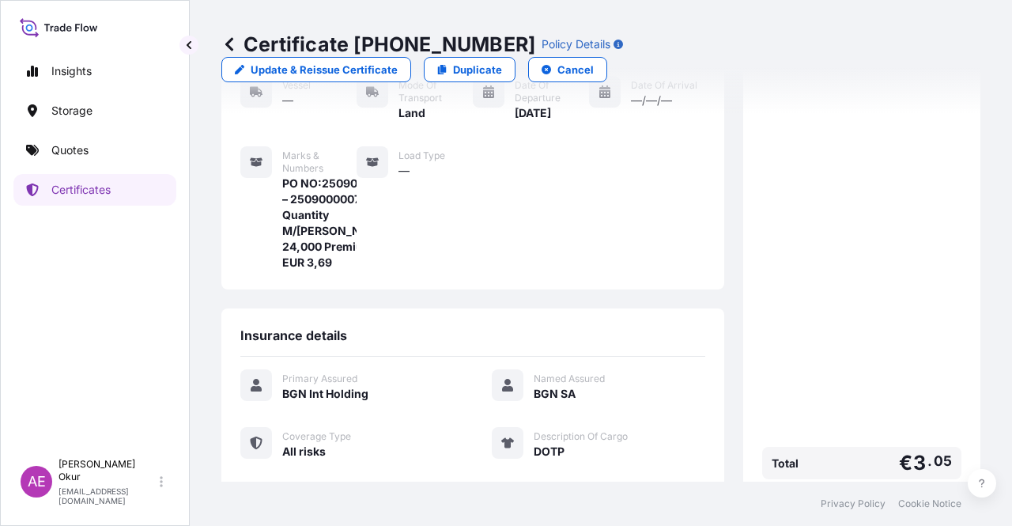
scroll to position [379, 0]
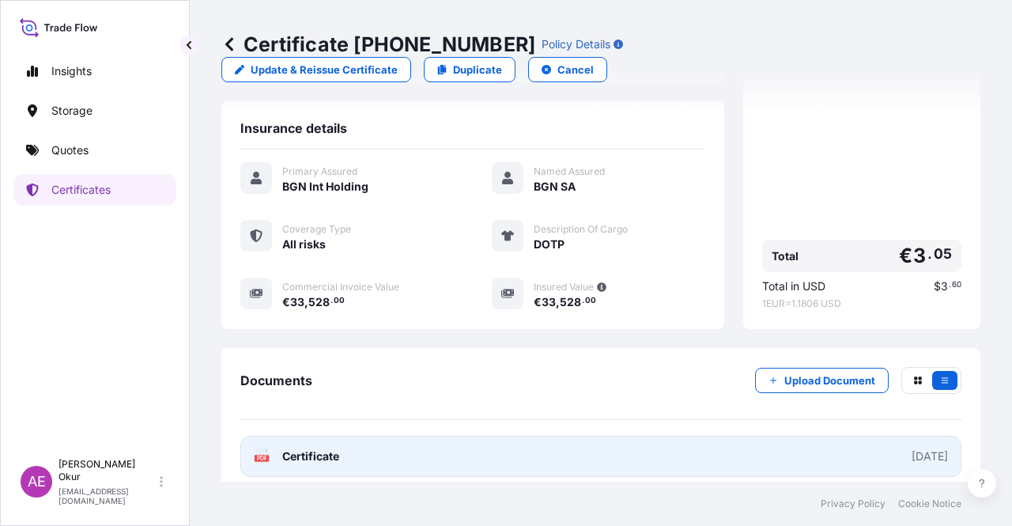
click at [288, 452] on link "PDF Certificate [DATE]" at bounding box center [600, 456] width 721 height 41
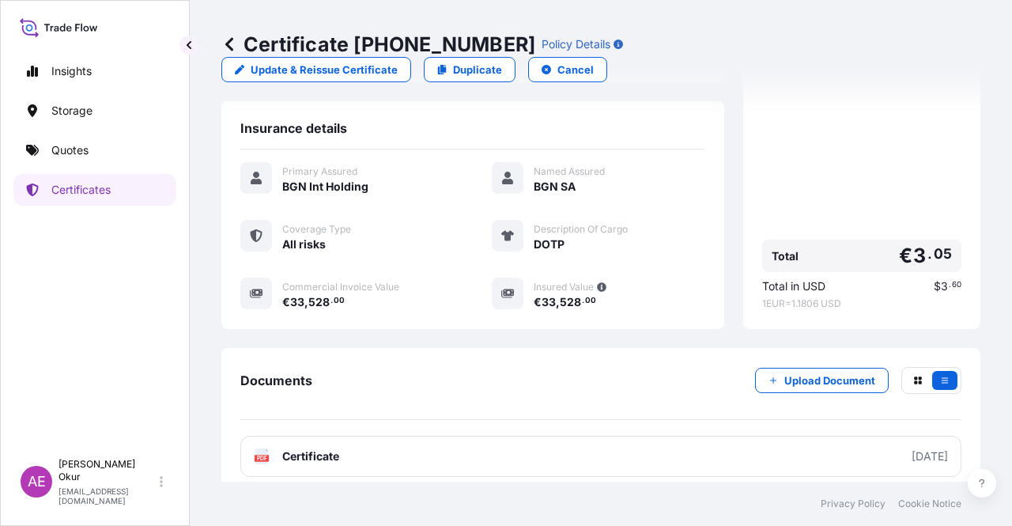
click at [96, 170] on div "Insights Storage Quotes Certificates" at bounding box center [94, 245] width 163 height 409
click at [99, 143] on link "Quotes" at bounding box center [94, 150] width 163 height 32
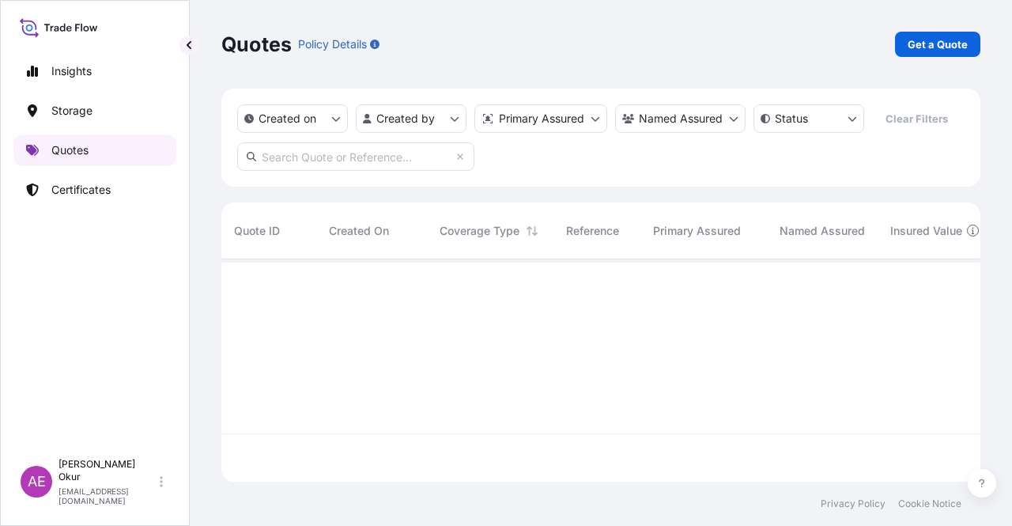
scroll to position [219, 746]
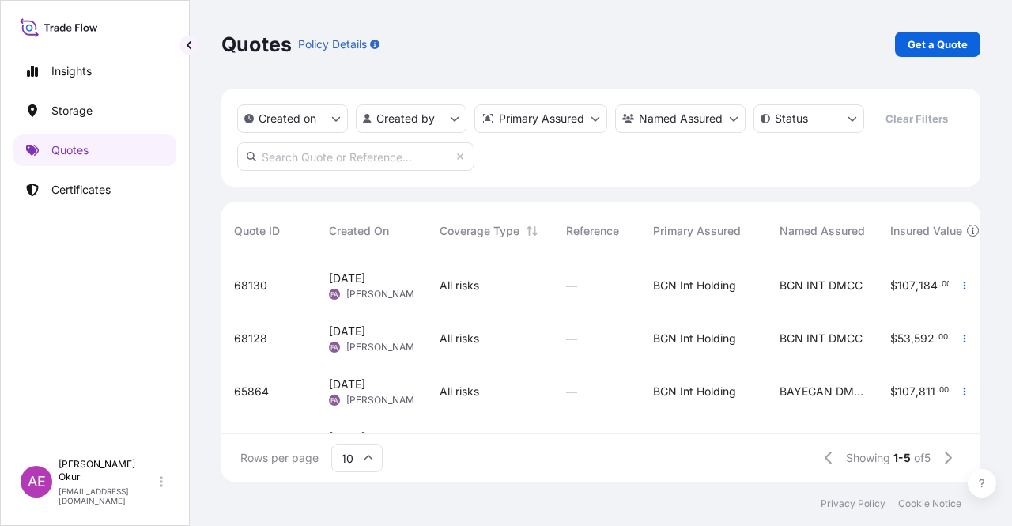
click at [991, 28] on div "Quotes Policy Details Get a Quote Created on Created by Primary Assured Named A…" at bounding box center [601, 240] width 822 height 481
click at [963, 45] on p "Get a Quote" at bounding box center [937, 44] width 60 height 16
select select "Ocean Vessel"
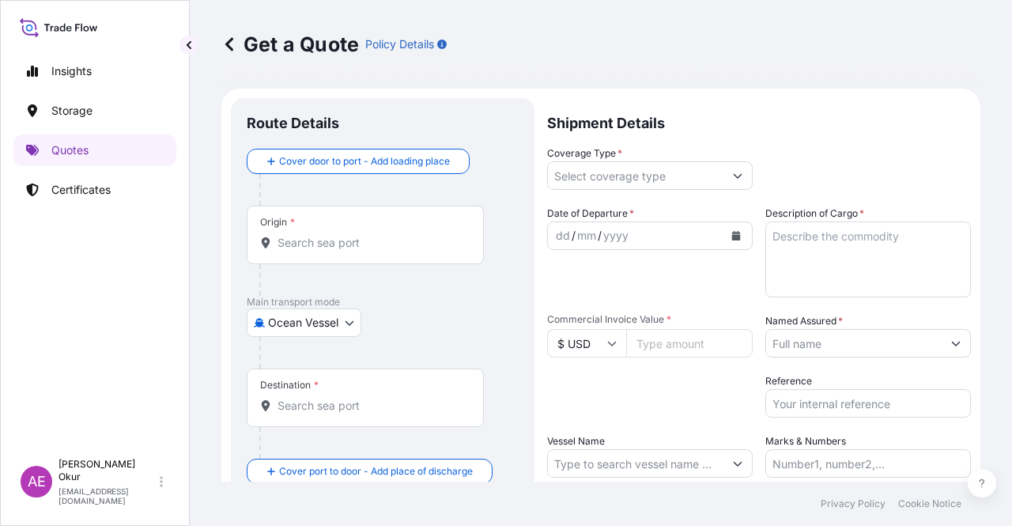
scroll to position [25, 0]
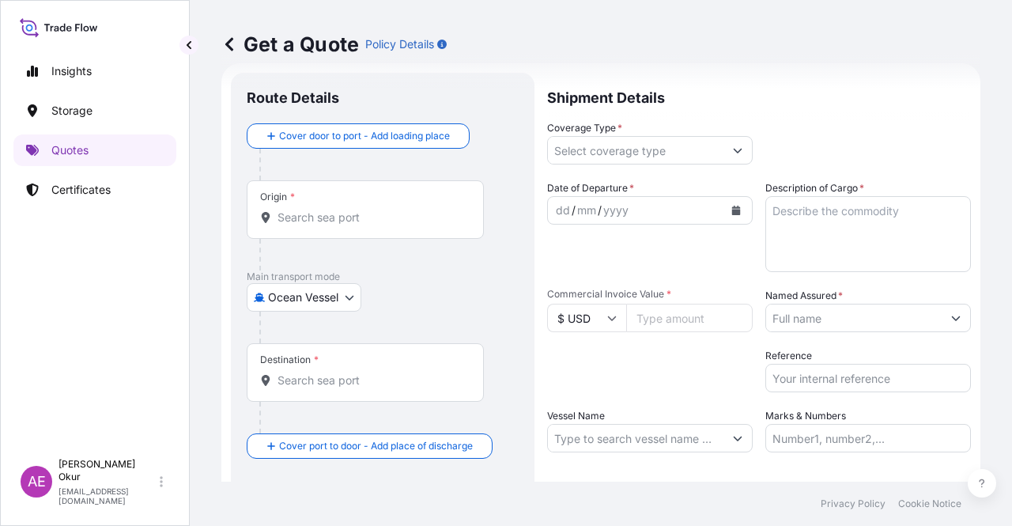
click at [424, 198] on div "Origin *" at bounding box center [365, 209] width 237 height 58
click at [424, 209] on input "Origin *" at bounding box center [370, 217] width 187 height 16
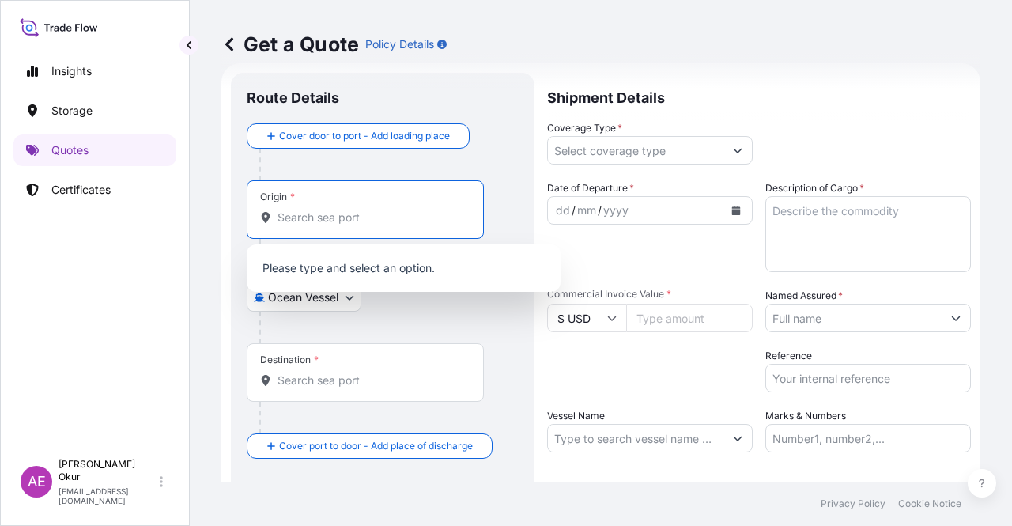
paste input "KOCAELI"
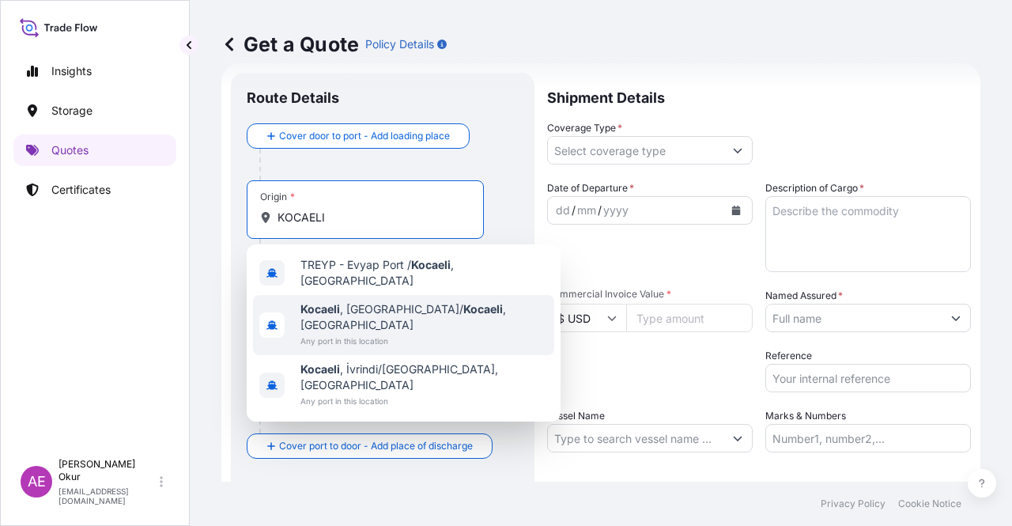
click at [368, 301] on span "Kocaeli , [GEOGRAPHIC_DATA]/ [GEOGRAPHIC_DATA] , [GEOGRAPHIC_DATA]" at bounding box center [423, 317] width 247 height 32
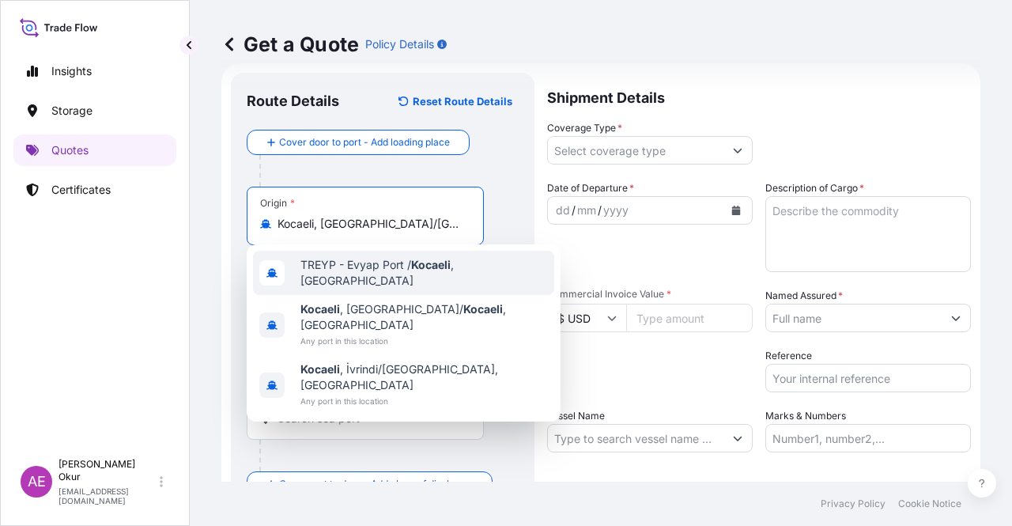
type input "Kocaeli, [GEOGRAPHIC_DATA]/[GEOGRAPHIC_DATA], [GEOGRAPHIC_DATA]"
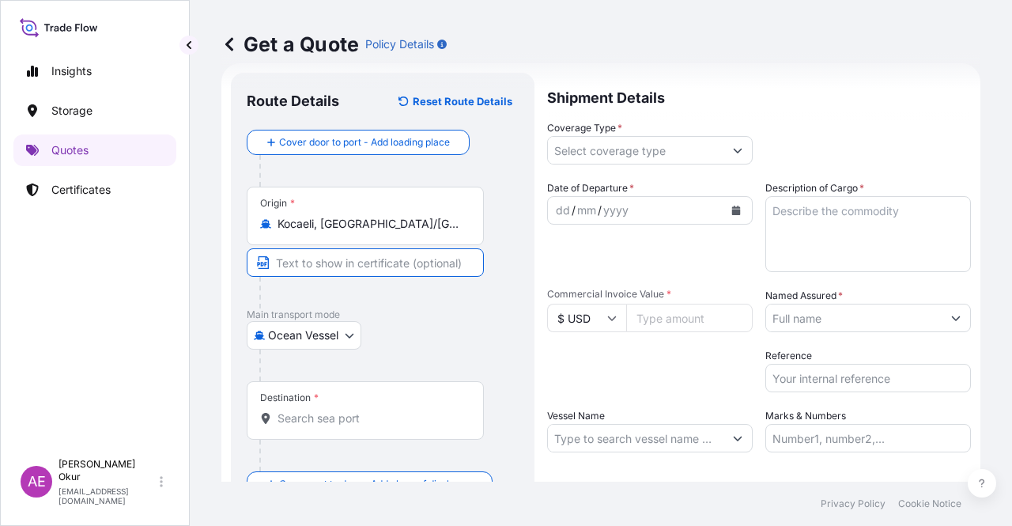
click at [342, 257] on input "Text to appear on certificate" at bounding box center [365, 262] width 237 height 28
paste input "KOCAELI"
type input "KOCAELI / [GEOGRAPHIC_DATA]"
click at [307, 432] on div "Destination *" at bounding box center [365, 410] width 237 height 58
click at [307, 426] on input "Destination *" at bounding box center [370, 418] width 187 height 16
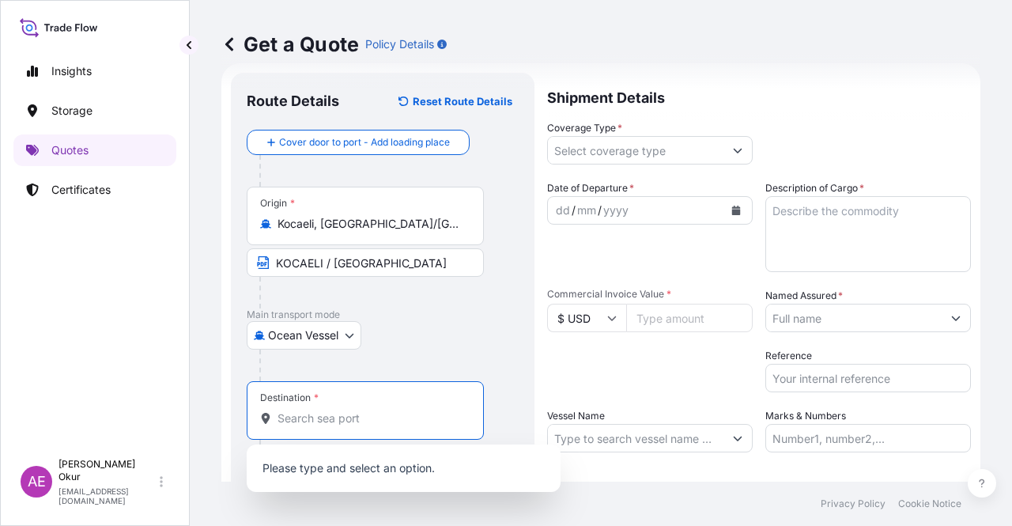
paste input "[GEOGRAPHIC_DATA]"
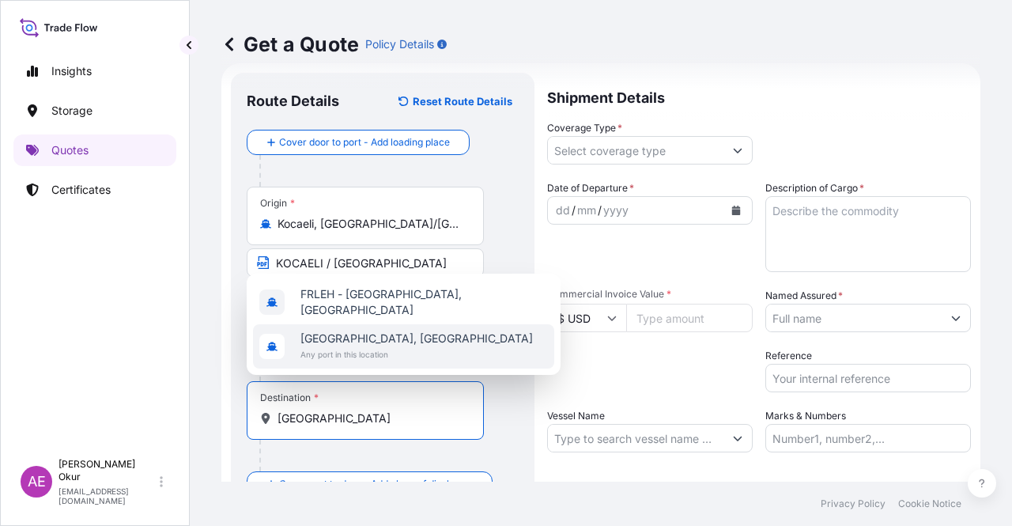
click at [386, 342] on span "[GEOGRAPHIC_DATA], [GEOGRAPHIC_DATA]" at bounding box center [416, 338] width 232 height 16
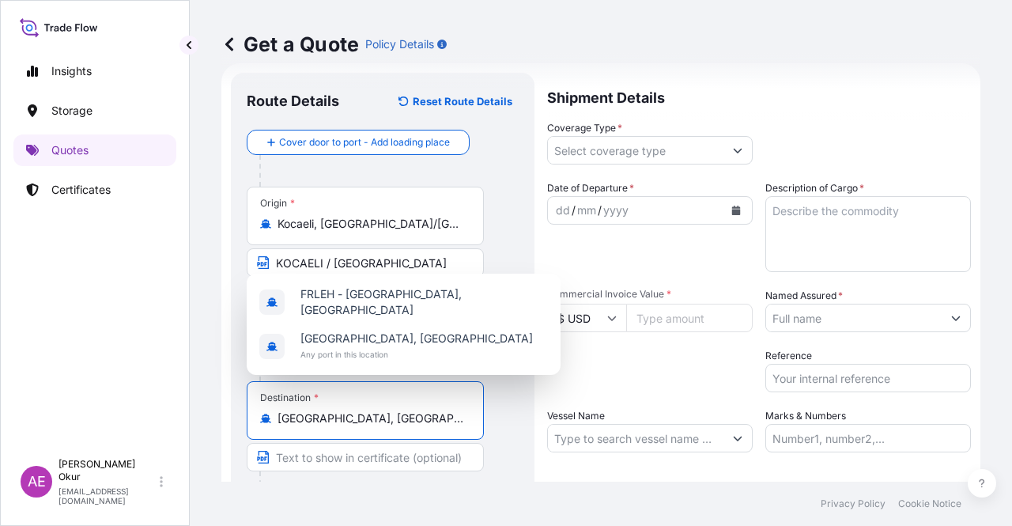
type input "[GEOGRAPHIC_DATA], [GEOGRAPHIC_DATA]"
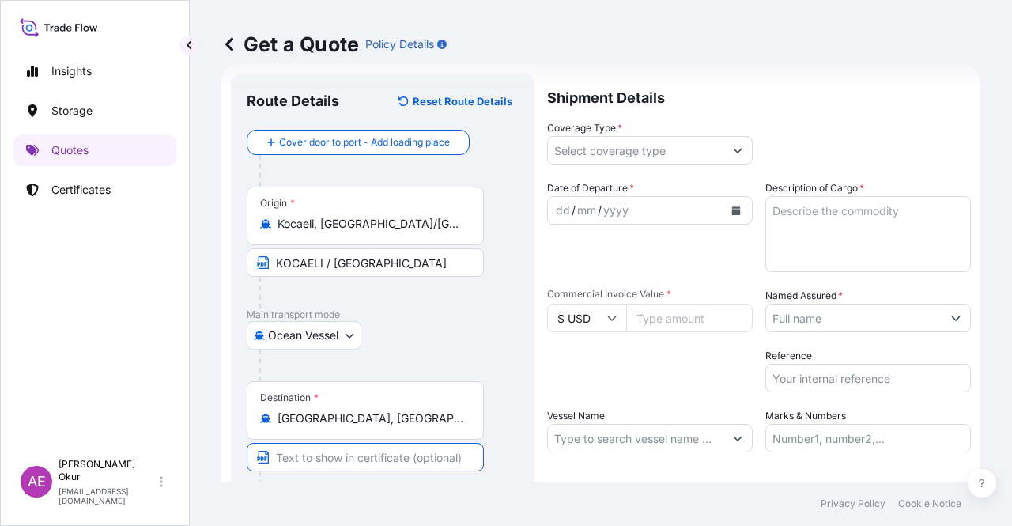
click at [346, 451] on input "Text to appear on certificate" at bounding box center [365, 457] width 237 height 28
paste input "[GEOGRAPHIC_DATA]"
type input "[GEOGRAPHIC_DATA] / [GEOGRAPHIC_DATA]"
click at [625, 158] on input "Coverage Type *" at bounding box center [635, 150] width 175 height 28
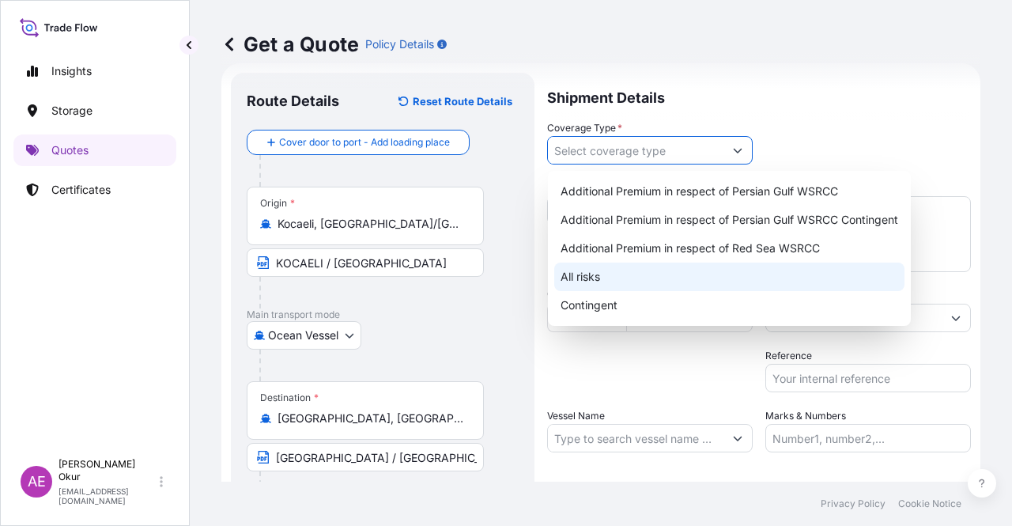
click at [587, 279] on div "All risks" at bounding box center [729, 276] width 350 height 28
type input "All risks"
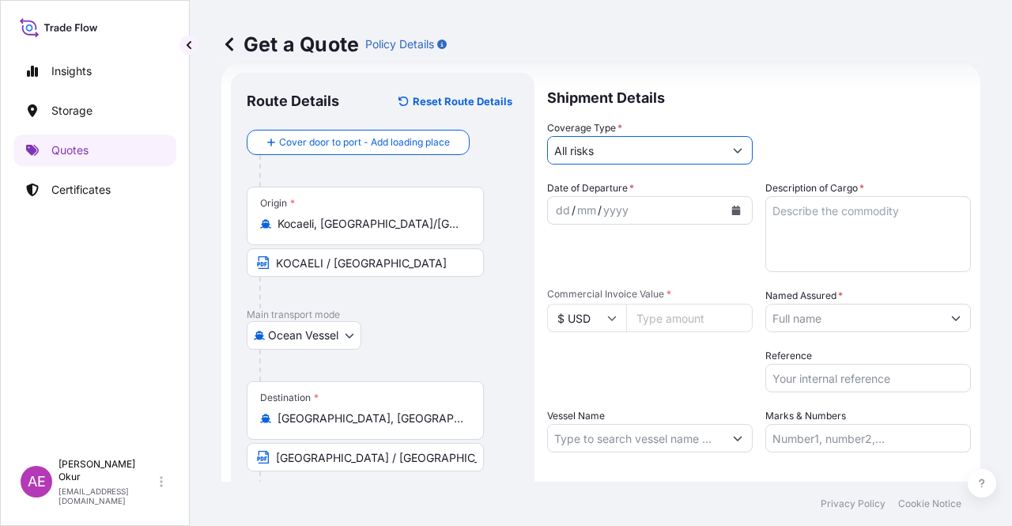
click at [554, 206] on div "dd" at bounding box center [562, 210] width 17 height 19
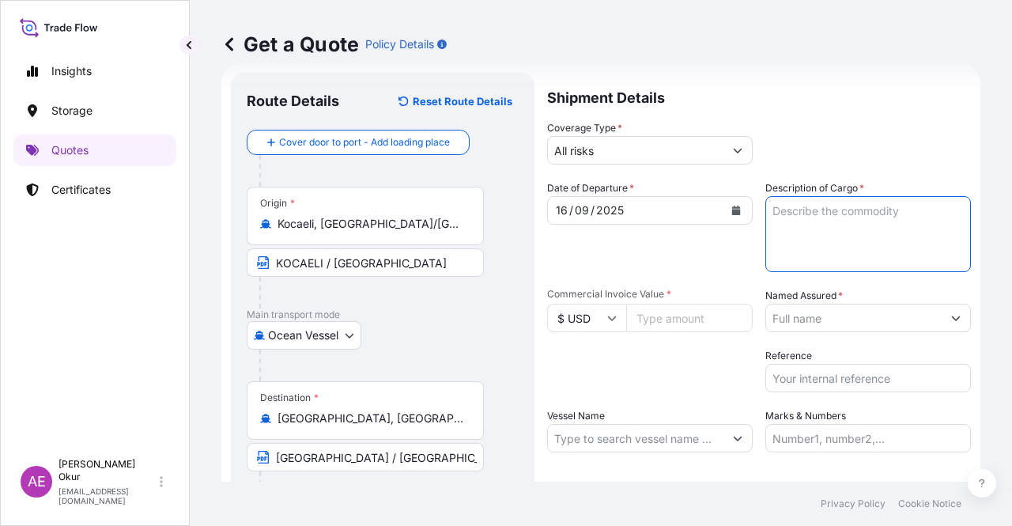
click at [854, 250] on textarea "Description of Cargo *" at bounding box center [868, 234] width 206 height 76
paste textarea "DOTP"
type textarea "DOTP"
click at [575, 323] on input "$ USD" at bounding box center [586, 318] width 79 height 28
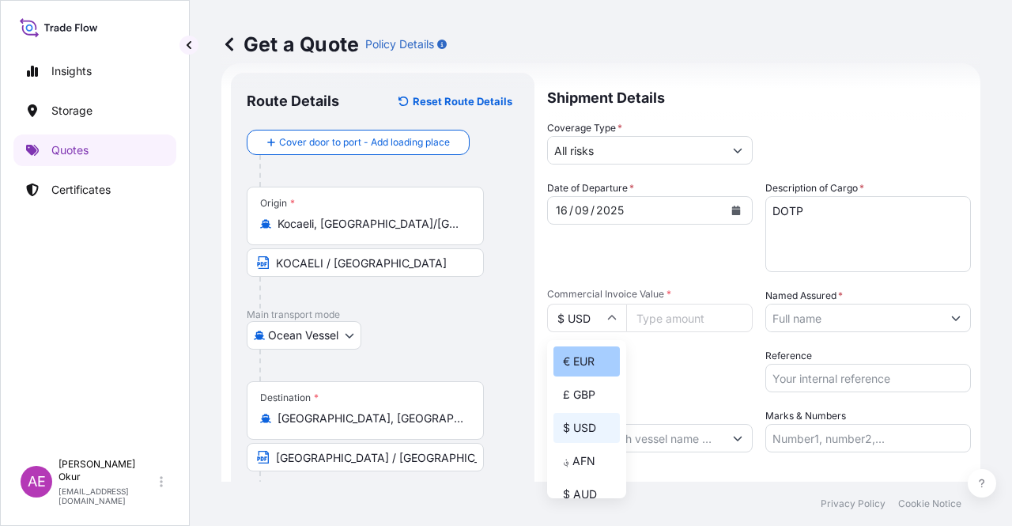
click at [586, 367] on div "€ EUR" at bounding box center [586, 361] width 66 height 30
type input "€ EUR"
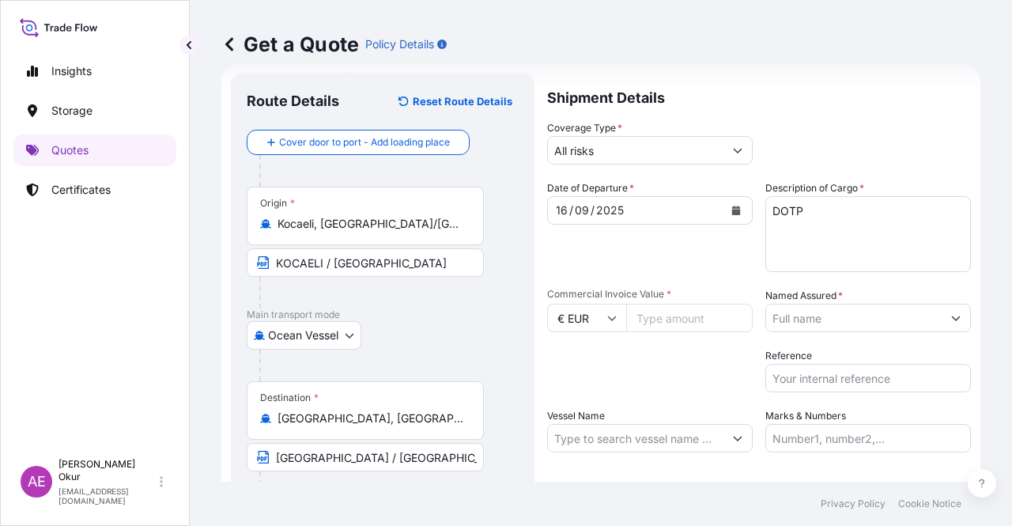
click at [661, 323] on input "Commercial Invoice Value *" at bounding box center [689, 318] width 126 height 28
paste input "31944"
type input "31944"
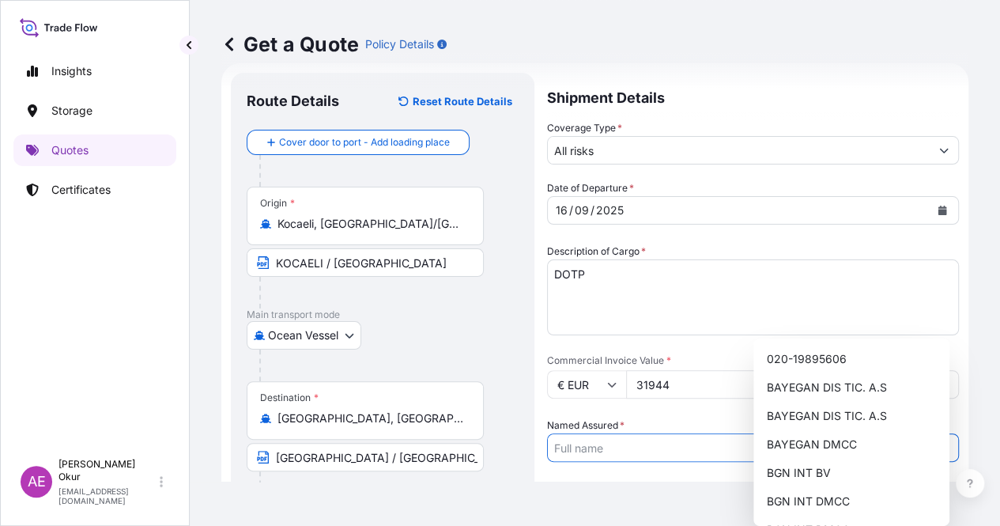
click at [838, 433] on input "Named Assured *" at bounding box center [739, 447] width 382 height 28
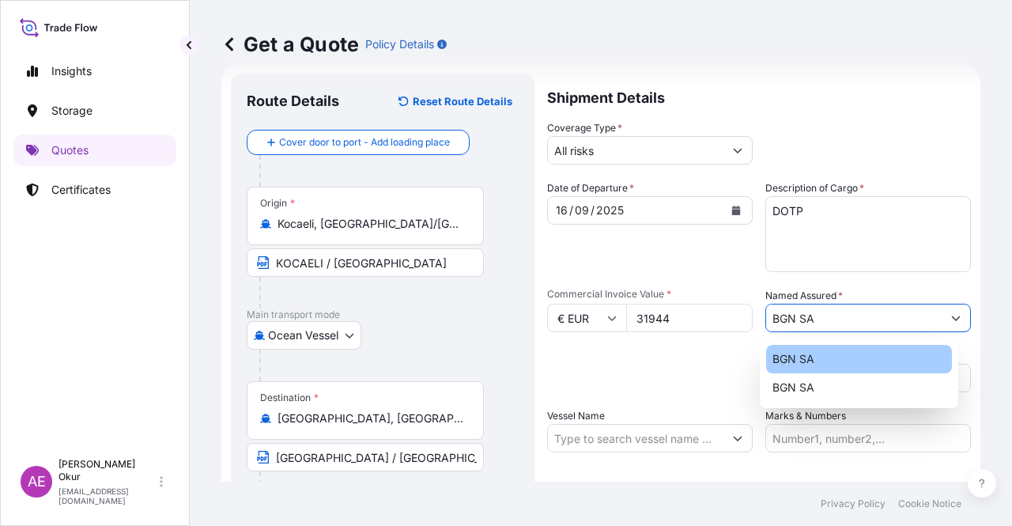
click at [824, 361] on div "BGN SA" at bounding box center [859, 359] width 186 height 28
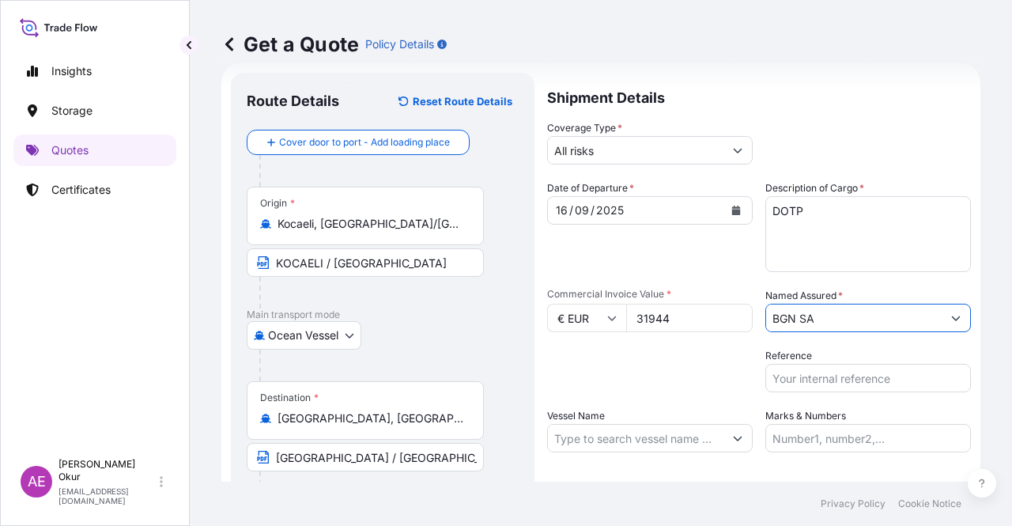
type input "BGN SA"
click at [783, 443] on input "Marks & Numbers" at bounding box center [868, 438] width 206 height 28
click at [304, 343] on body "Insights Storage Quotes Certificates AE Alp Eren Okur [EMAIL_ADDRESS][DOMAIN_NA…" at bounding box center [506, 263] width 1012 height 526
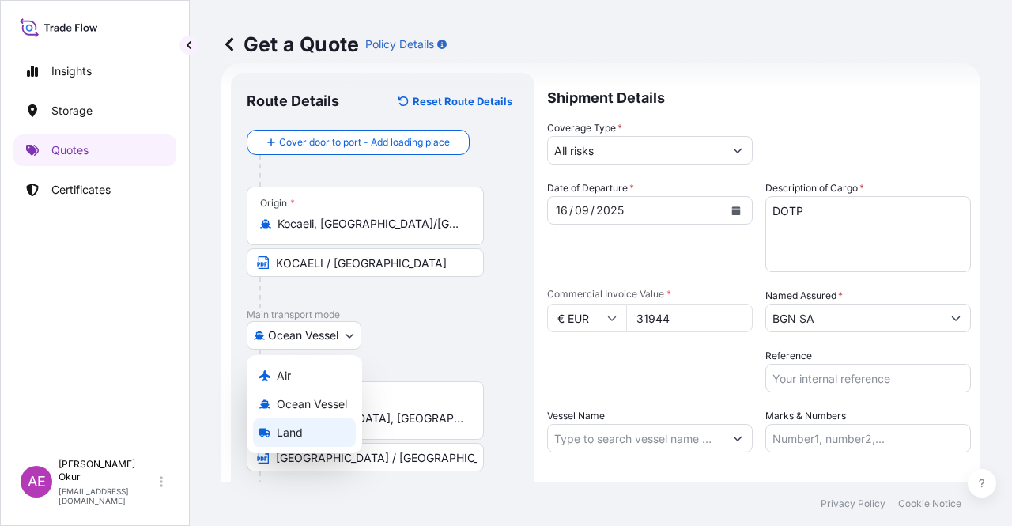
click at [297, 431] on span "Land" at bounding box center [290, 432] width 26 height 16
select select "Land"
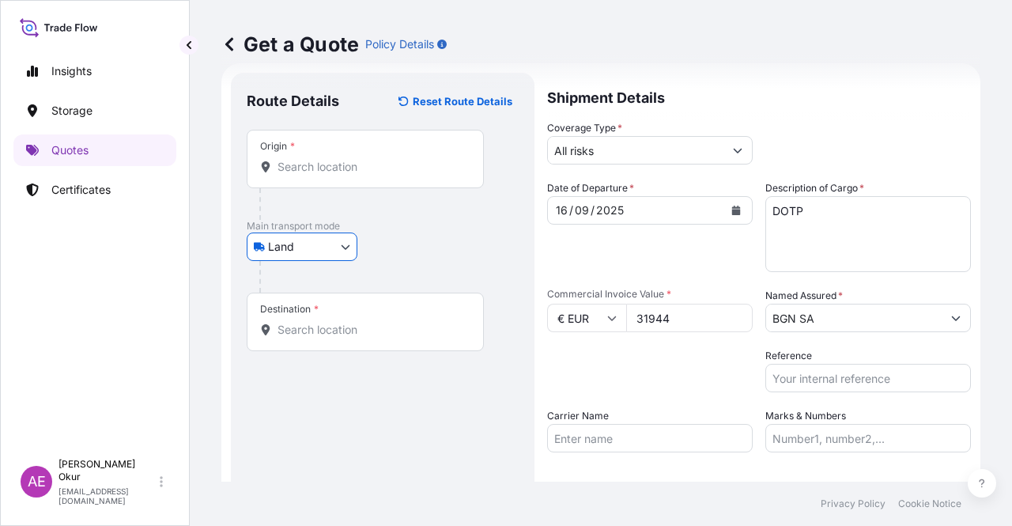
click at [321, 179] on div "Origin *" at bounding box center [365, 159] width 237 height 58
click at [321, 175] on input "Origin *" at bounding box center [370, 167] width 187 height 16
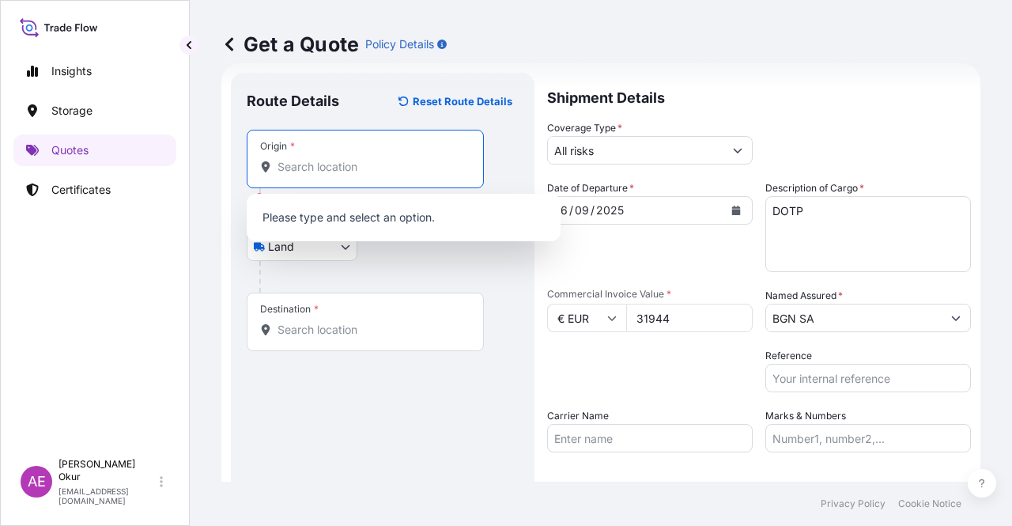
click at [338, 172] on input "Origin * Please select an origin" at bounding box center [370, 167] width 187 height 16
paste input "KOCAELI"
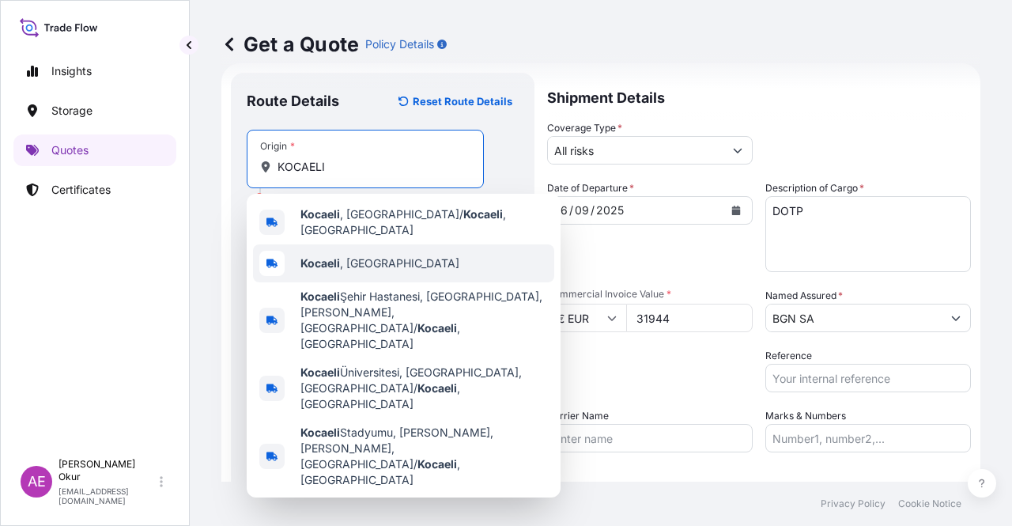
click at [359, 262] on span "Kocaeli , [GEOGRAPHIC_DATA]" at bounding box center [379, 263] width 159 height 16
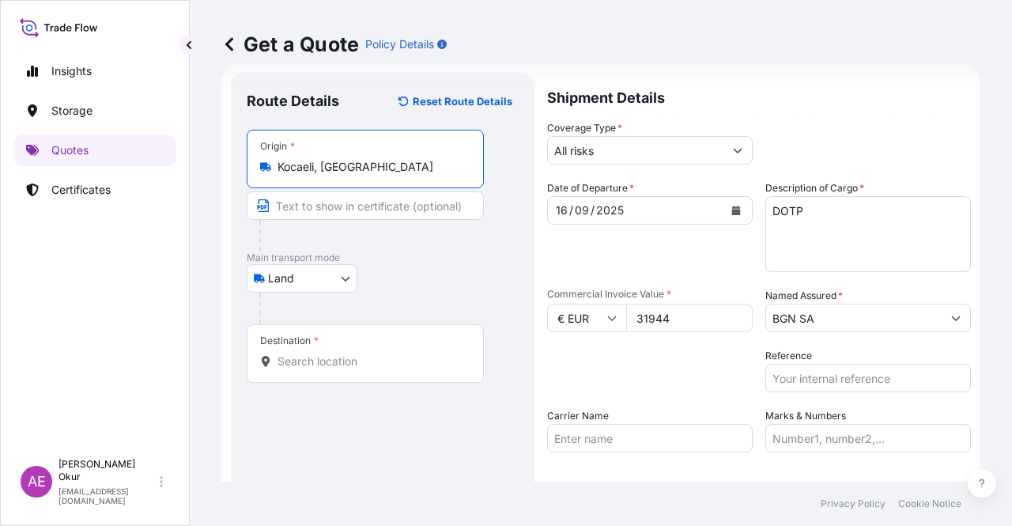
type input "Kocaeli, [GEOGRAPHIC_DATA]"
click at [348, 231] on div at bounding box center [371, 236] width 224 height 32
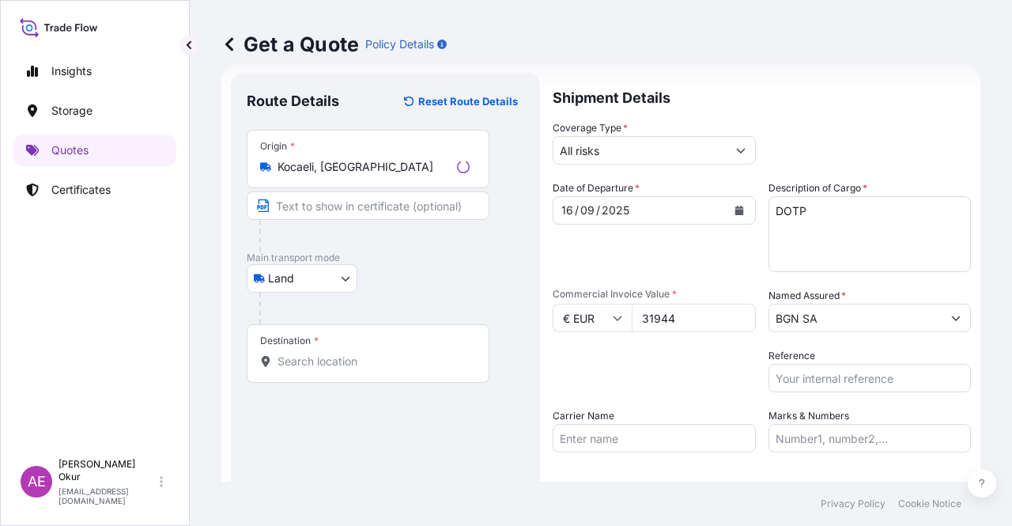
click at [348, 211] on input "Text to appear on certificate" at bounding box center [368, 205] width 243 height 28
paste input "KOCAELI"
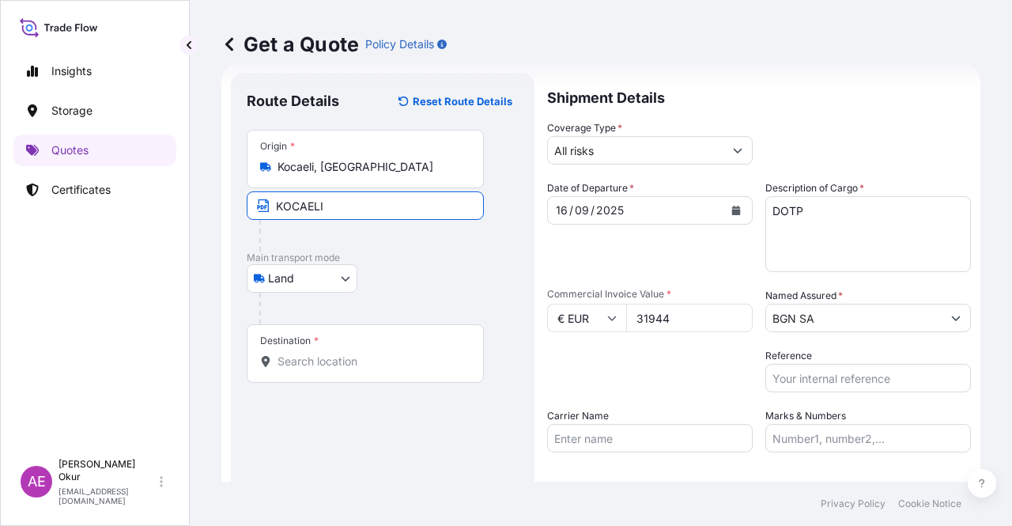
type input "KOCAELI / [GEOGRAPHIC_DATA]"
click at [360, 352] on div "Destination *" at bounding box center [365, 353] width 237 height 58
click at [360, 353] on input "Destination *" at bounding box center [370, 361] width 187 height 16
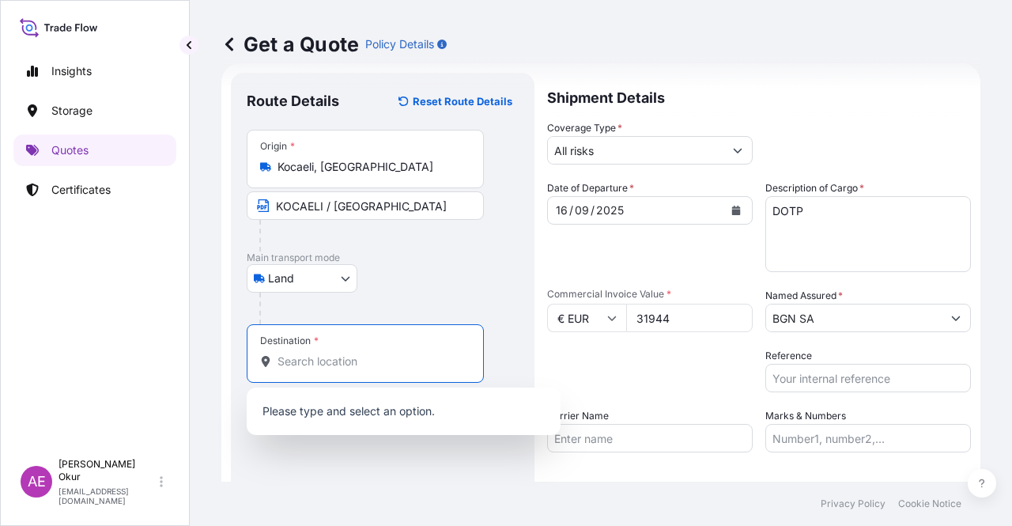
paste input "[GEOGRAPHIC_DATA]"
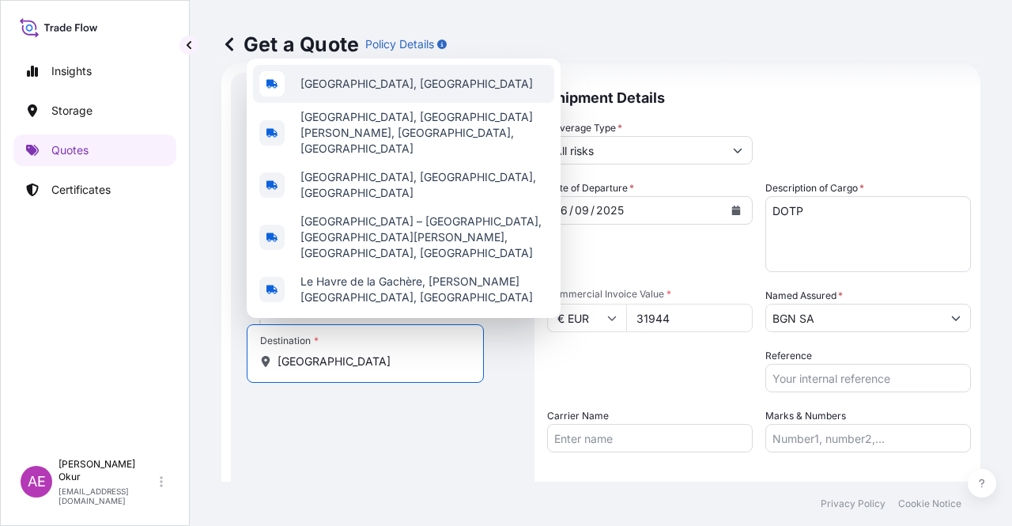
click at [383, 92] on span "[GEOGRAPHIC_DATA], [GEOGRAPHIC_DATA]" at bounding box center [416, 84] width 232 height 16
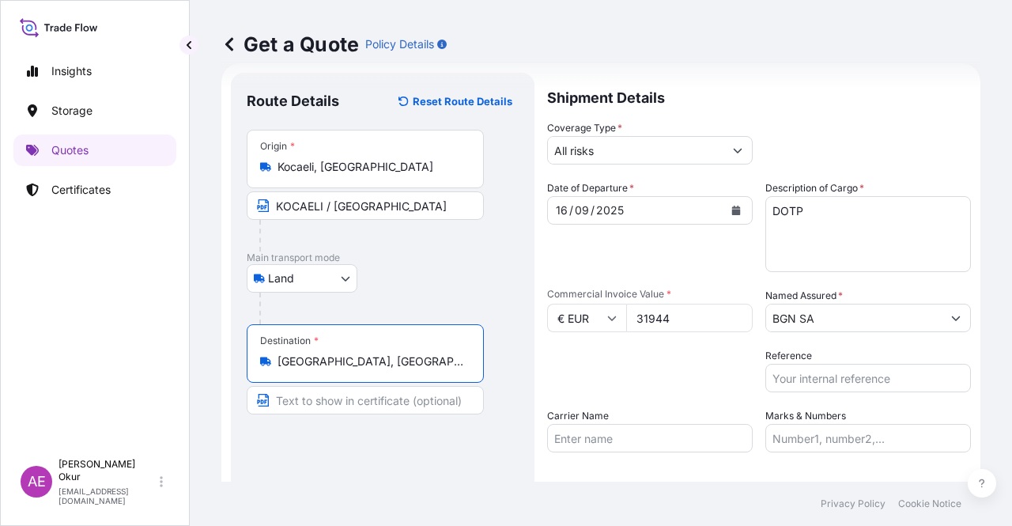
type input "[GEOGRAPHIC_DATA], [GEOGRAPHIC_DATA]"
click at [313, 409] on input "Text to appear on certificate" at bounding box center [365, 400] width 237 height 28
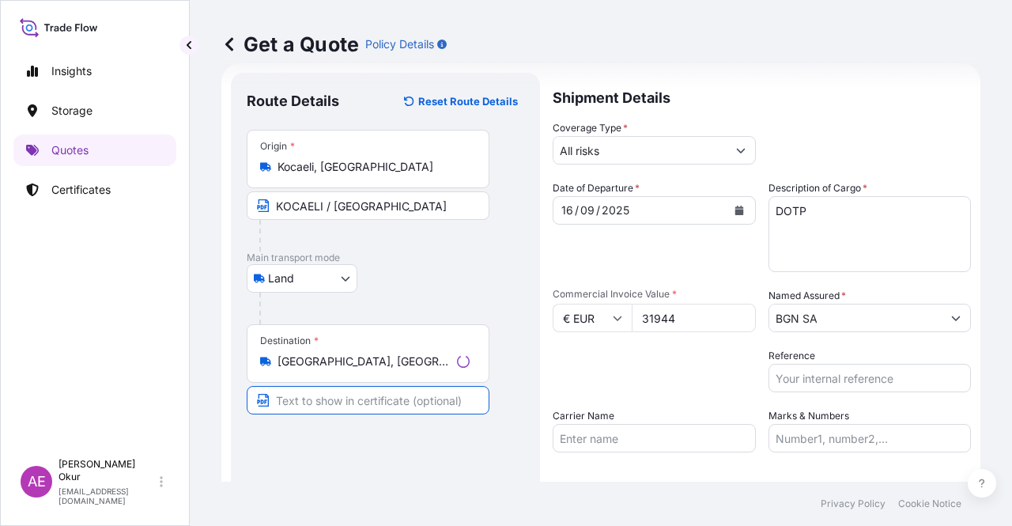
paste input "[GEOGRAPHIC_DATA]"
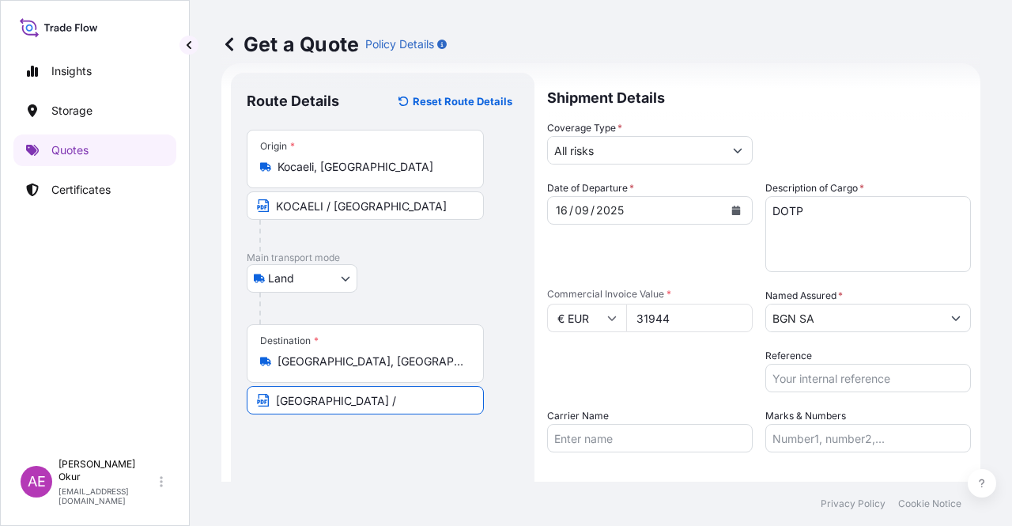
paste input "[GEOGRAPHIC_DATA]"
type input "[GEOGRAPHIC_DATA] / [GEOGRAPHIC_DATA]"
click at [820, 436] on input "Marks & Numbers" at bounding box center [868, 438] width 206 height 28
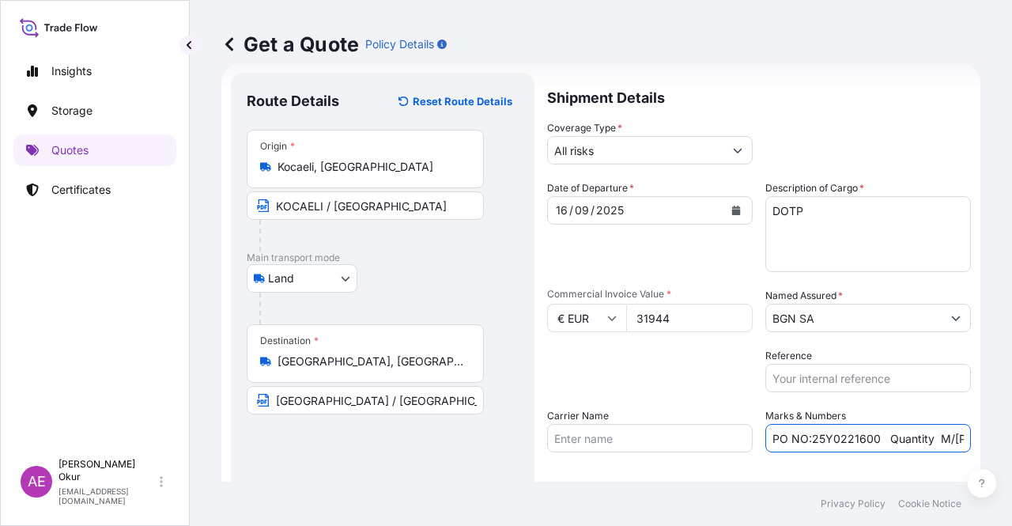
drag, startPoint x: 874, startPoint y: 439, endPoint x: 804, endPoint y: 443, distance: 70.5
click at [804, 443] on input "PO NO:25Y0221600 Quantity M/[PERSON_NAME]: 25.042,46 Premium: USD 1.705,97" at bounding box center [868, 438] width 206 height 28
paste input "08000083 – 2508000082"
drag, startPoint x: 980, startPoint y: 432, endPoint x: 1007, endPoint y: 434, distance: 26.9
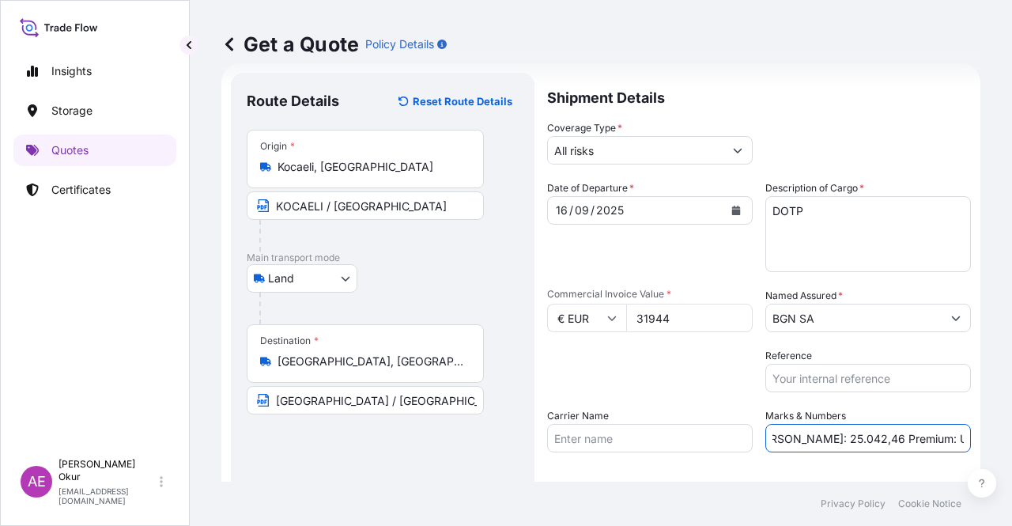
click at [1009, 432] on div "Get a Quote Policy Details Route Details Reset Route Details Place of loading R…" at bounding box center [601, 240] width 822 height 481
click at [893, 432] on input "PO NO:2508000083 – 2508000082 Quantity M/[PERSON_NAME]: 25.042,46 Premium: USD …" at bounding box center [868, 438] width 206 height 28
drag, startPoint x: 775, startPoint y: 439, endPoint x: 828, endPoint y: 446, distance: 52.5
click at [828, 446] on input "PO NO:2508000083 – 2508000082 Quantity M/[PERSON_NAME]: 25.042,46 Premium: USD …" at bounding box center [868, 438] width 206 height 28
paste input "4,000"
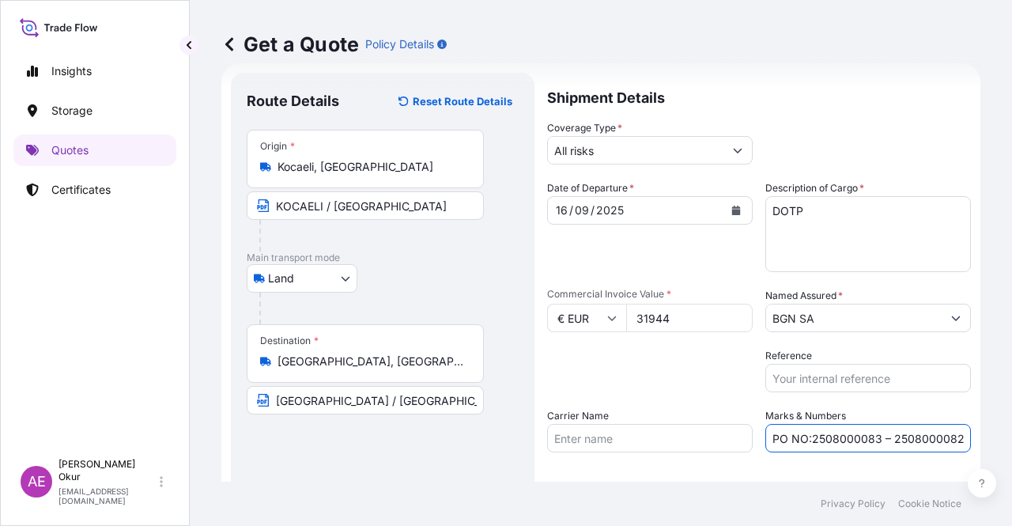
scroll to position [0, 266]
drag, startPoint x: 927, startPoint y: 439, endPoint x: 1011, endPoint y: 449, distance: 84.4
click at [1011, 449] on div "Get a Quote Policy Details Route Details Reset Route Details Place of loading R…" at bounding box center [601, 240] width 822 height 481
click at [908, 437] on input "PO NO:2508000083 – 2508000082 Quantity M/[PERSON_NAME]: 24,000 Premium: USD 1.7…" at bounding box center [868, 438] width 206 height 28
drag, startPoint x: 941, startPoint y: 439, endPoint x: 1011, endPoint y: 447, distance: 70.7
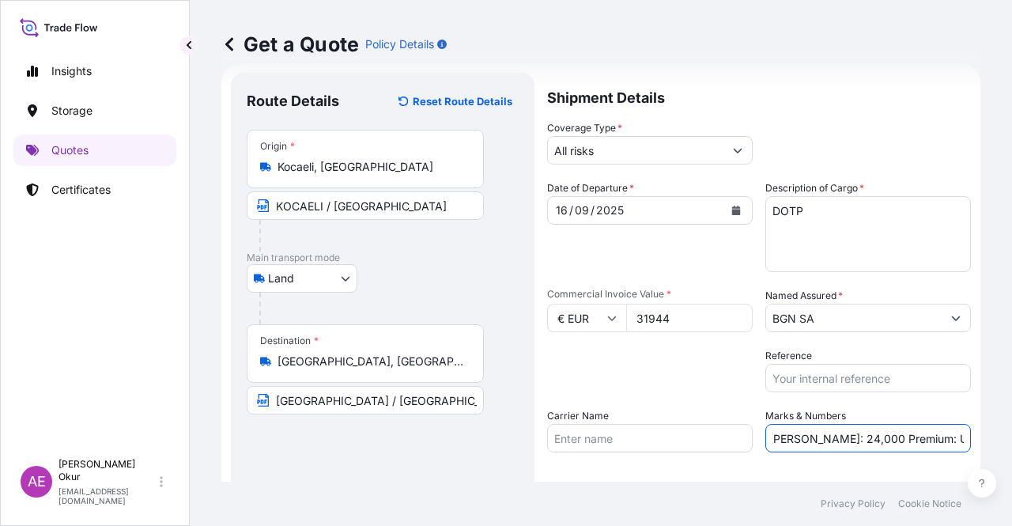
click at [1011, 447] on div "Get a Quote Policy Details Route Details Reset Route Details Place of loading R…" at bounding box center [601, 240] width 822 height 481
click at [903, 437] on input "PO NO:2508000083 – 2508000082 Quantity M/[PERSON_NAME]: 24,000 Premium: USD 1.7…" at bounding box center [868, 438] width 206 height 28
drag, startPoint x: 933, startPoint y: 439, endPoint x: 1011, endPoint y: 474, distance: 86.0
click at [1011, 474] on div "Get a Quote Policy Details Route Details Reset Route Details Place of loading R…" at bounding box center [601, 240] width 822 height 481
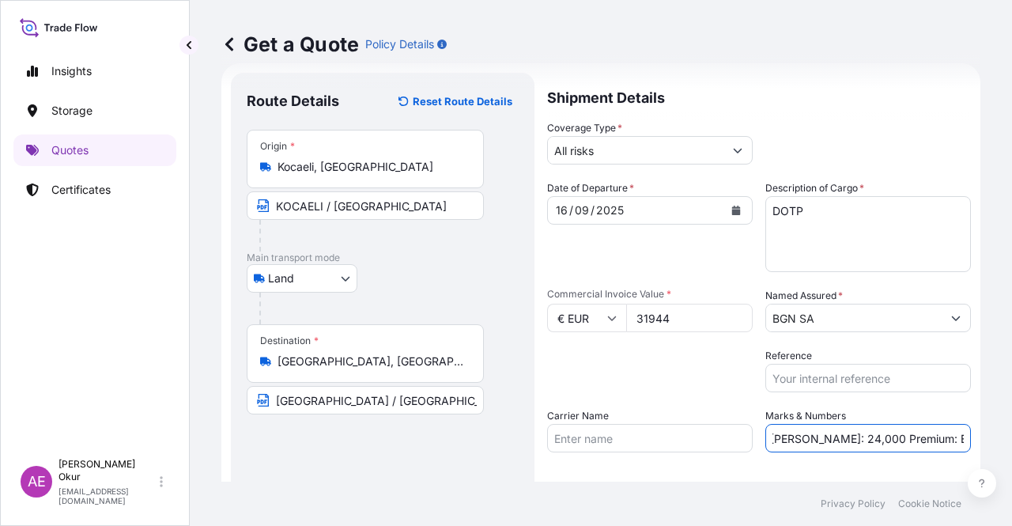
scroll to position [28, 0]
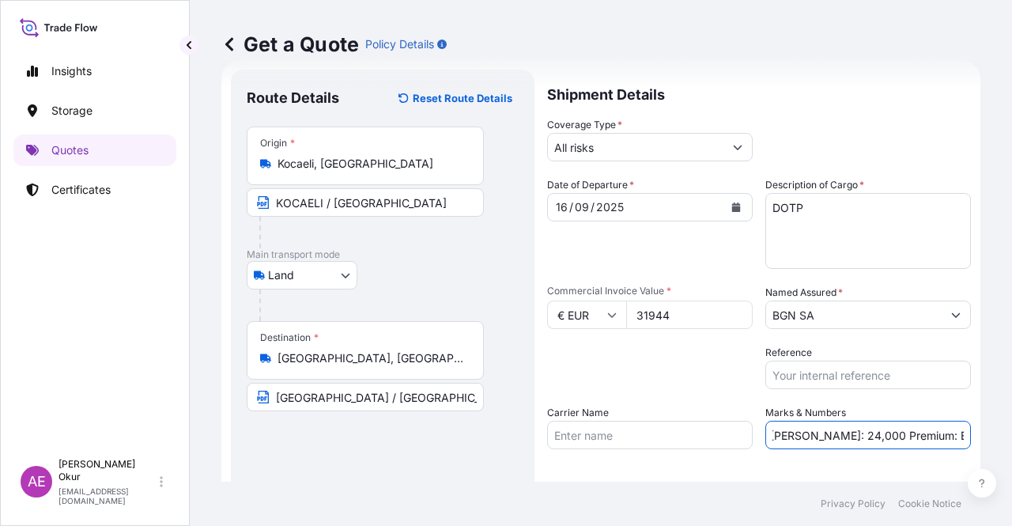
click at [918, 429] on input "PO NO:2508000083 – 2508000082 Quantity M/[PERSON_NAME]: 24,000 Premium: EUR 1.7…" at bounding box center [868, 435] width 206 height 28
drag, startPoint x: 905, startPoint y: 431, endPoint x: 1011, endPoint y: 428, distance: 106.0
click at [1011, 428] on div "Get a Quote Policy Details Route Details Reset Route Details Place of loading R…" at bounding box center [601, 240] width 822 height 481
paste input "3,51"
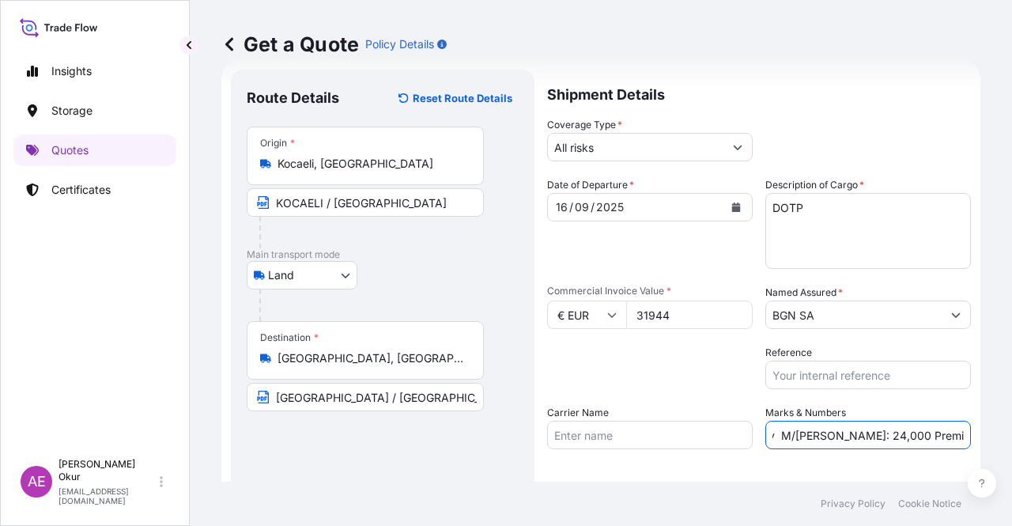
click at [930, 435] on input "PO NO:2508000083 – 2508000082 Quantity M/[PERSON_NAME]: 24,000 Premium: EUR3,51" at bounding box center [868, 435] width 206 height 28
type input "PO NO:2508000083 – 2508000082 Quantity M/[PERSON_NAME]: 24,000 Premium: EUR 3,51"
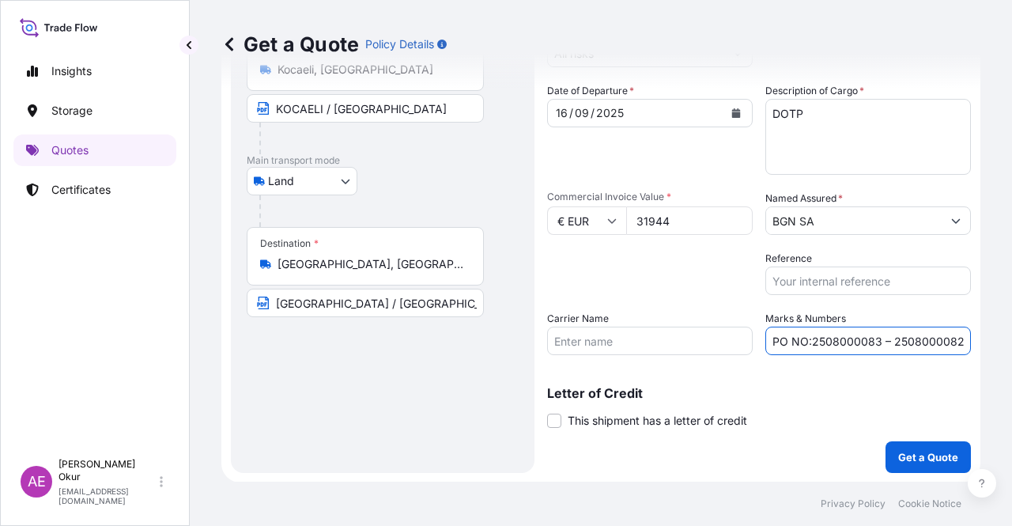
scroll to position [0, 243]
drag, startPoint x: 869, startPoint y: 336, endPoint x: 1011, endPoint y: 356, distance: 143.6
click at [1011, 356] on div "Get a Quote Policy Details Route Details Reset Route Details Place of loading R…" at bounding box center [601, 240] width 822 height 481
click at [932, 355] on div "Shipment Details Coverage Type * All risks Date of Departure * [DATE] Cargo Cat…" at bounding box center [759, 223] width 424 height 497
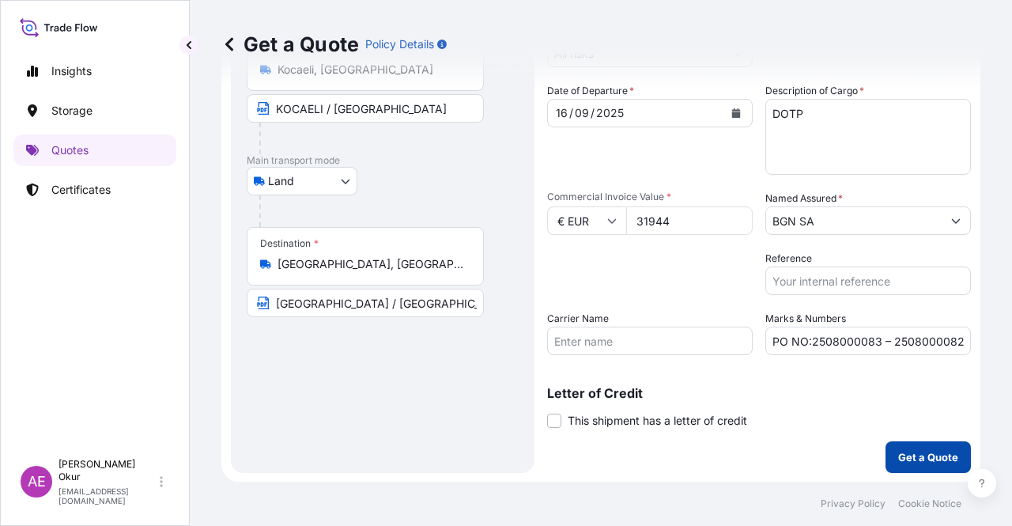
click at [929, 454] on p "Get a Quote" at bounding box center [928, 457] width 60 height 16
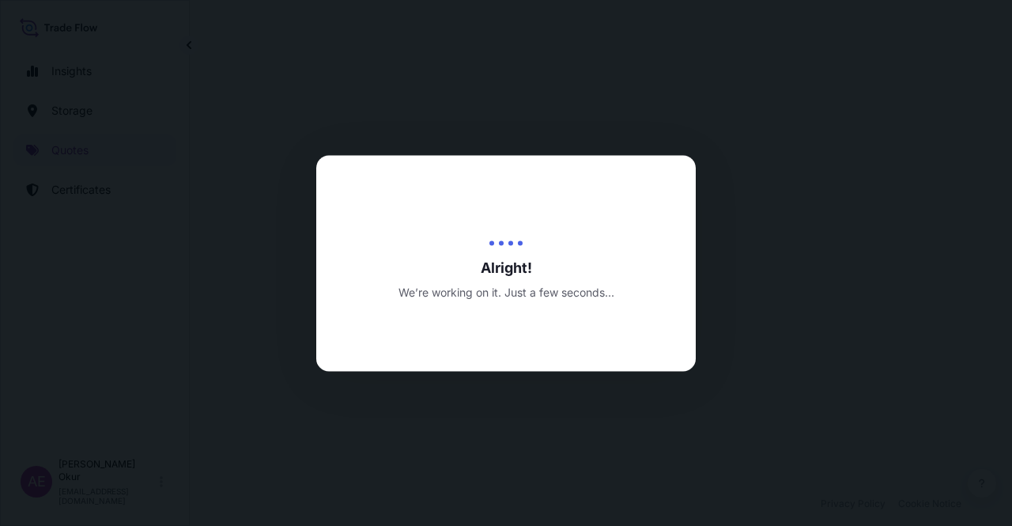
select select "Land"
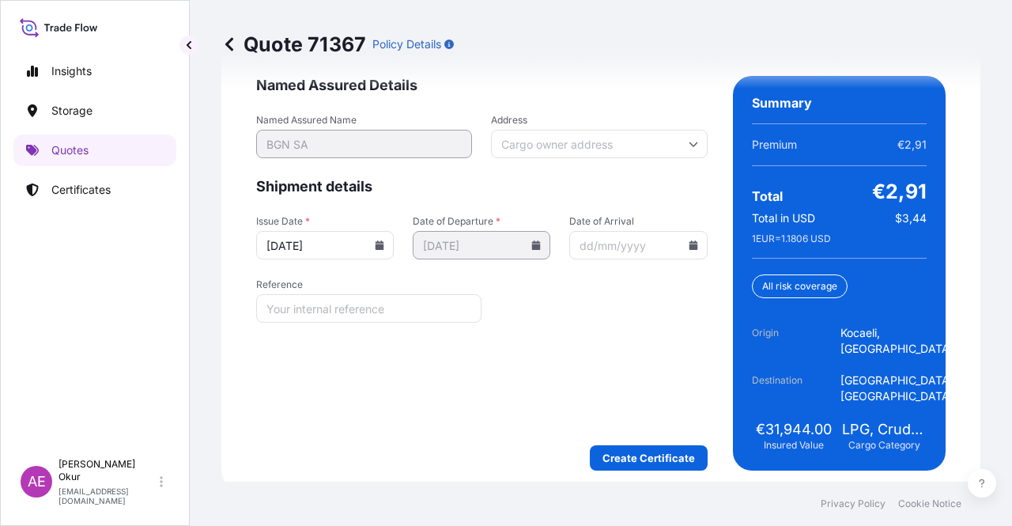
scroll to position [2134, 0]
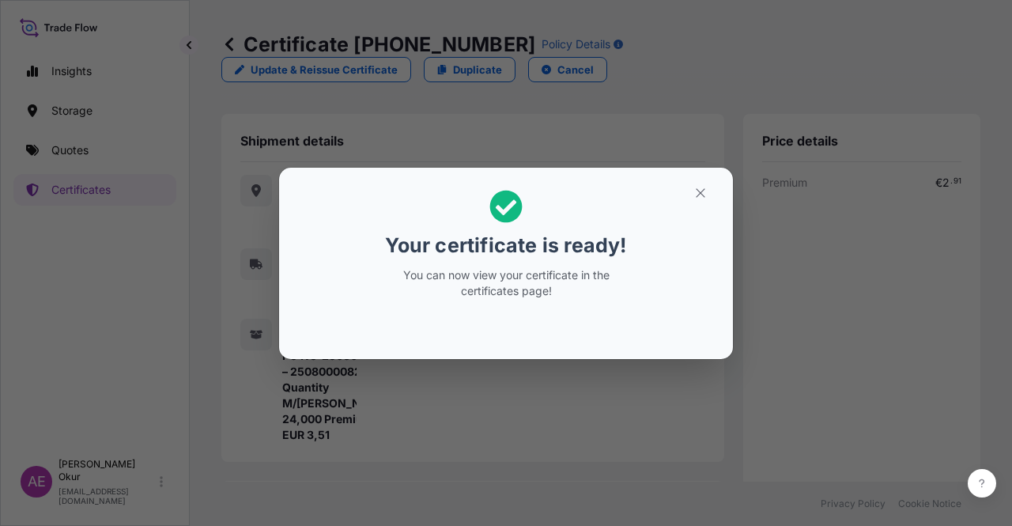
click at [681, 214] on h2 "Your certificate is ready! You can now view your certificate in the certificate…" at bounding box center [506, 244] width 428 height 128
click at [702, 194] on icon "button" at bounding box center [700, 192] width 9 height 9
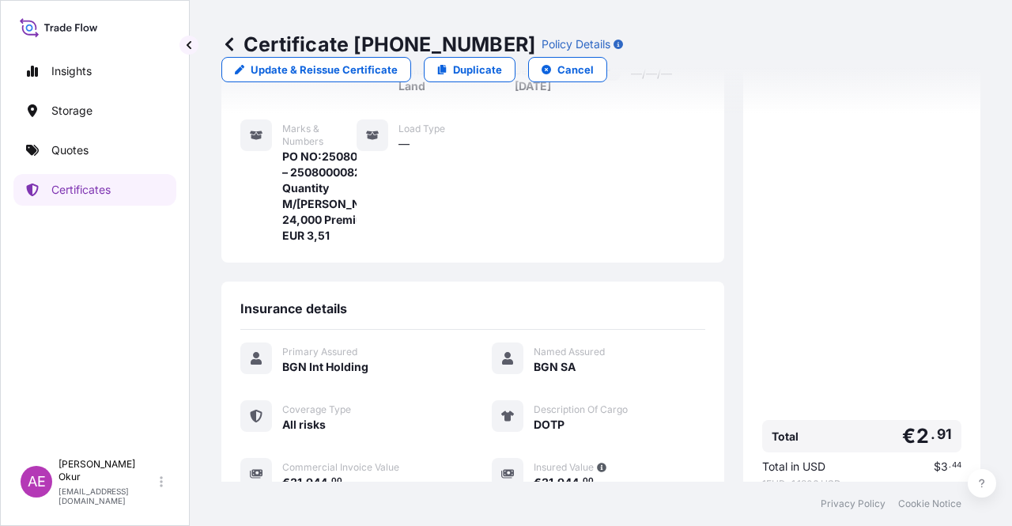
scroll to position [379, 0]
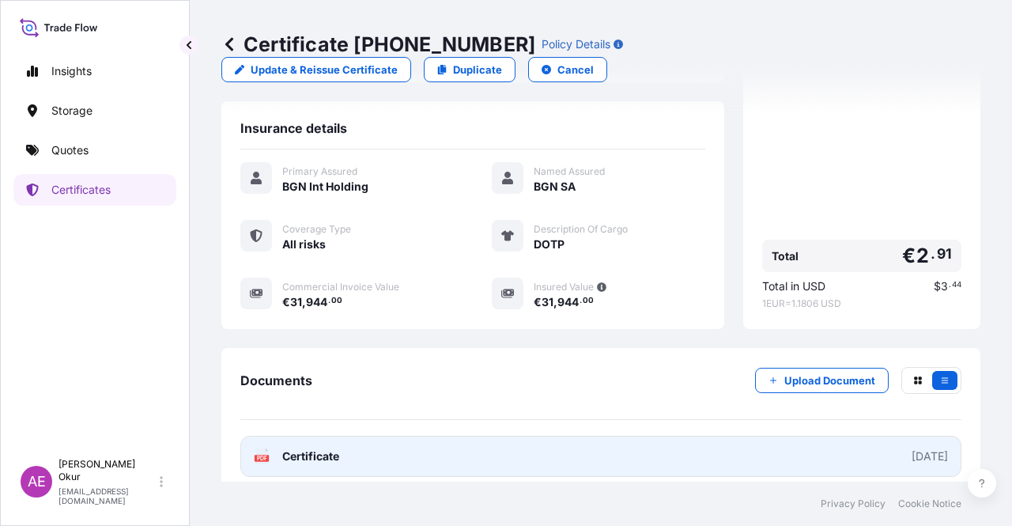
click at [313, 448] on span "Certificate" at bounding box center [310, 456] width 57 height 16
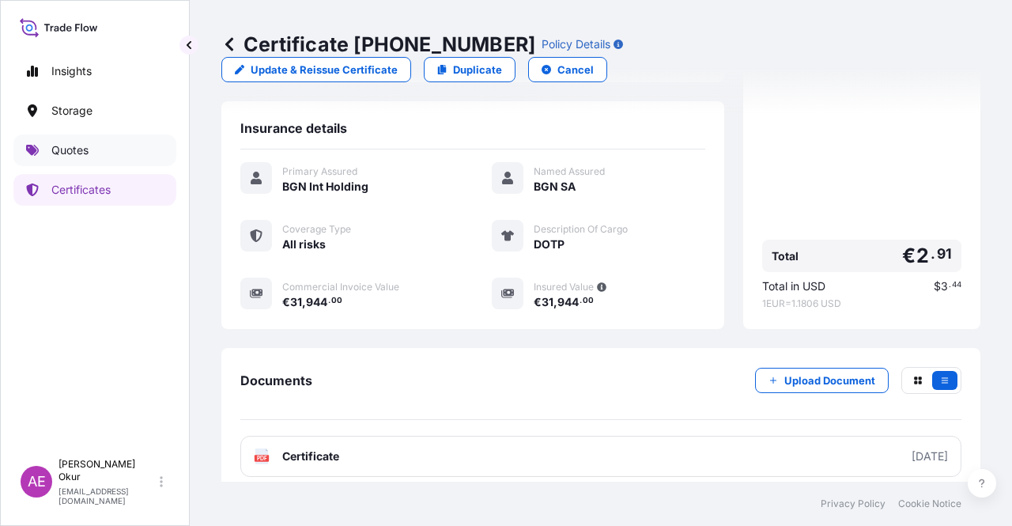
click at [77, 144] on p "Quotes" at bounding box center [69, 150] width 37 height 16
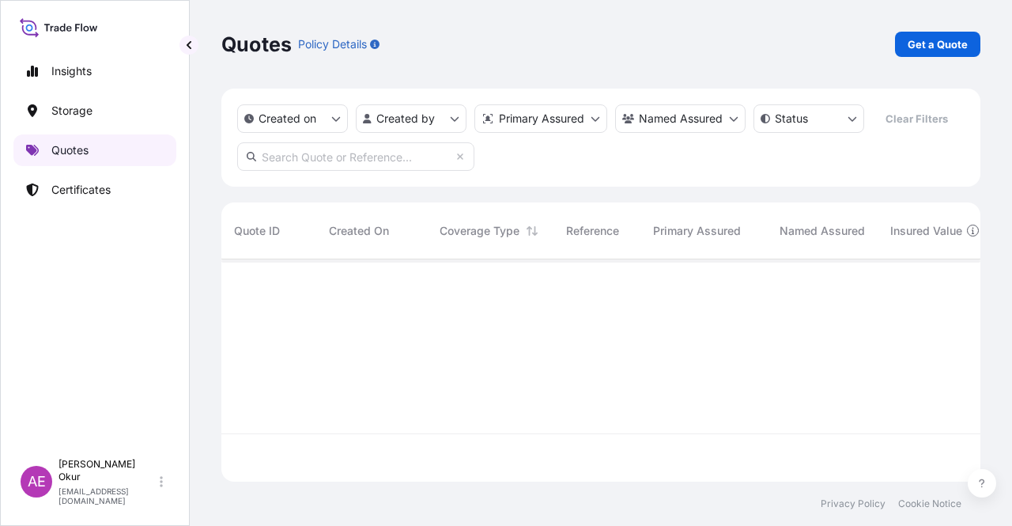
scroll to position [219, 746]
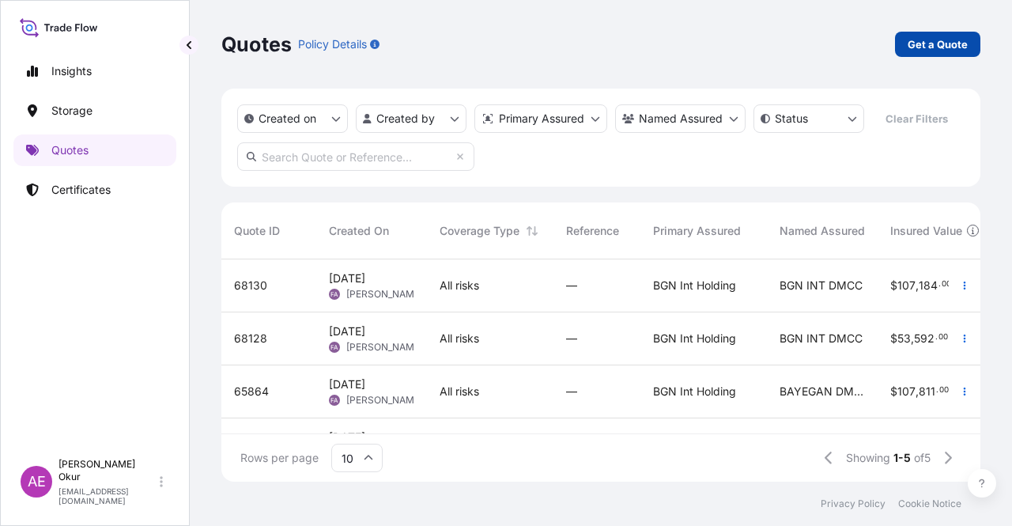
click at [953, 55] on link "Get a Quote" at bounding box center [937, 44] width 85 height 25
select select "Ocean Vessel"
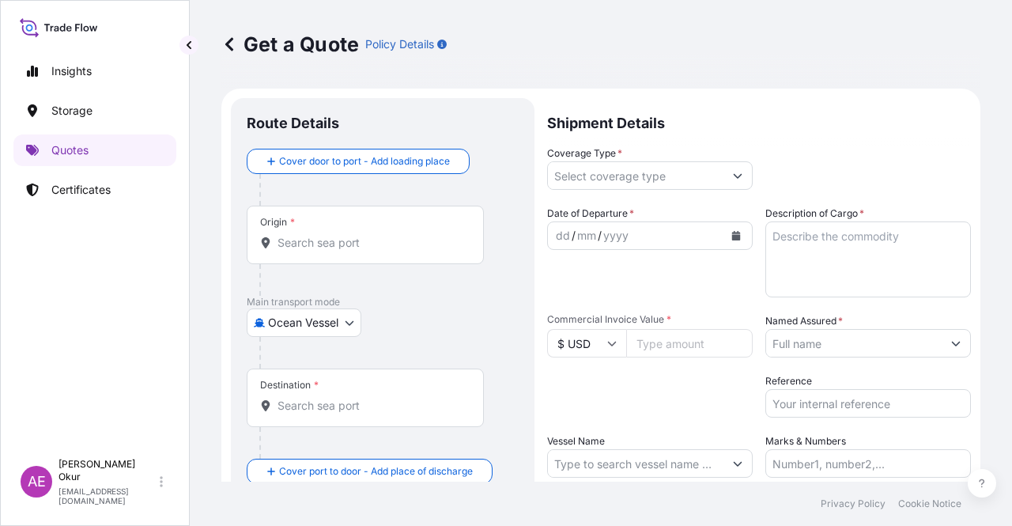
scroll to position [25, 0]
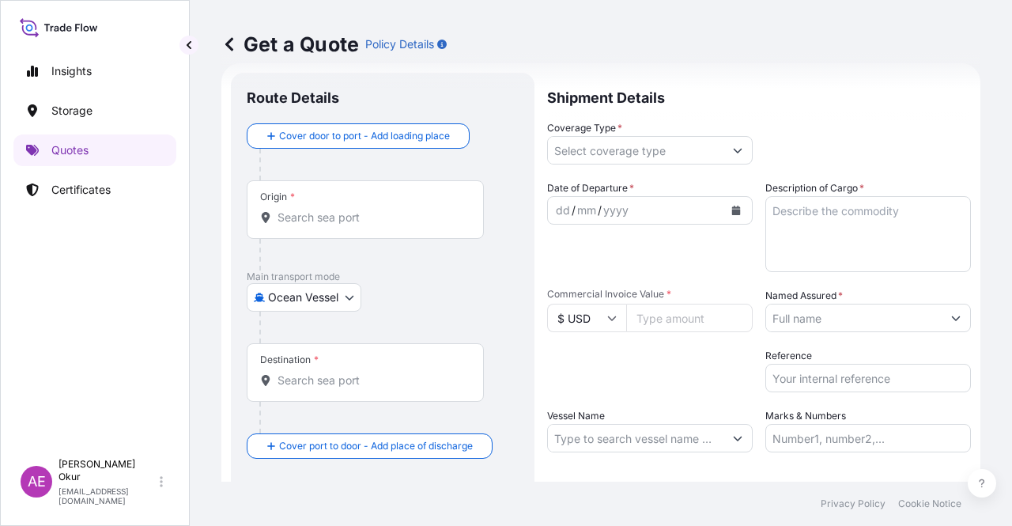
click at [351, 208] on div "Origin *" at bounding box center [365, 209] width 237 height 58
click at [351, 209] on input "Origin *" at bounding box center [370, 217] width 187 height 16
click at [432, 204] on div "Origin *" at bounding box center [365, 209] width 237 height 58
click at [432, 209] on input "Origin * Please select an origin" at bounding box center [370, 217] width 187 height 16
paste input "KOCAELI"
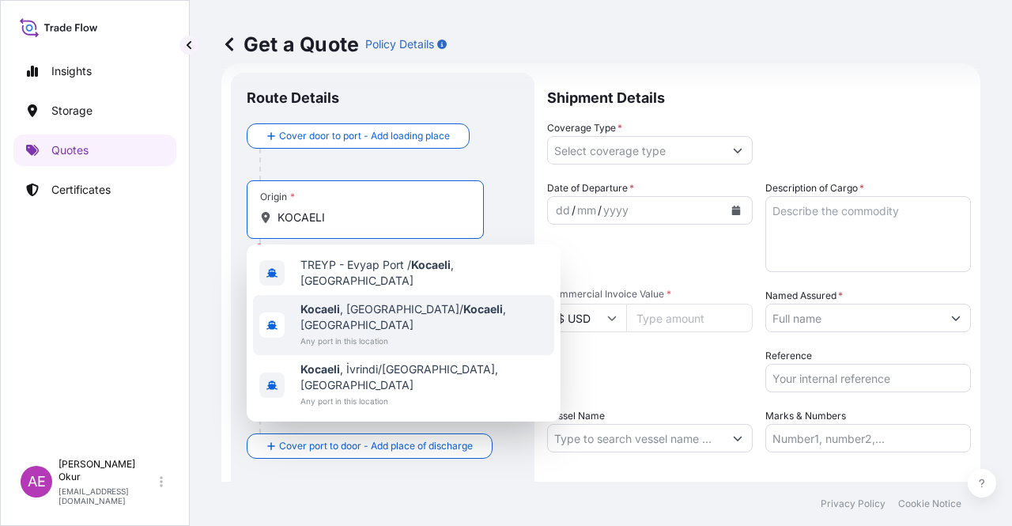
click at [366, 310] on span "Kocaeli , [GEOGRAPHIC_DATA]/ [GEOGRAPHIC_DATA] , [GEOGRAPHIC_DATA]" at bounding box center [423, 317] width 247 height 32
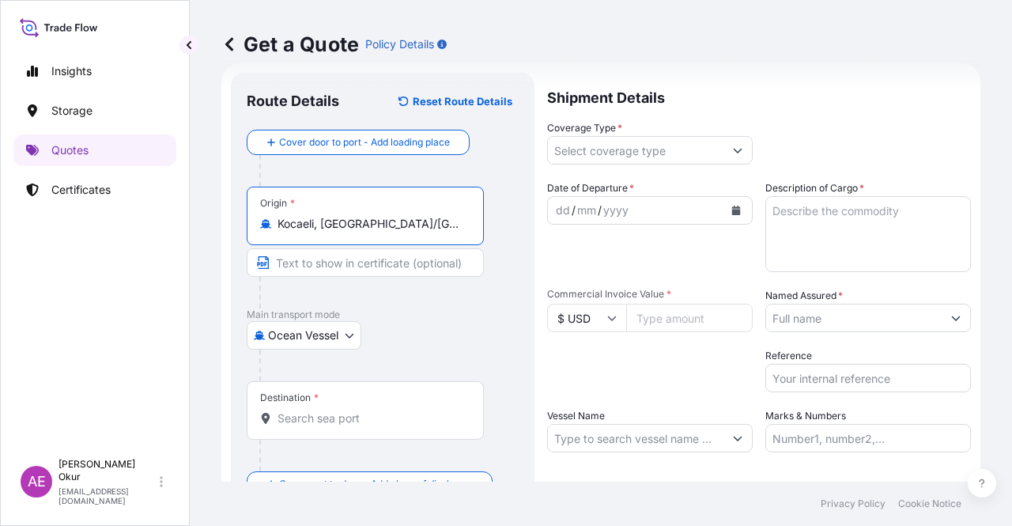
type input "Kocaeli, [GEOGRAPHIC_DATA]/[GEOGRAPHIC_DATA], [GEOGRAPHIC_DATA]"
click at [361, 264] on input "Text to appear on certificate" at bounding box center [365, 262] width 237 height 28
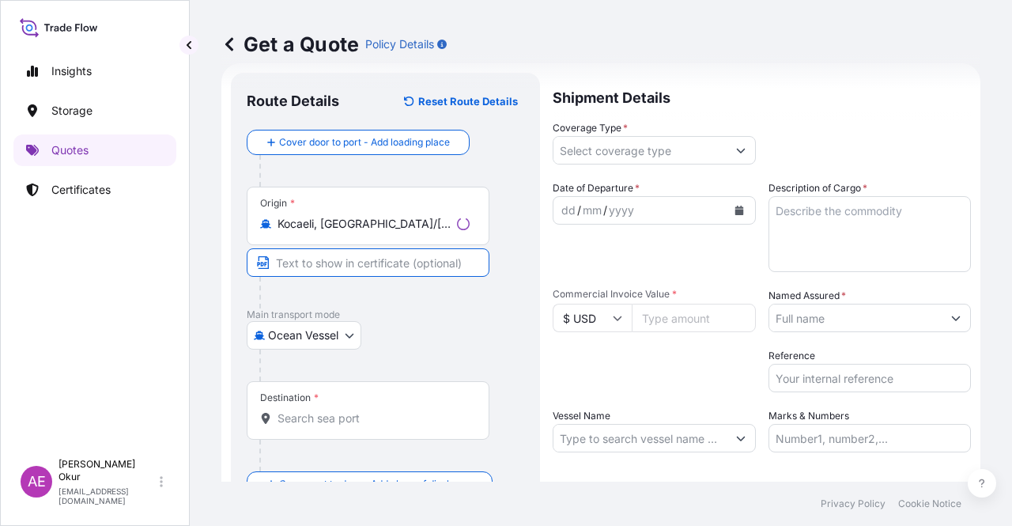
paste input "KOCAELI"
type input "KOCAELI / [GEOGRAPHIC_DATA]"
click at [322, 397] on div "Destination *" at bounding box center [365, 410] width 237 height 58
click at [322, 410] on input "Destination *" at bounding box center [370, 418] width 187 height 16
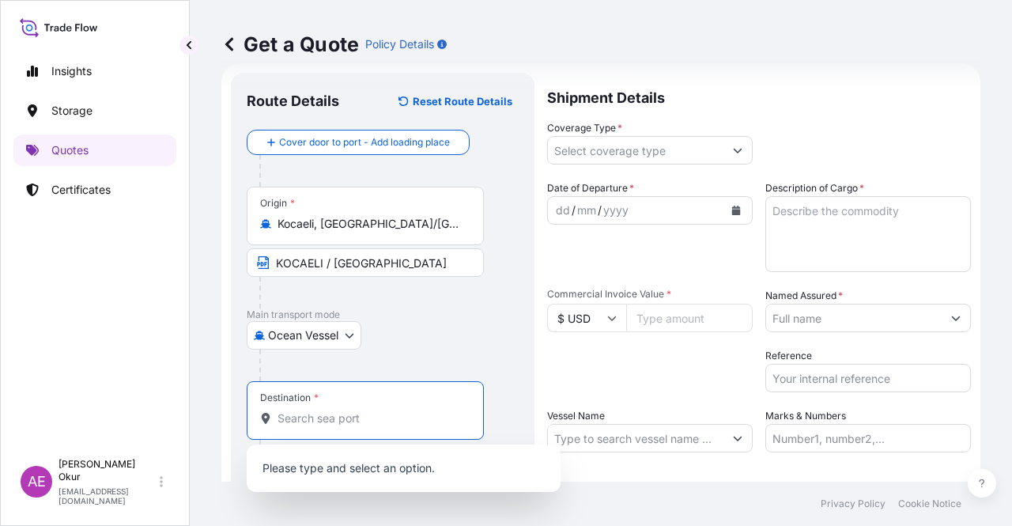
paste input "[GEOGRAPHIC_DATA]"
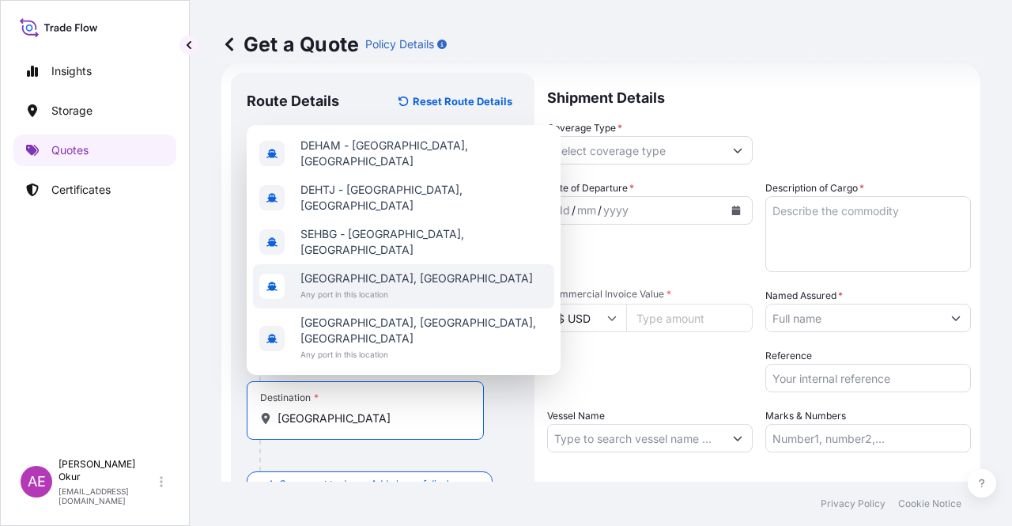
click at [360, 282] on div "[GEOGRAPHIC_DATA], [GEOGRAPHIC_DATA] Any port in this location" at bounding box center [403, 286] width 301 height 44
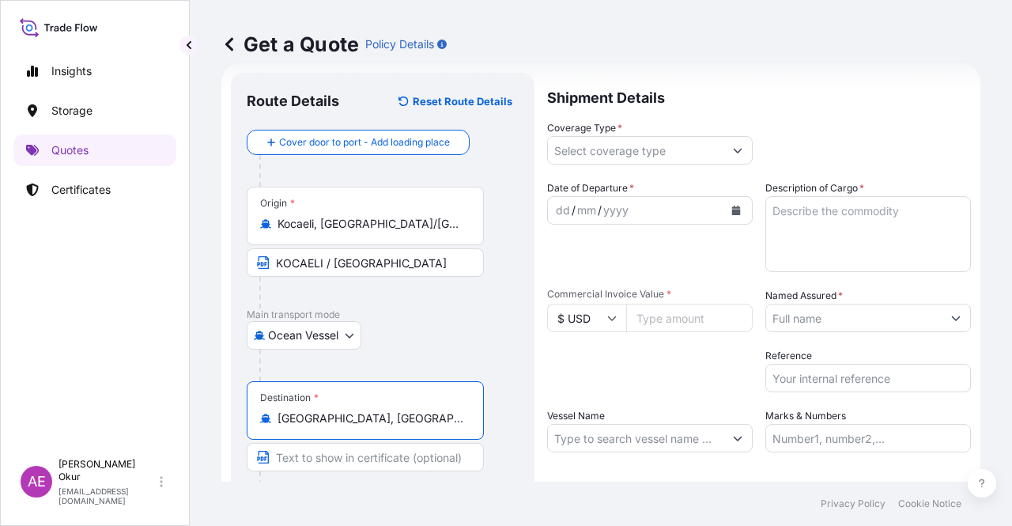
type input "[GEOGRAPHIC_DATA], [GEOGRAPHIC_DATA]"
click at [331, 457] on input "Text to appear on certificate" at bounding box center [365, 457] width 237 height 28
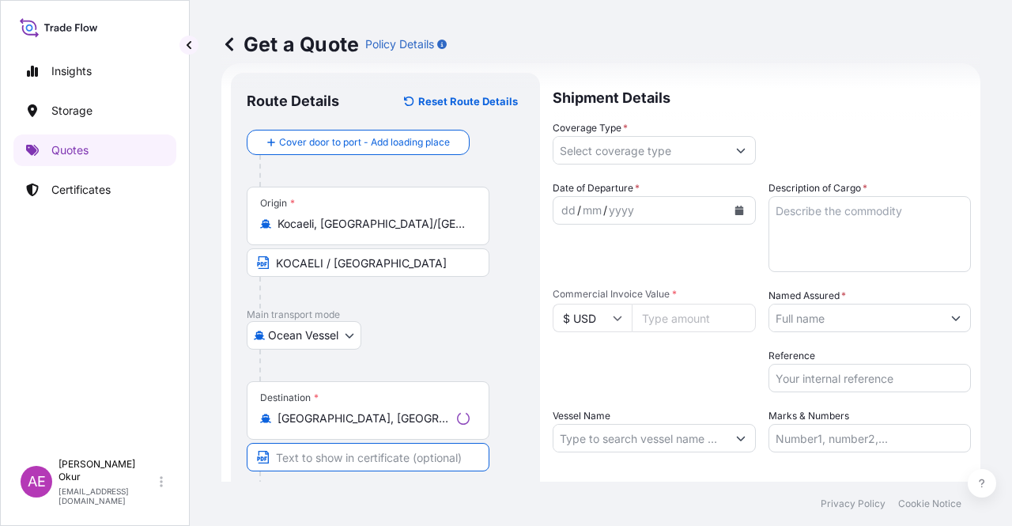
paste input "[GEOGRAPHIC_DATA]"
type input "[GEOGRAPHIC_DATA] / [GEOGRAPHIC_DATA]"
click at [647, 138] on input "Coverage Type *" at bounding box center [635, 150] width 175 height 28
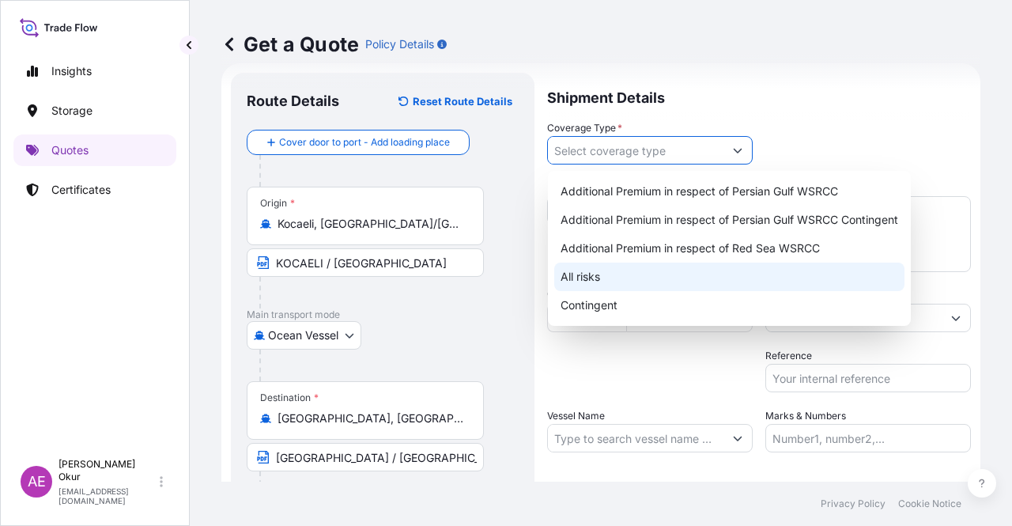
click at [583, 284] on div "All risks" at bounding box center [729, 276] width 350 height 28
type input "All risks"
click at [586, 279] on div "All risks" at bounding box center [729, 276] width 350 height 28
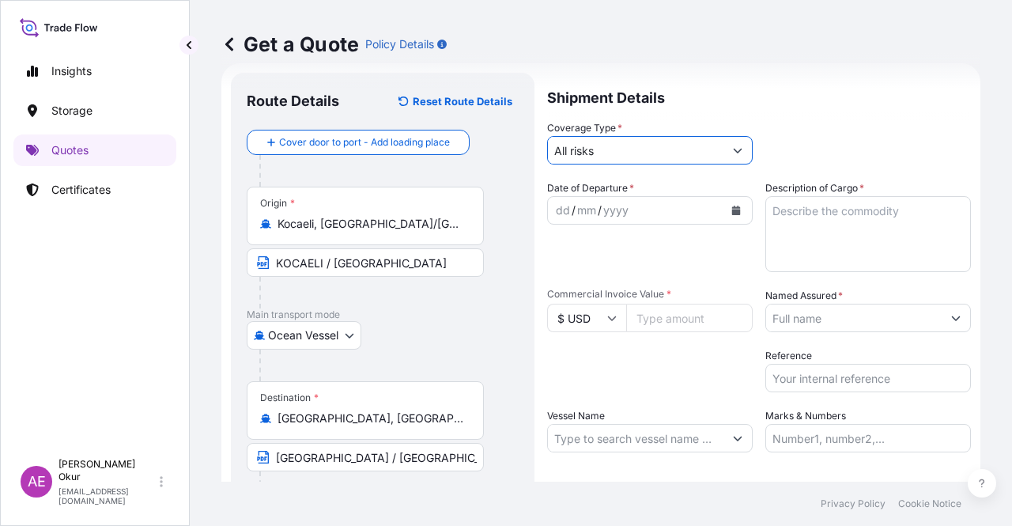
click at [556, 208] on div "dd" at bounding box center [562, 210] width 17 height 19
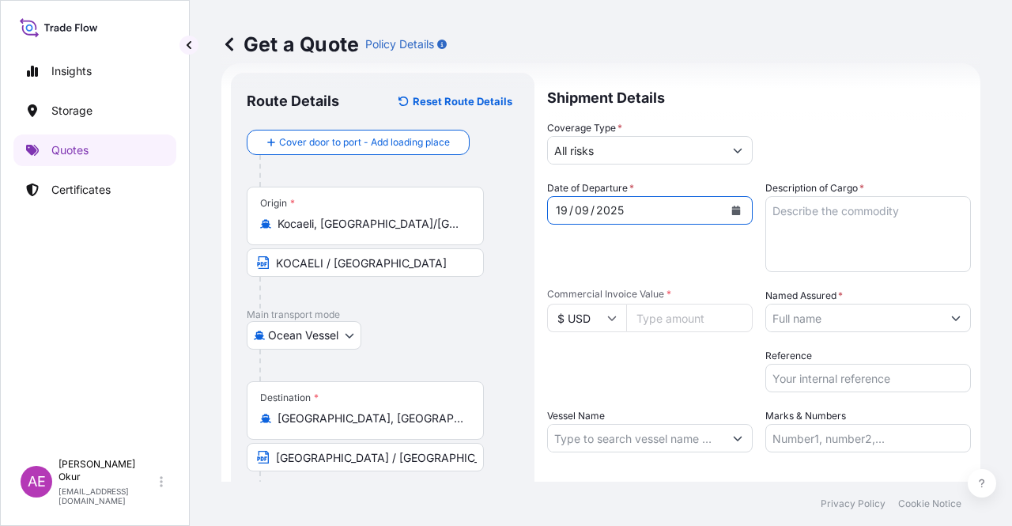
click at [792, 249] on textarea "Description of Cargo *" at bounding box center [868, 234] width 206 height 76
paste textarea "DOTP"
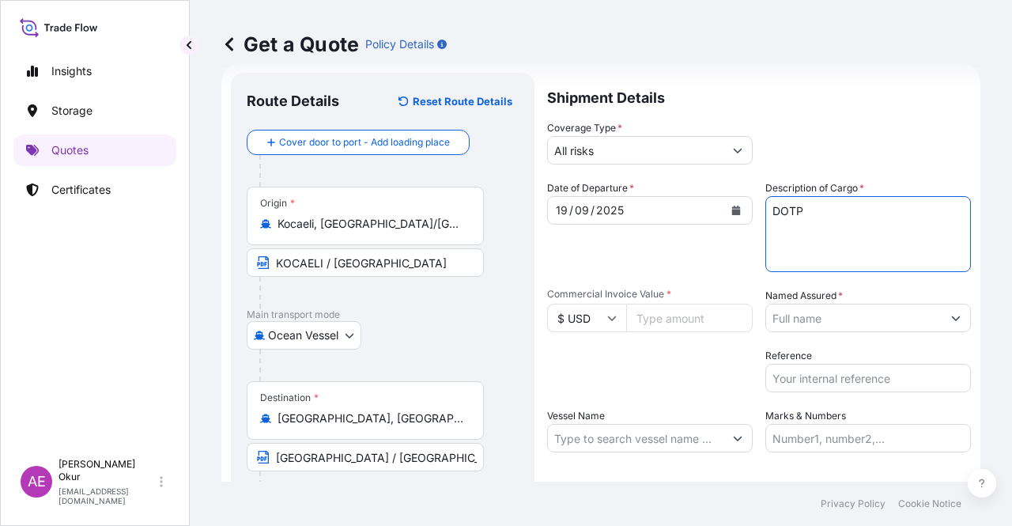
type textarea "DOTP"
click at [600, 328] on input "$ USD" at bounding box center [586, 318] width 79 height 28
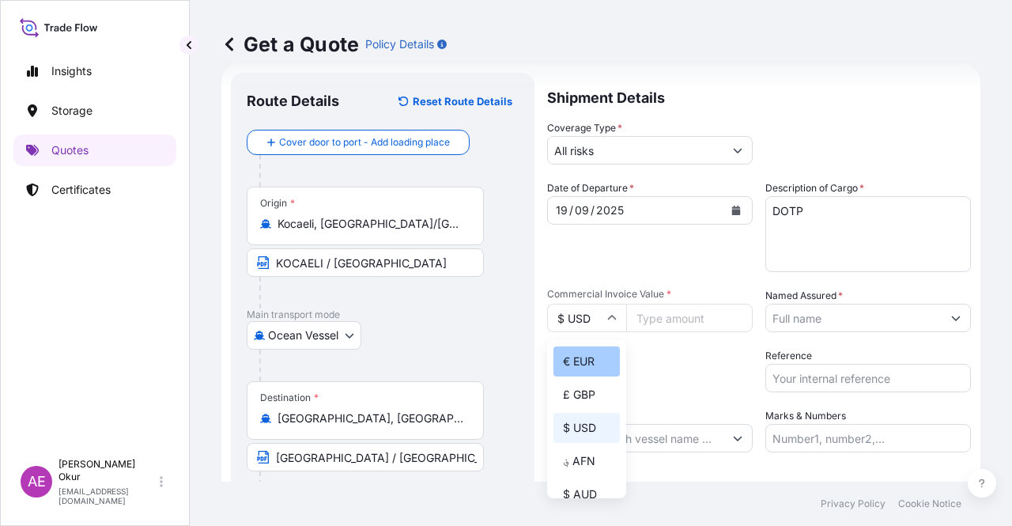
click at [586, 364] on div "€ EUR" at bounding box center [586, 361] width 66 height 30
type input "€ EUR"
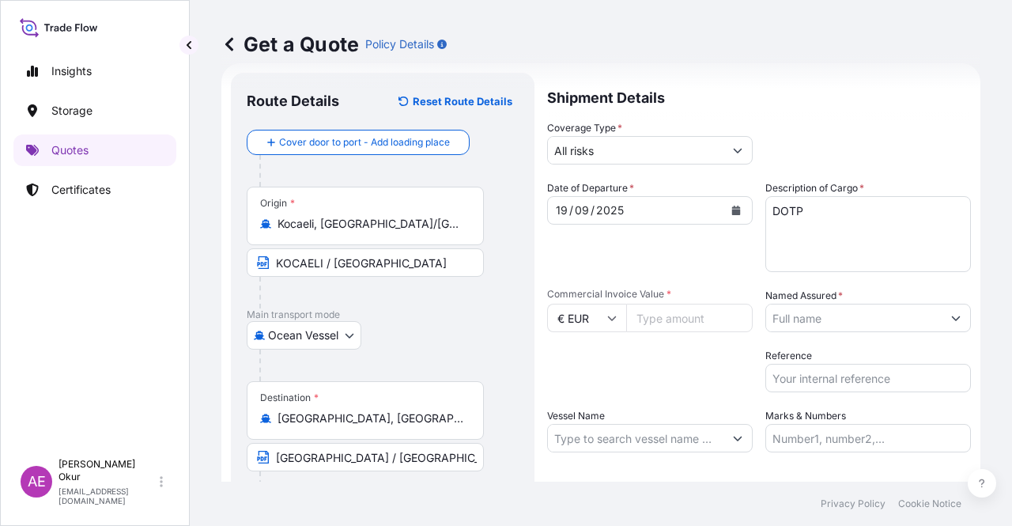
click at [651, 299] on span "Commercial Invoice Value *" at bounding box center [650, 294] width 206 height 13
click at [651, 304] on input "Commercial Invoice Value *" at bounding box center [689, 318] width 126 height 28
click at [656, 318] on input "Commercial Invoice Value *" at bounding box center [689, 318] width 126 height 28
paste input "30486.5"
type input "30486.5"
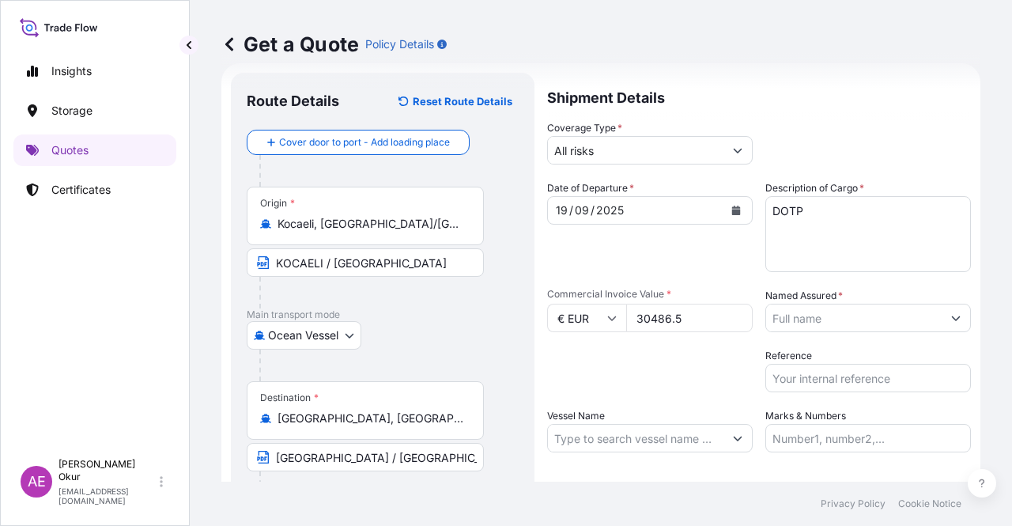
click at [868, 328] on input "Named Assured *" at bounding box center [853, 318] width 175 height 28
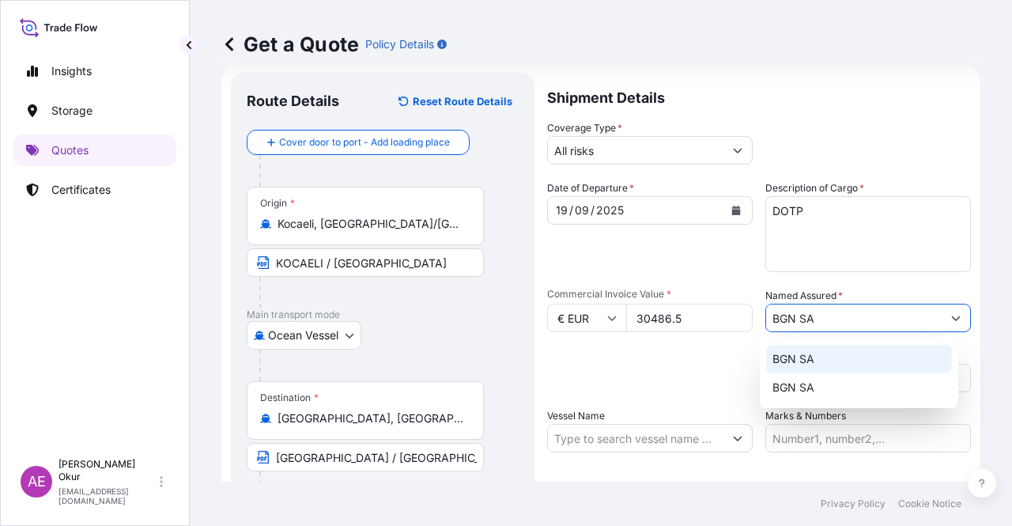
click at [822, 358] on div "BGN SA" at bounding box center [859, 359] width 186 height 28
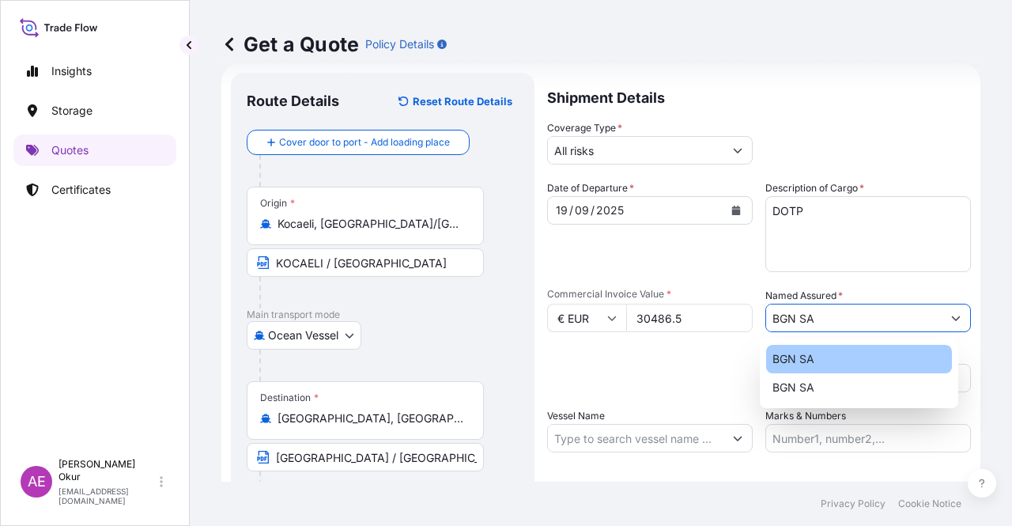
type input "BGN SA"
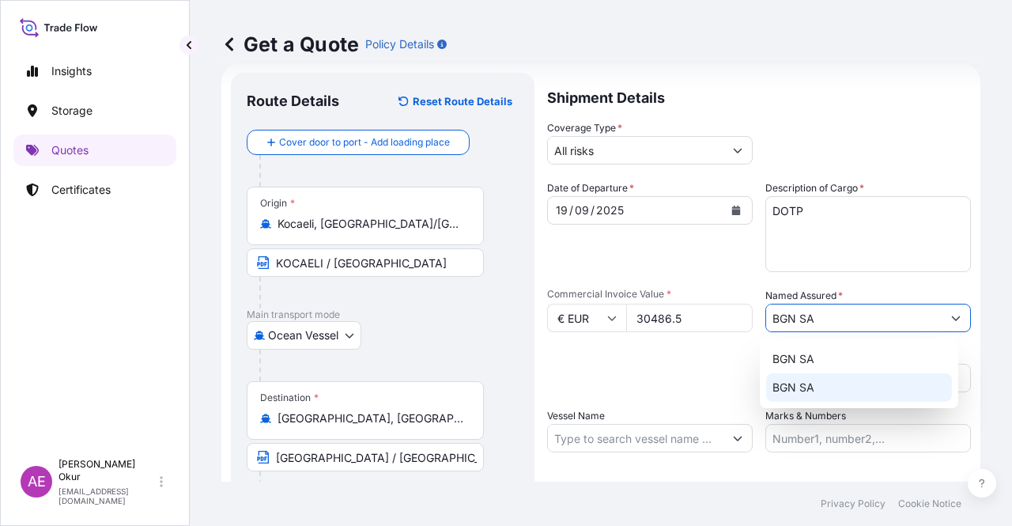
click at [663, 428] on input "Vessel Name" at bounding box center [635, 438] width 175 height 28
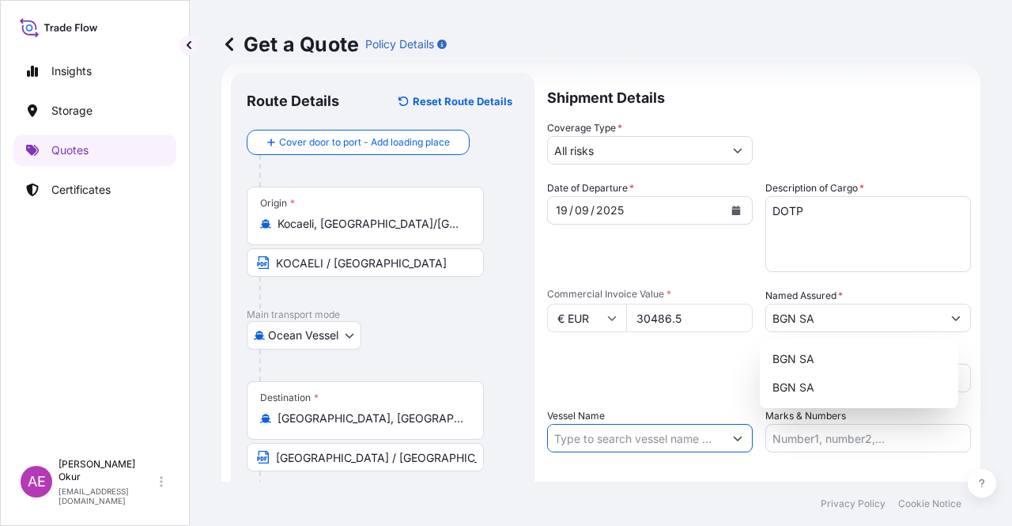
paste input "CMA CGM [PERSON_NAME]"
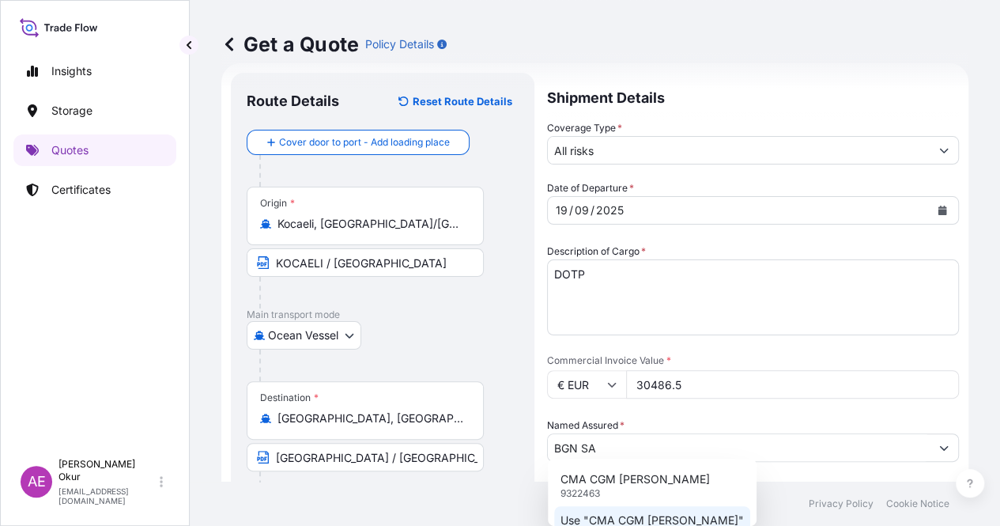
click at [636, 513] on p "Use "CMA CGM [PERSON_NAME]"" at bounding box center [651, 520] width 183 height 16
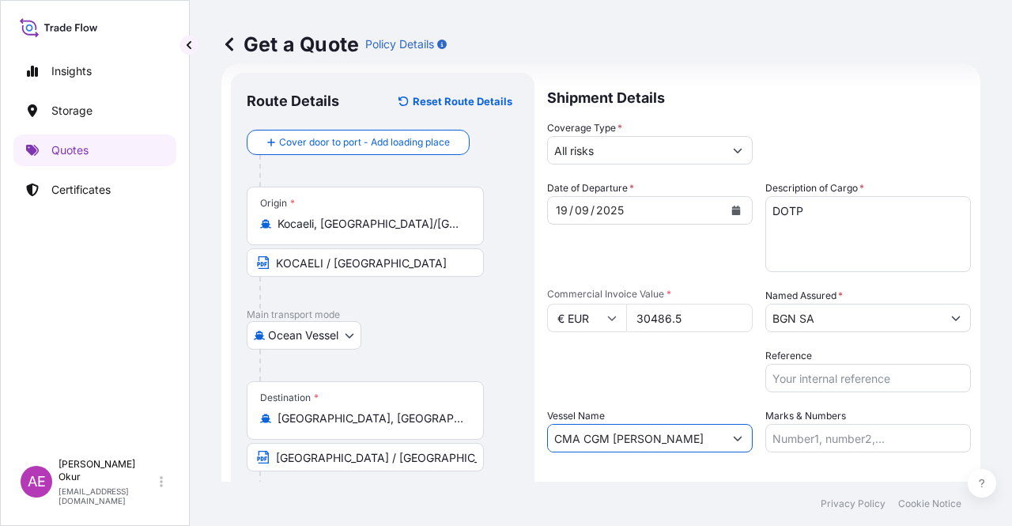
type input "CMA CGM [PERSON_NAME]"
click at [795, 447] on input "Marks & Numbers" at bounding box center [868, 438] width 206 height 28
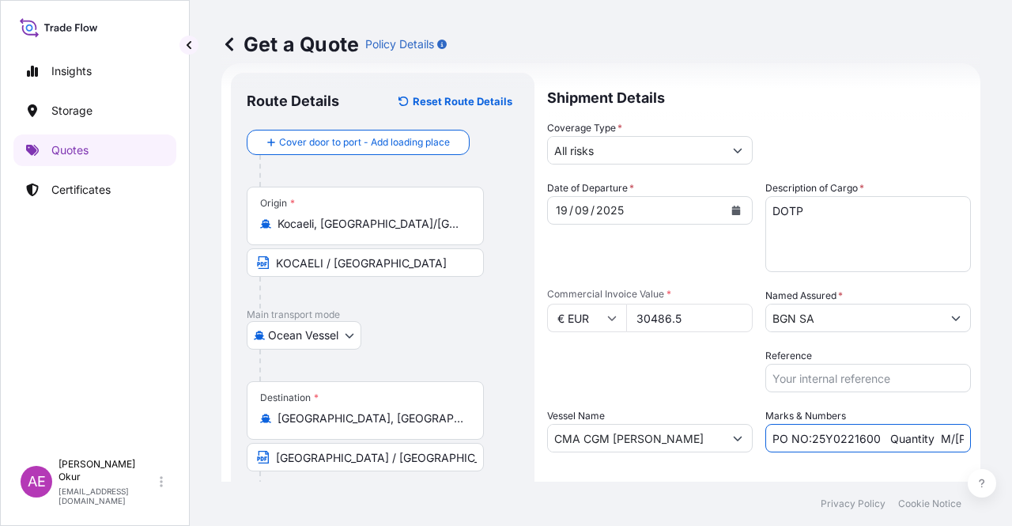
drag, startPoint x: 874, startPoint y: 440, endPoint x: 803, endPoint y: 440, distance: 71.1
click at [803, 440] on input "PO NO:25Y0221600 Quantity M/[PERSON_NAME]: 25.042,46 Premium: USD 1.705,97" at bounding box center [868, 438] width 206 height 28
paste input "08000092 – 2508000091"
drag, startPoint x: 942, startPoint y: 447, endPoint x: 1011, endPoint y: 450, distance: 68.8
click at [1011, 450] on div "Get a Quote Policy Details Route Details Reset Route Details Cover door to port…" at bounding box center [601, 240] width 822 height 481
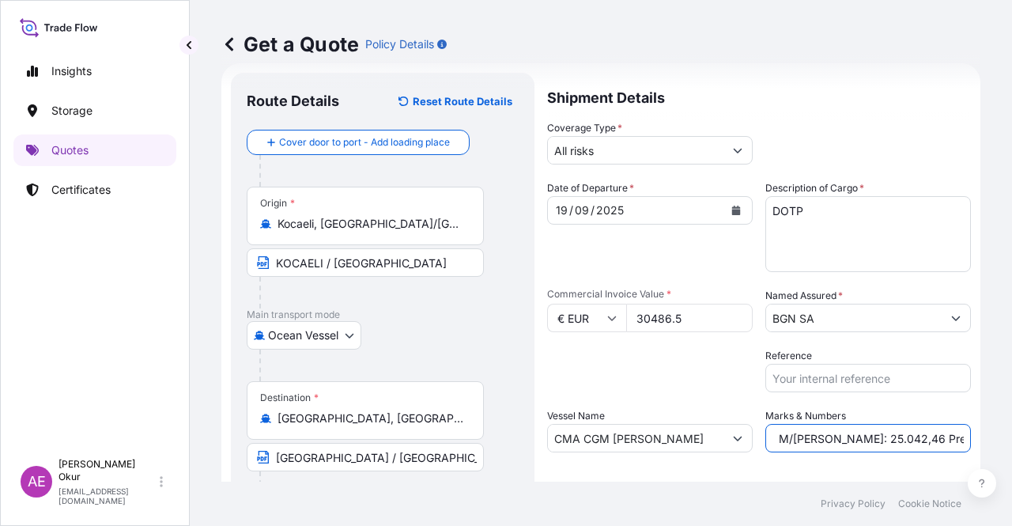
scroll to position [0, 281]
click at [894, 441] on input "PO NO:2508000092 – 2508000091 Quantity M/[PERSON_NAME]: 25.042,46 Premium: USD …" at bounding box center [868, 438] width 206 height 28
drag, startPoint x: 775, startPoint y: 439, endPoint x: 823, endPoint y: 437, distance: 47.5
click at [823, 437] on input "PO NO:2508000092 – 2508000091 Quantity M/[PERSON_NAME]: 25.042,46 Premium: USD …" at bounding box center [868, 438] width 206 height 28
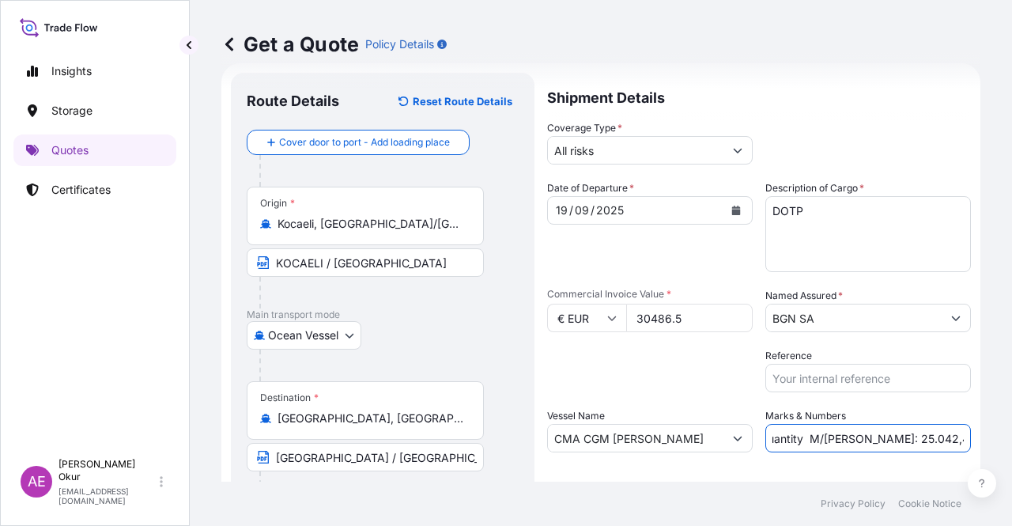
drag, startPoint x: 825, startPoint y: 437, endPoint x: 846, endPoint y: 443, distance: 21.5
click at [846, 443] on input "PO NO:2508000092 – 2508000091 Quantity M/[PERSON_NAME]: 25.042,46 Premium: USD …" at bounding box center [868, 438] width 206 height 28
paste input "3,000"
drag, startPoint x: 928, startPoint y: 436, endPoint x: 1011, endPoint y: 442, distance: 83.2
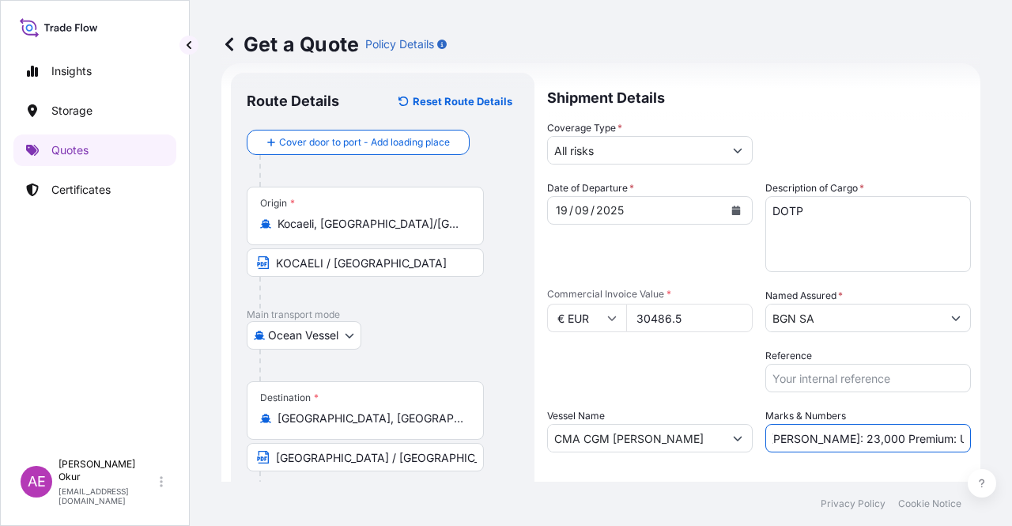
click at [1011, 442] on div "Get a Quote Policy Details Route Details Reset Route Details Cover door to port…" at bounding box center [601, 240] width 822 height 481
click at [906, 436] on input "PO NO:2508000092 – 2508000091 Quantity M/[PERSON_NAME]: 23,000 Premium: USD 1.7…" at bounding box center [868, 438] width 206 height 28
click at [911, 438] on input "PO NO:2508000092 – 2508000091 Quantity M/[PERSON_NAME]: 23,000 Premium: USD 1.7…" at bounding box center [868, 438] width 206 height 28
click at [907, 436] on input "PO NO:2508000092 – 2508000091 Quantity M/[PERSON_NAME]: 23,000 Premium: USD 1.7…" at bounding box center [868, 438] width 206 height 28
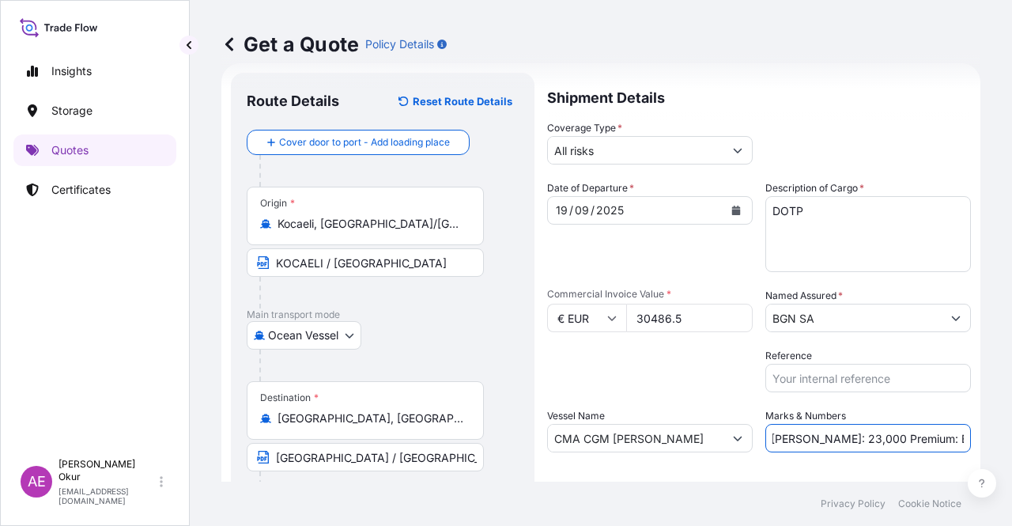
drag, startPoint x: 926, startPoint y: 437, endPoint x: 1011, endPoint y: 450, distance: 85.5
click at [1011, 450] on div "Get a Quote Policy Details Route Details Reset Route Details Cover door to port…" at bounding box center [601, 240] width 822 height 481
paste input "3,35"
click at [931, 438] on input "PO NO:2508000092 – 2508000091 Quantity M/[PERSON_NAME]: 23,000 Premium: EUR3,35" at bounding box center [868, 438] width 206 height 28
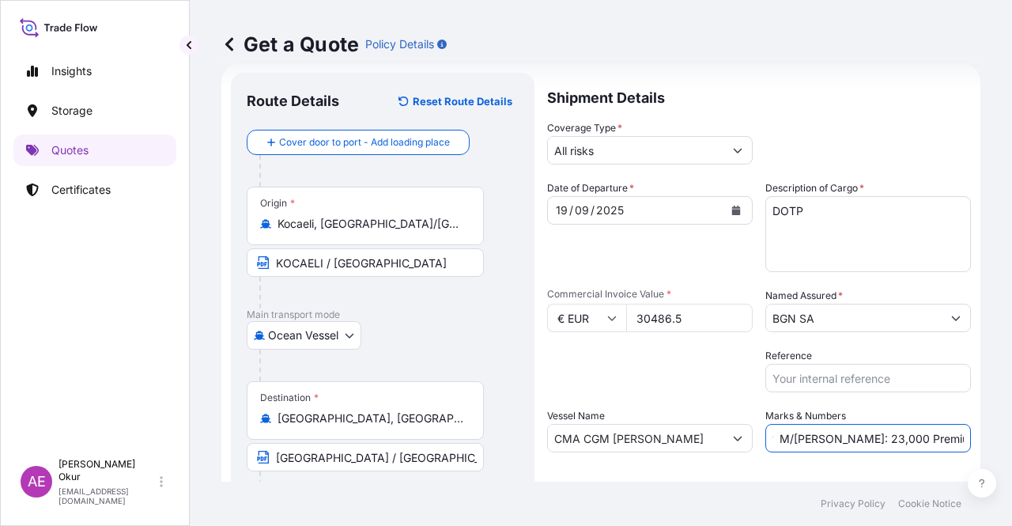
scroll to position [123, 0]
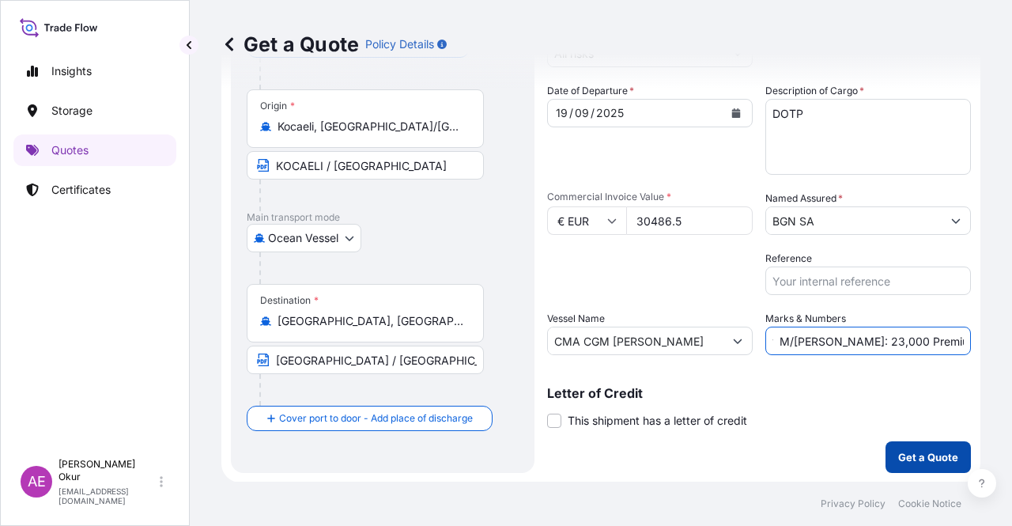
type input "PO NO:2508000092 – 2508000091 Quantity M/[PERSON_NAME]: 23,000 Premium: EUR 3,35"
click at [917, 460] on p "Get a Quote" at bounding box center [928, 457] width 60 height 16
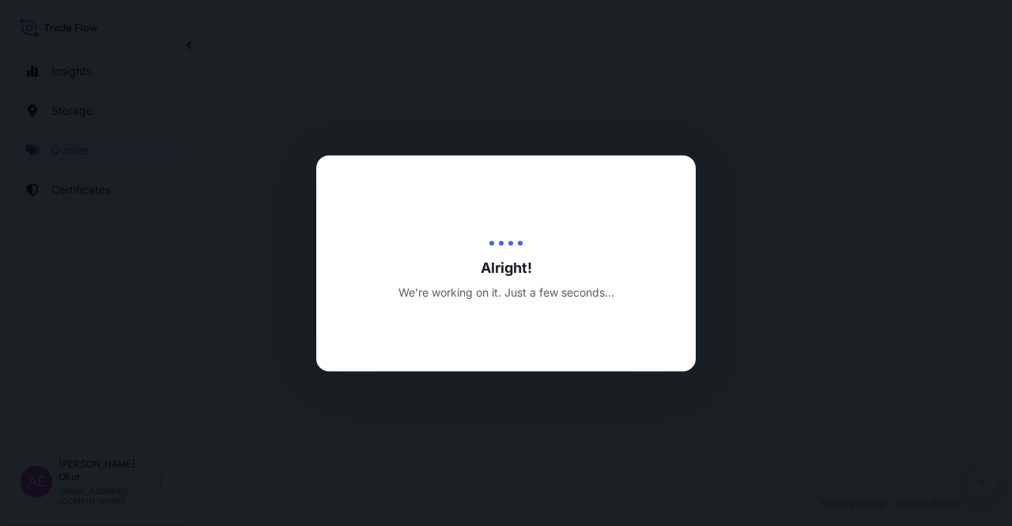
select select "Ocean Vessel"
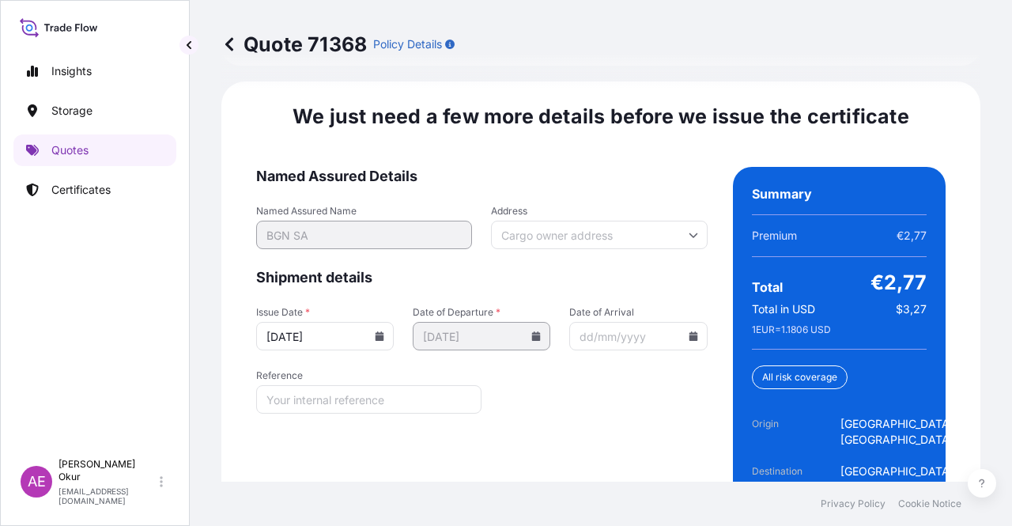
scroll to position [2103, 0]
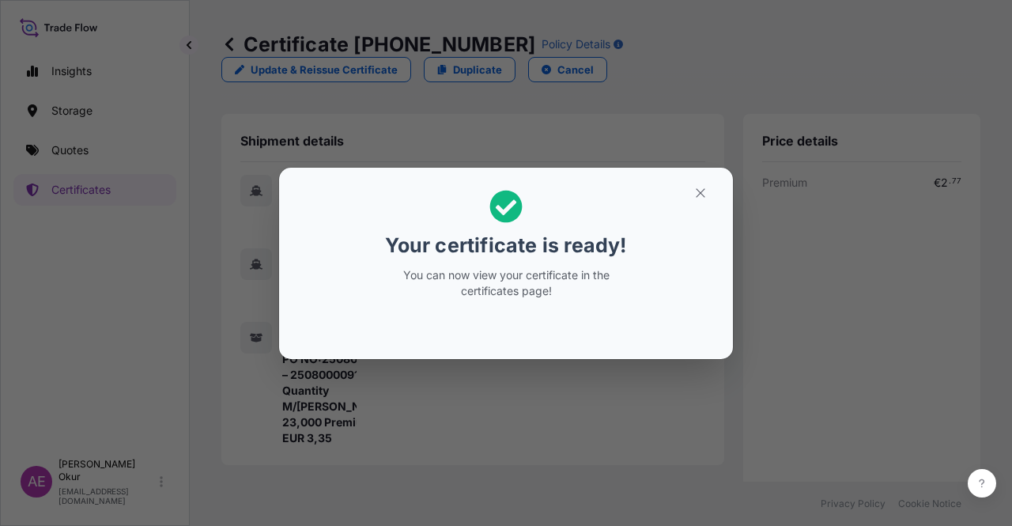
click at [703, 171] on section "Your certificate is ready! You can now view your certificate in the certificate…" at bounding box center [506, 263] width 454 height 191
click at [703, 194] on icon "button" at bounding box center [700, 193] width 14 height 14
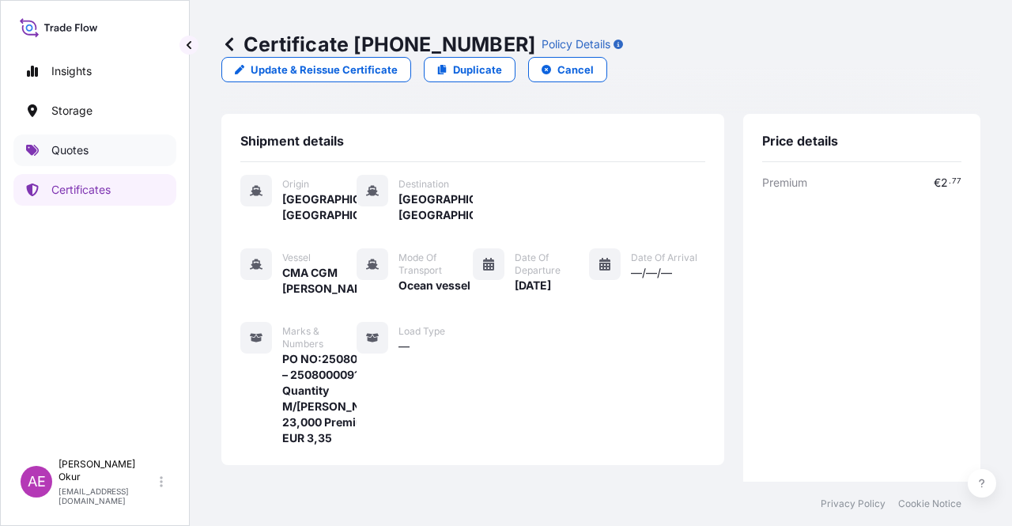
click at [107, 164] on link "Quotes" at bounding box center [94, 150] width 163 height 32
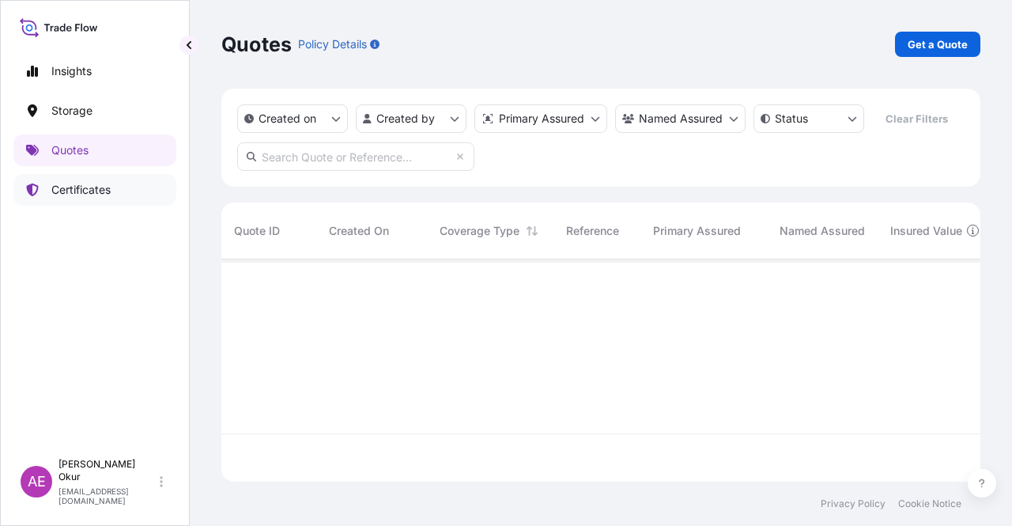
scroll to position [219, 746]
click at [75, 198] on link "Certificates" at bounding box center [94, 190] width 163 height 32
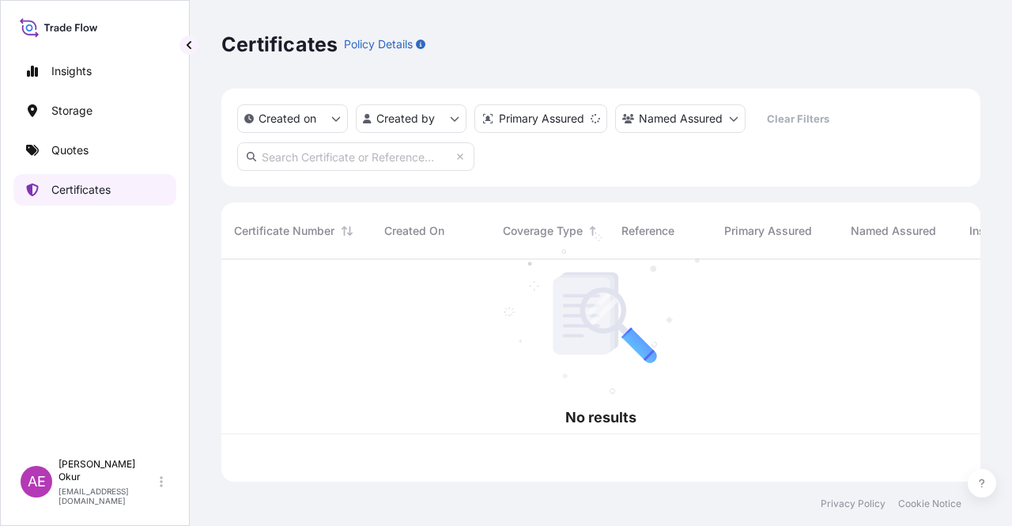
scroll to position [219, 746]
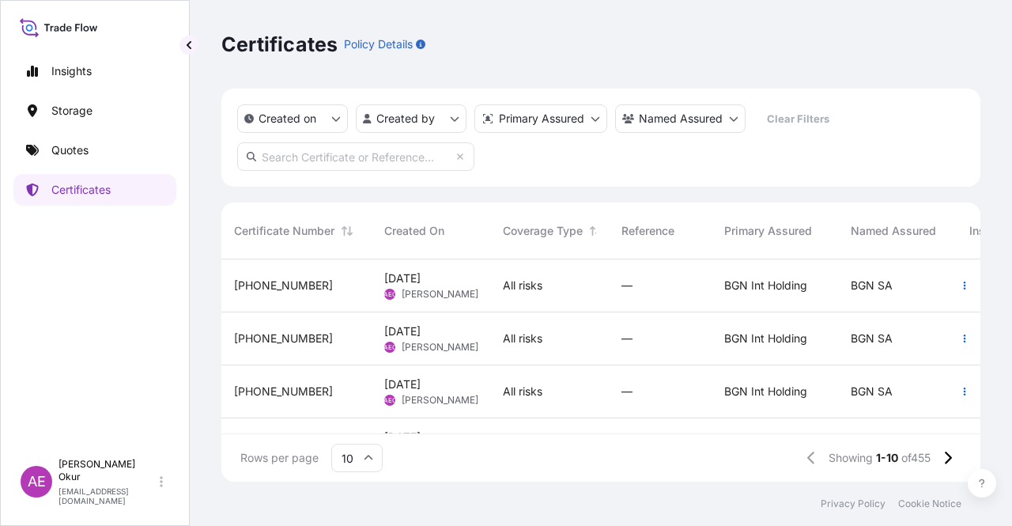
click at [555, 277] on div "All risks" at bounding box center [549, 285] width 119 height 53
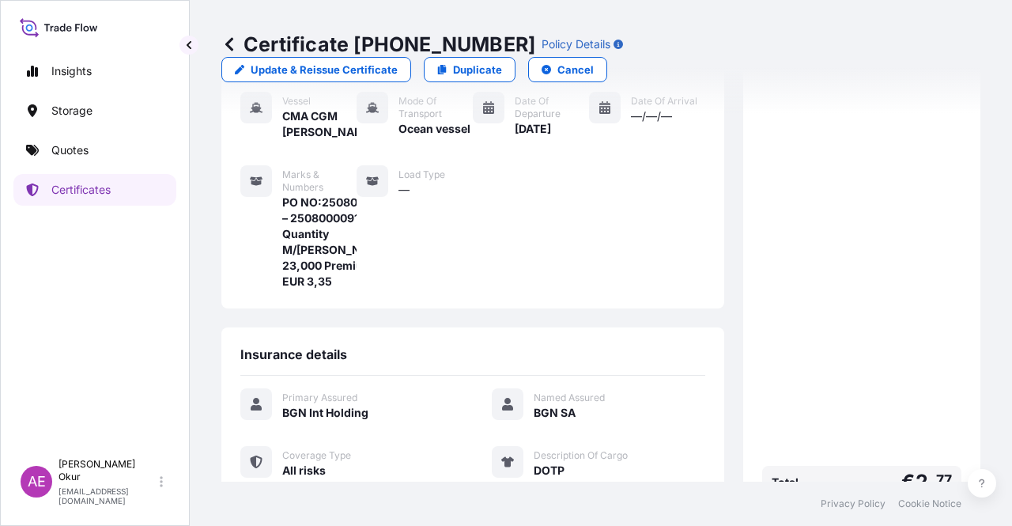
scroll to position [395, 0]
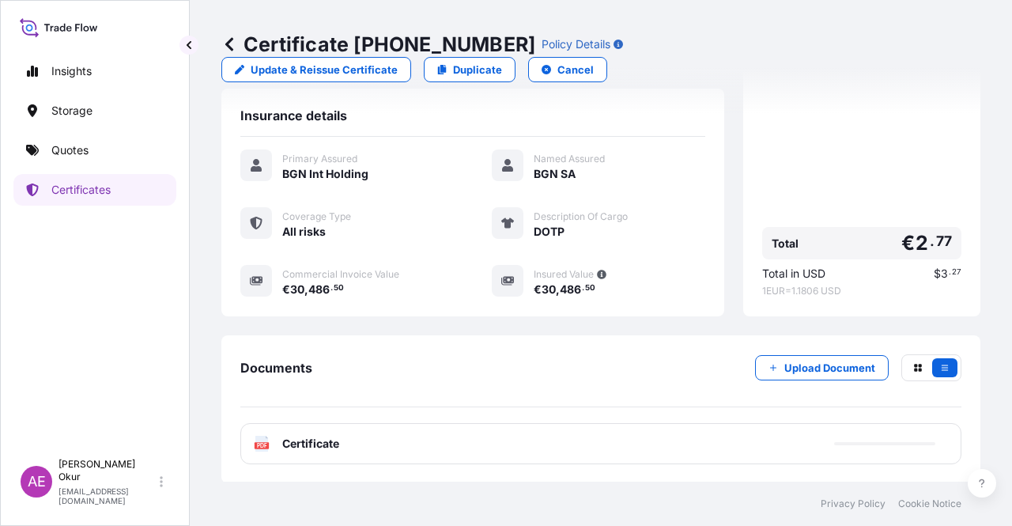
click at [307, 439] on span "Certificate" at bounding box center [310, 444] width 57 height 16
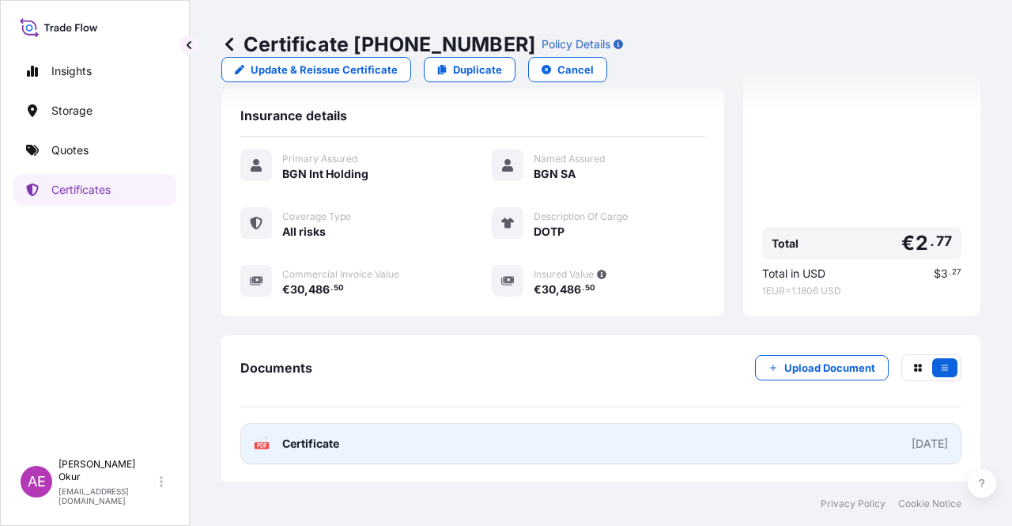
click at [325, 451] on link "PDF Certificate [DATE]" at bounding box center [600, 443] width 721 height 41
